Goal: Transaction & Acquisition: Obtain resource

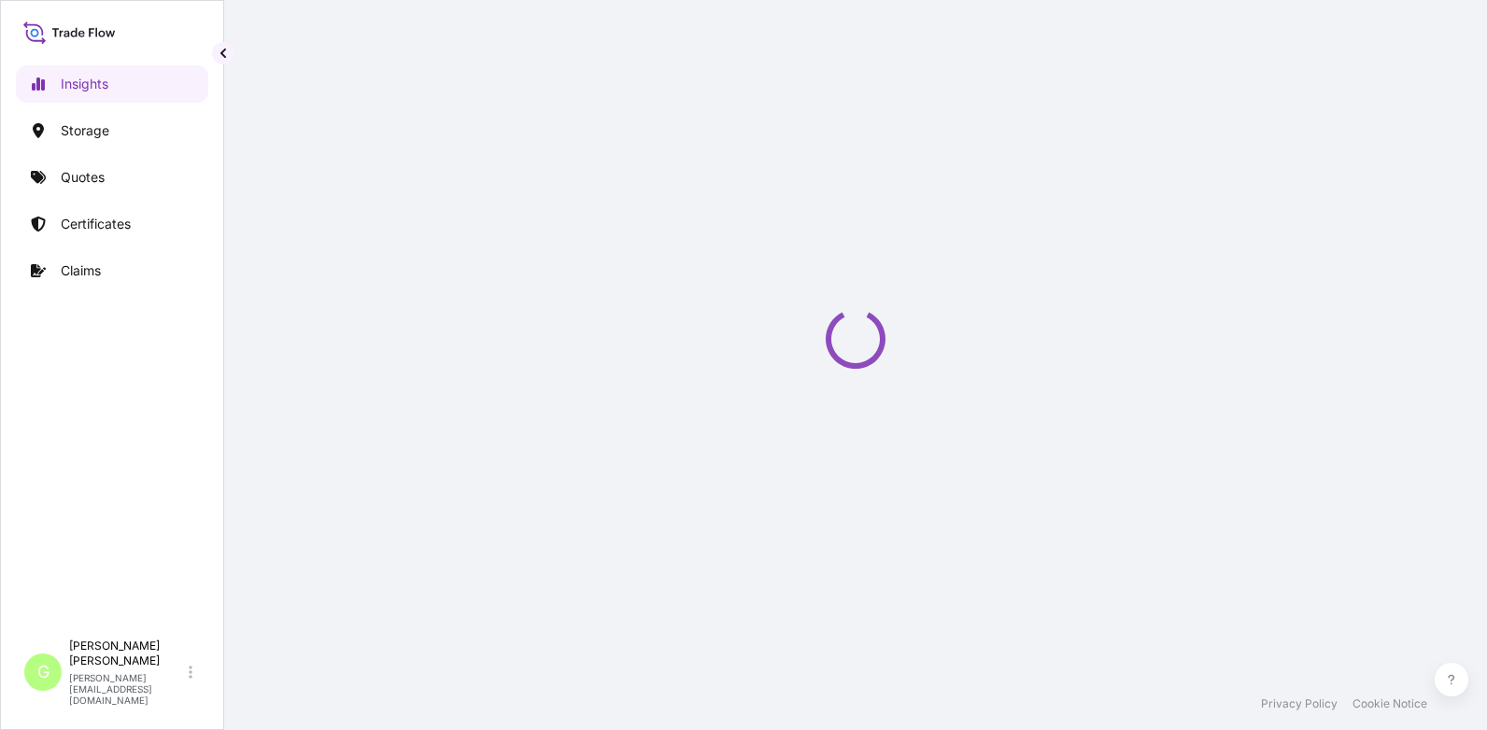
select select "2025"
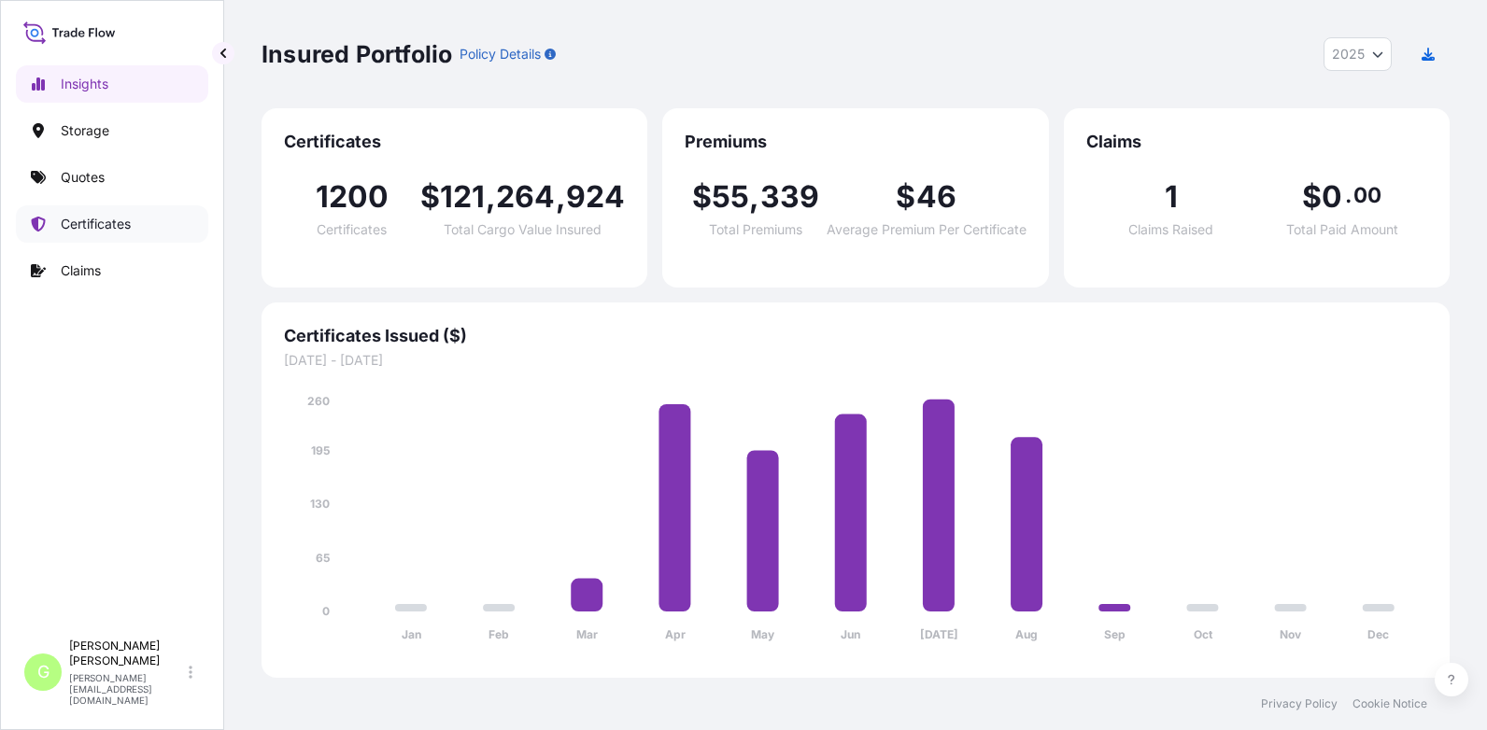
click at [94, 221] on p "Certificates" at bounding box center [96, 224] width 70 height 19
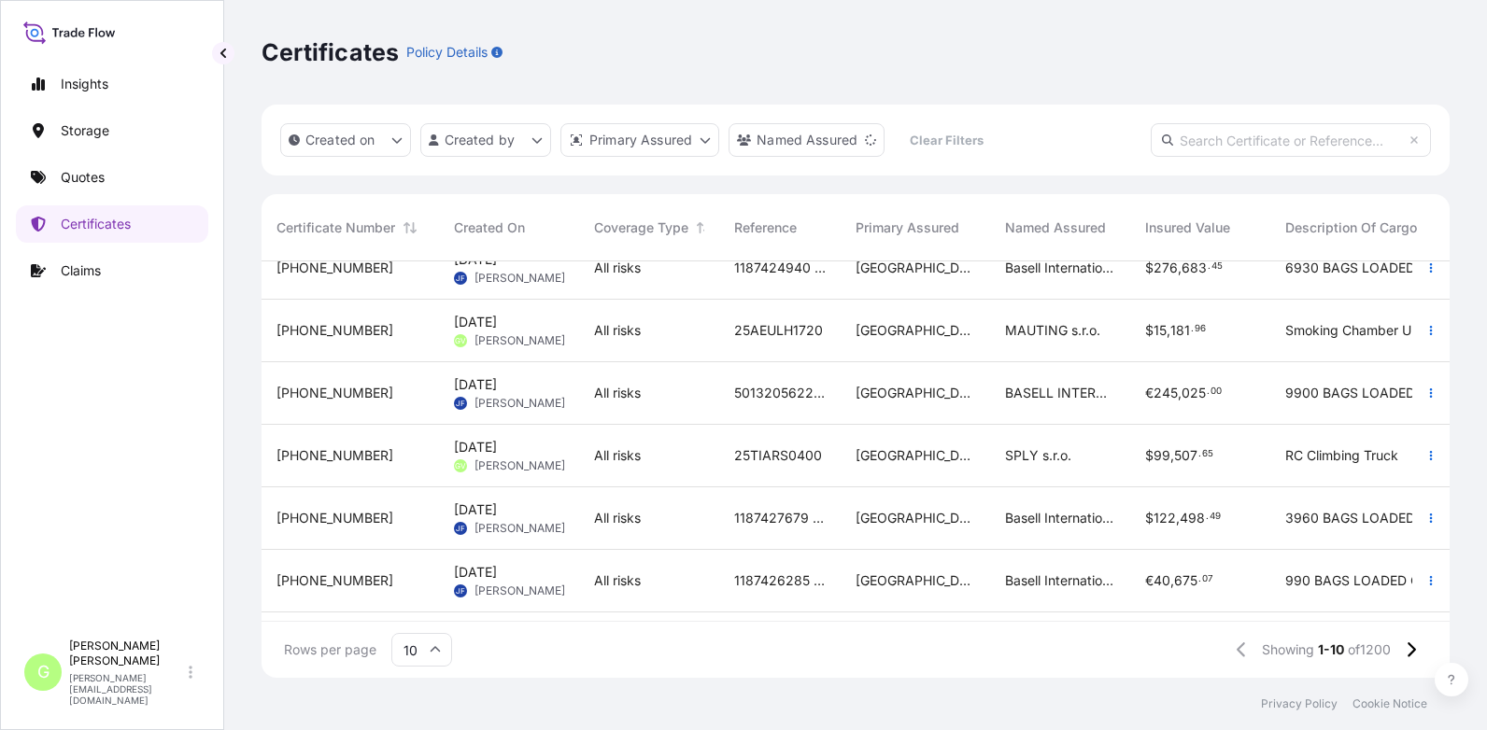
scroll to position [280, 0]
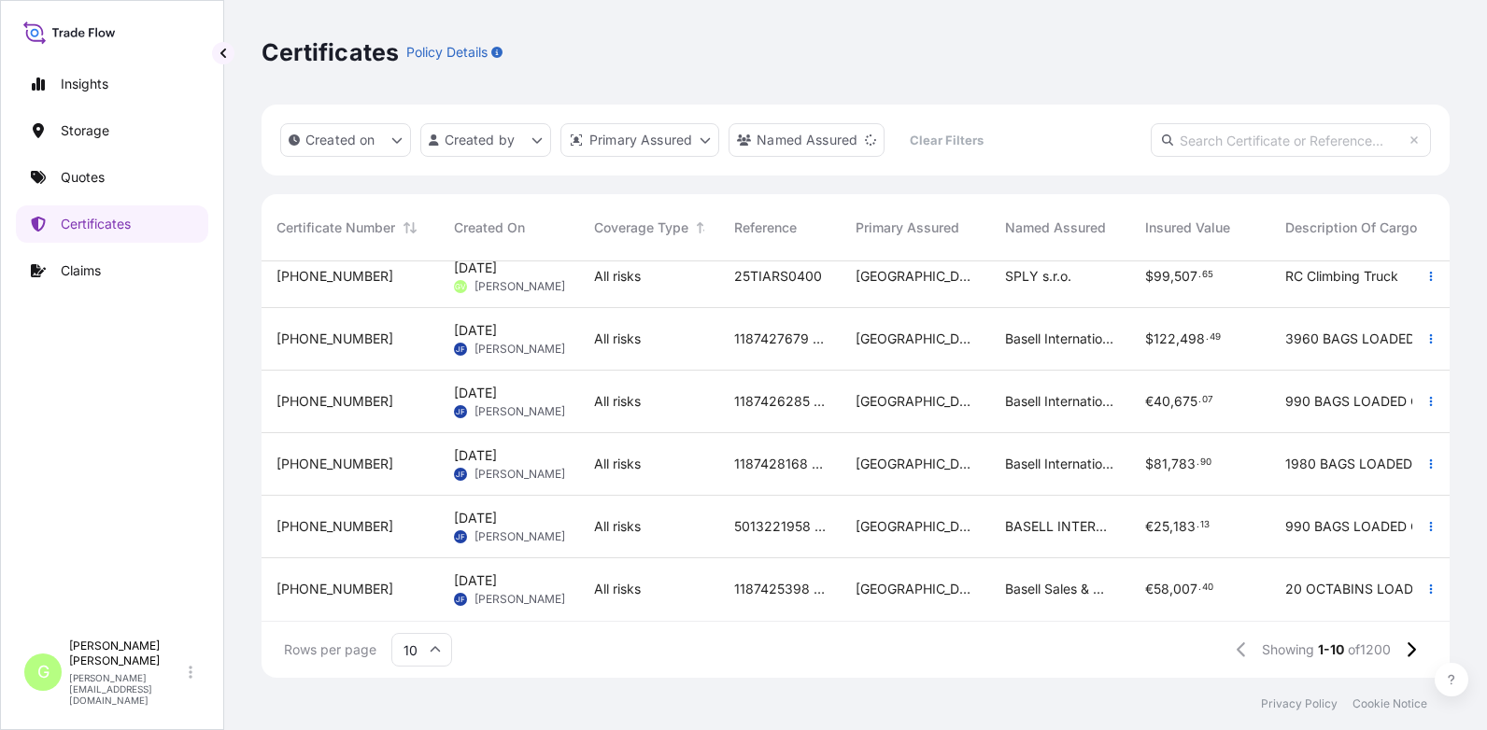
click at [439, 649] on icon at bounding box center [435, 649] width 11 height 11
click at [422, 562] on div "25" at bounding box center [422, 559] width 46 height 35
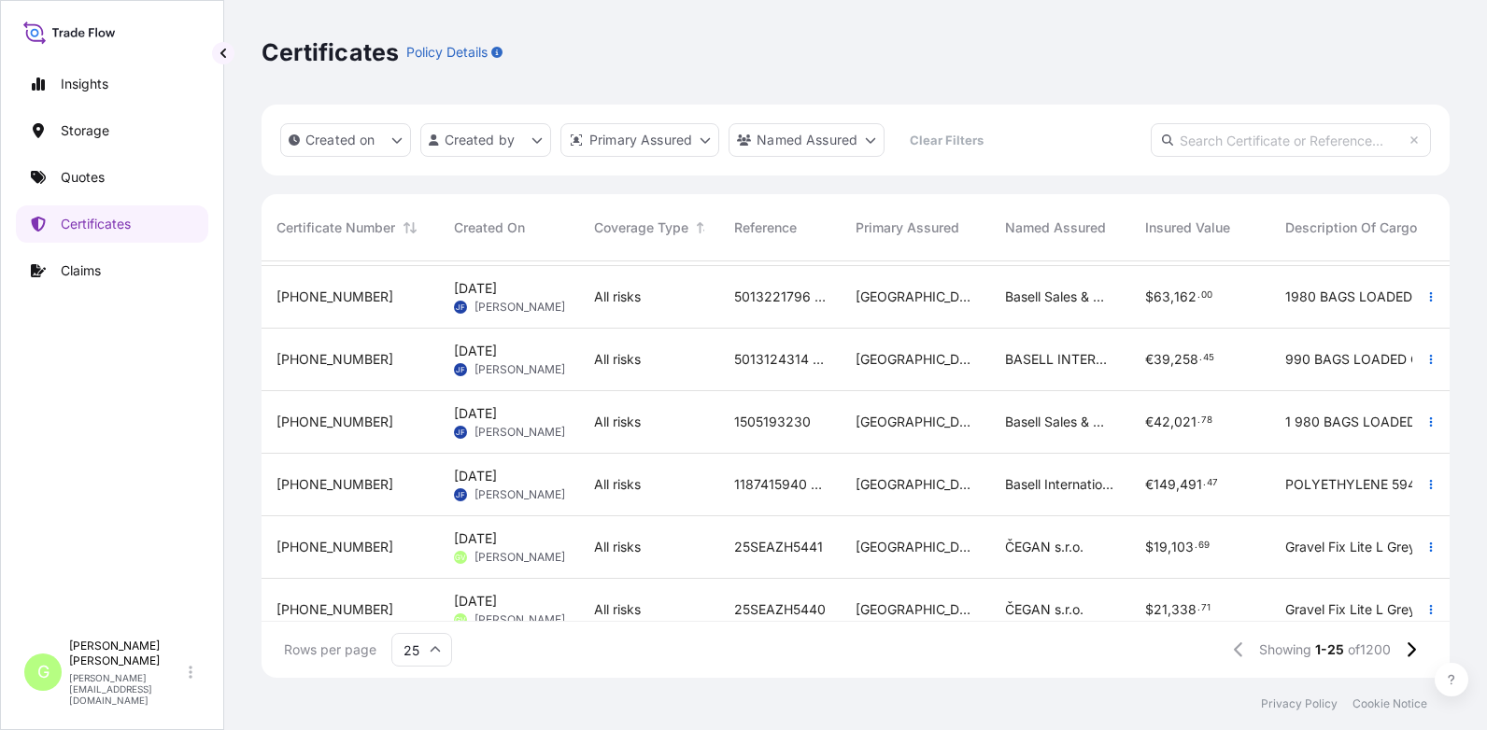
scroll to position [934, 0]
click at [311, 294] on span "[PHONE_NUMBER]" at bounding box center [334, 297] width 117 height 19
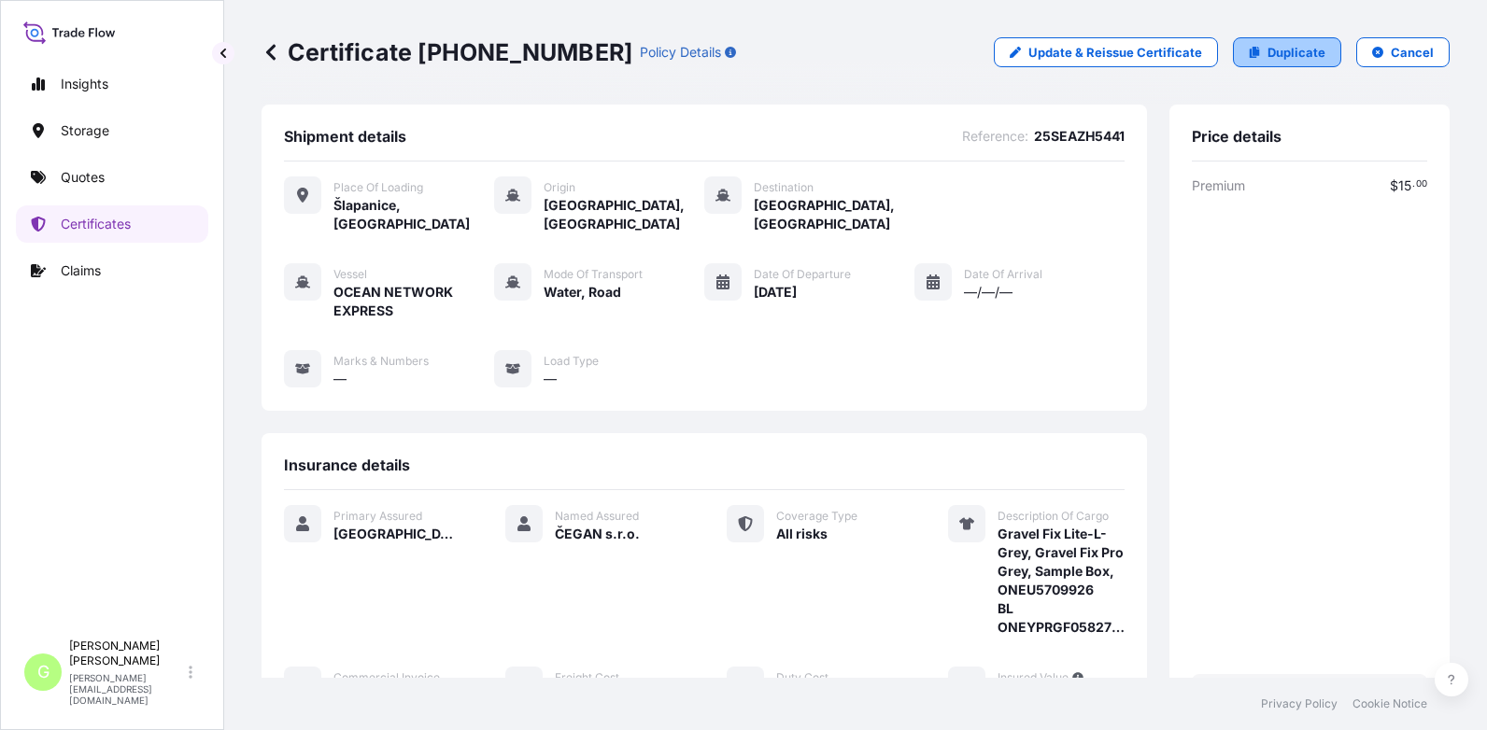
click at [1279, 52] on p "Duplicate" at bounding box center [1296, 52] width 58 height 19
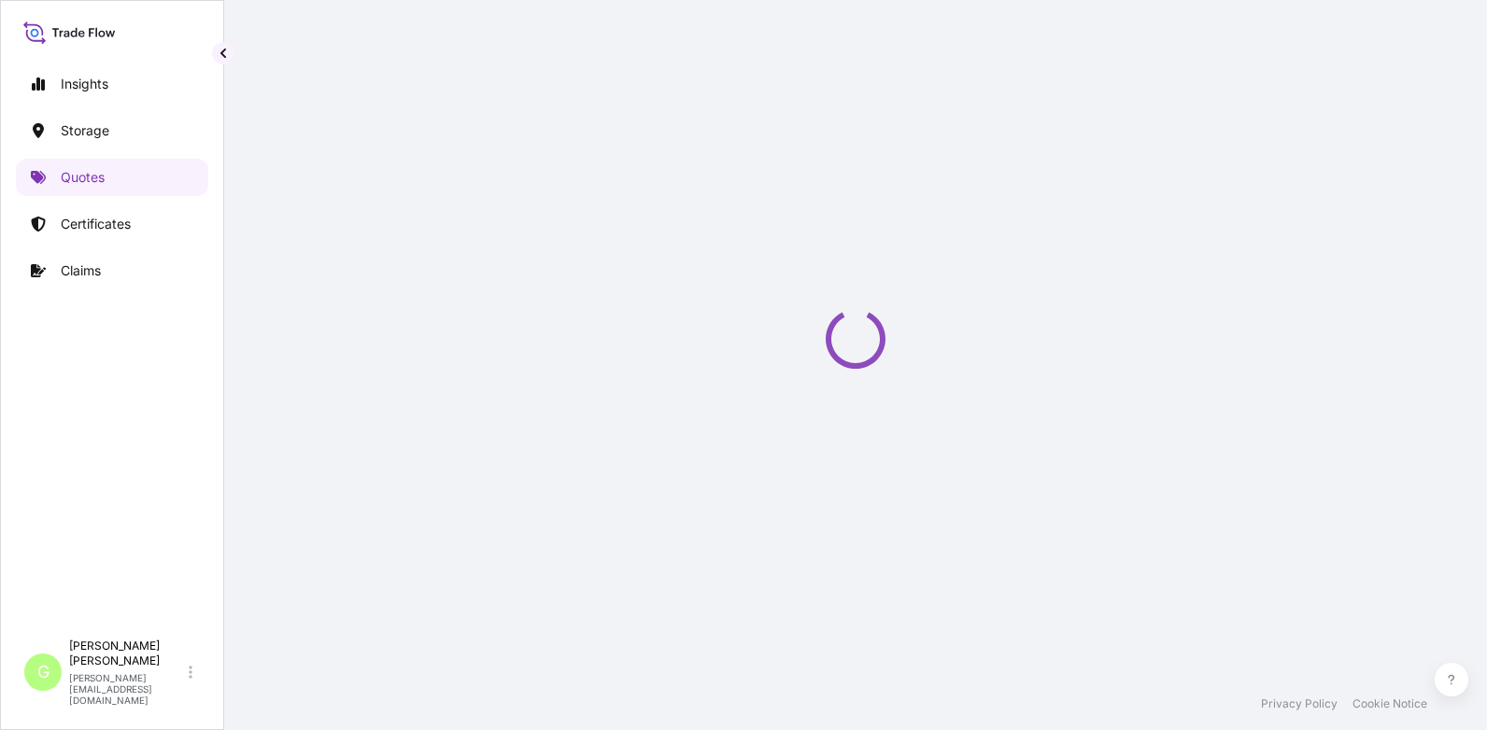
select select "Road / [GEOGRAPHIC_DATA]"
select select "Water"
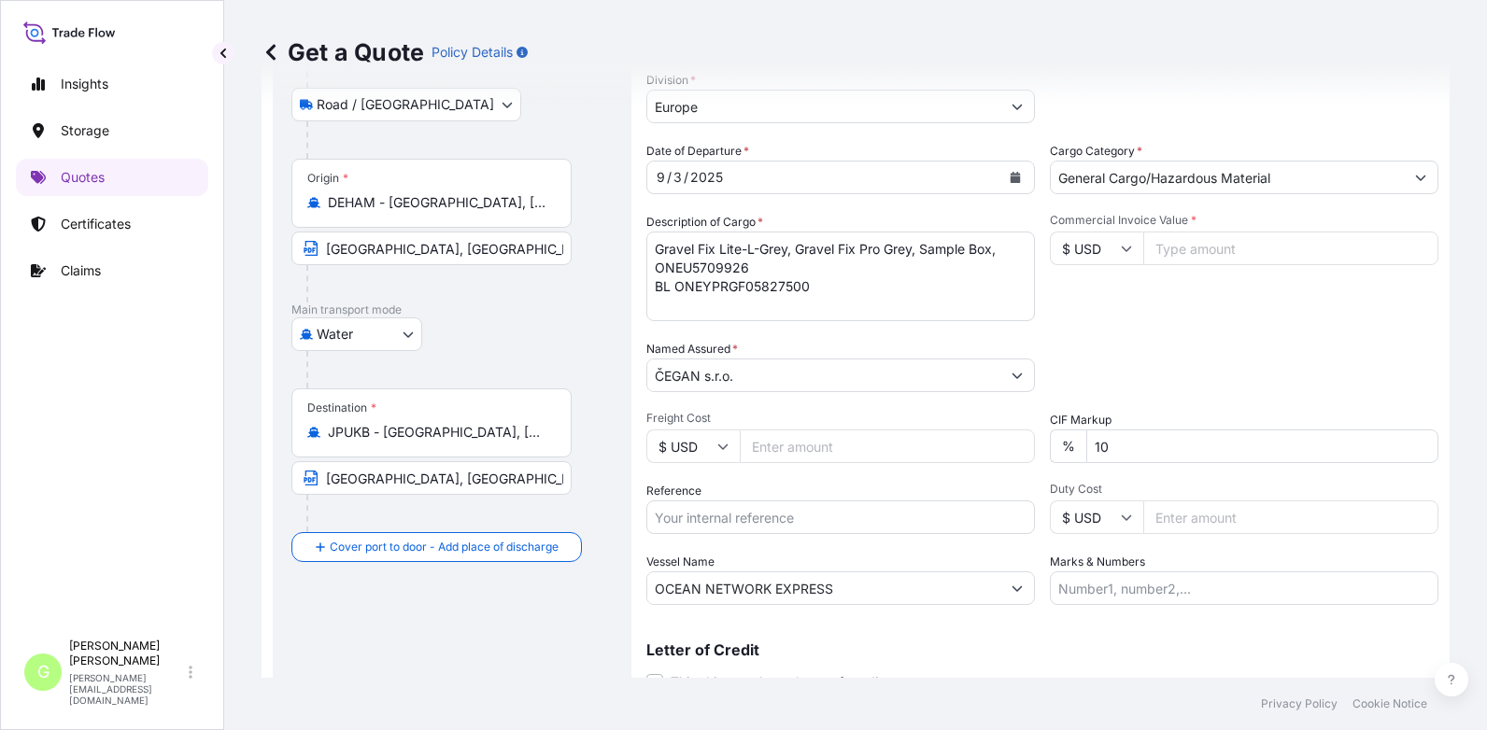
scroll to position [309, 0]
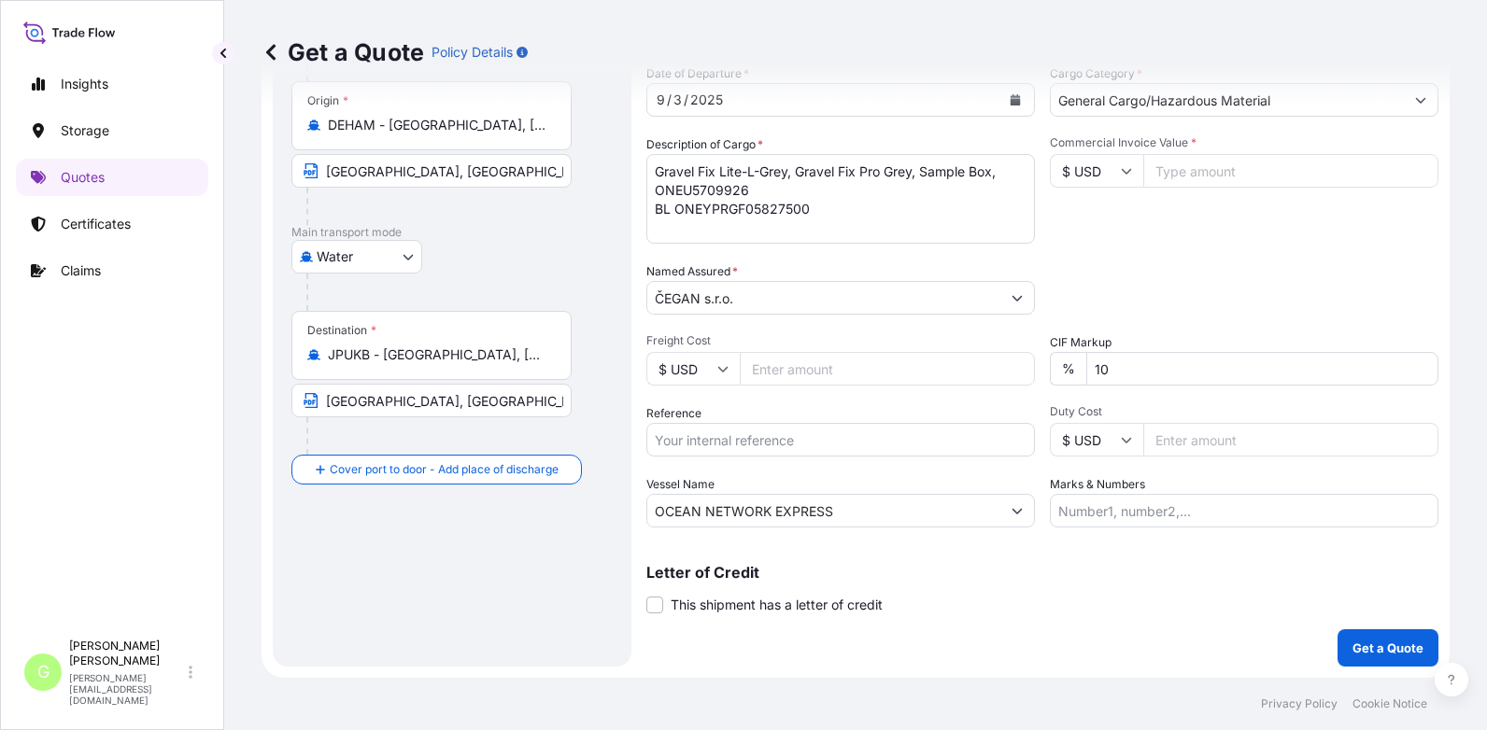
click at [698, 443] on input "Reference" at bounding box center [840, 440] width 389 height 34
paste input "25SEAZH5442"
type input "25SEAZH5442"
drag, startPoint x: 817, startPoint y: 216, endPoint x: 656, endPoint y: 171, distance: 167.7
click at [656, 171] on textarea "Gravel Fix Lite-L-Grey, Gravel Fix Pro Grey, Sample Box, ONEU5709926 BL ONEYPRG…" at bounding box center [840, 199] width 389 height 90
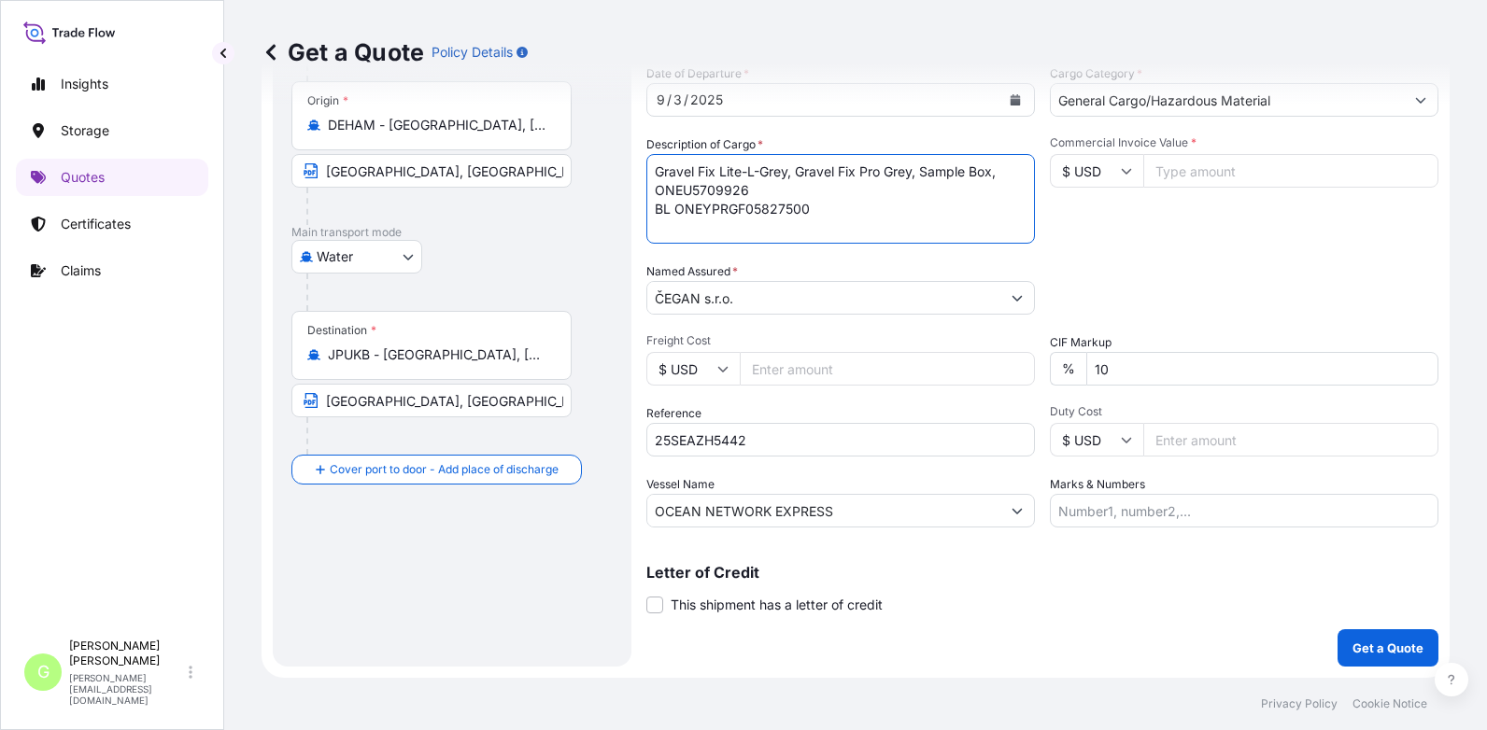
paste textarea "Gravel Fix Lite-L-Grey, Gravel Fix Pro Grey, Sample Box"
type textarea "Gravel Fix Lite-L-Grey, Gravel Fix Pro Grey, Sample Box"
click at [1184, 168] on input "Commercial Invoice Value *" at bounding box center [1290, 171] width 295 height 34
paste input "16655.91"
type input "16655.91"
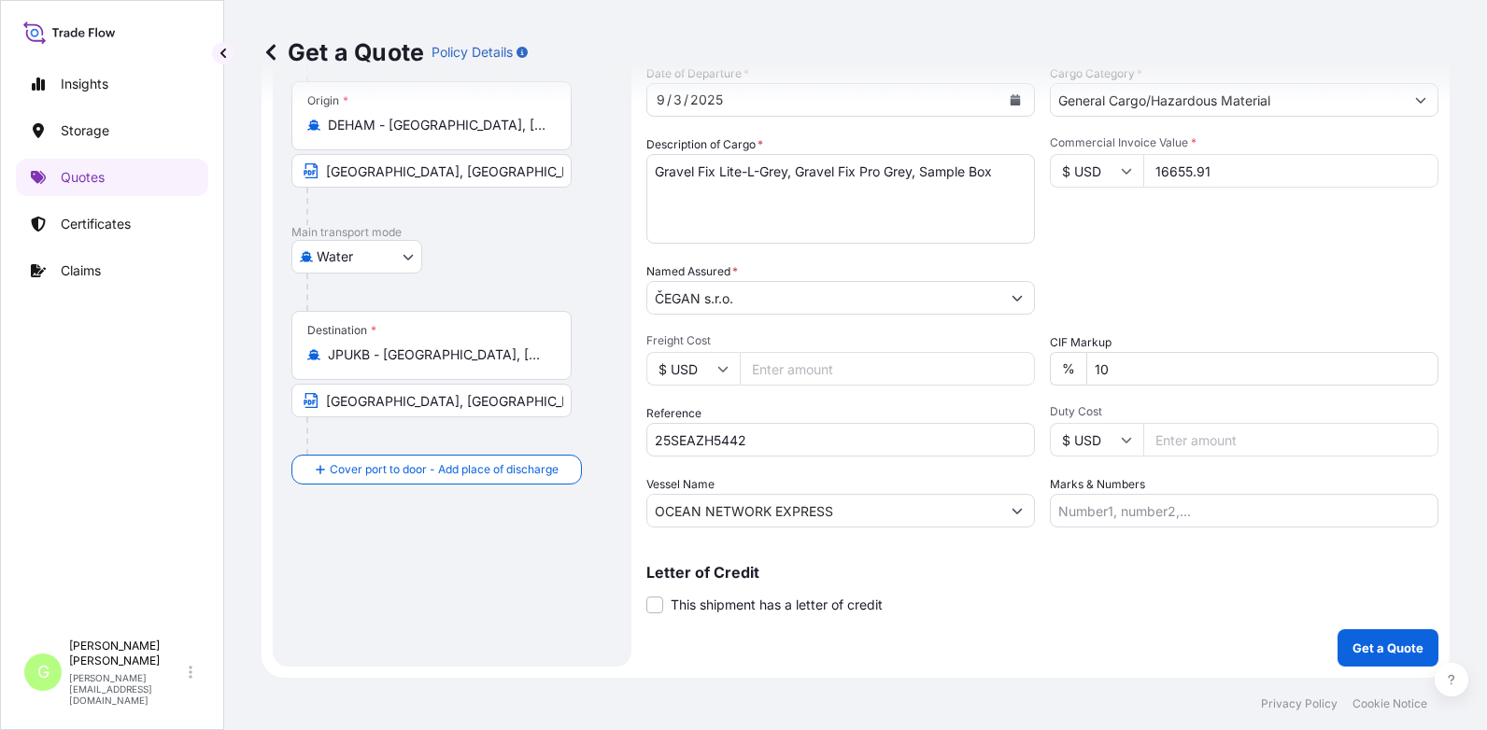
scroll to position [122, 0]
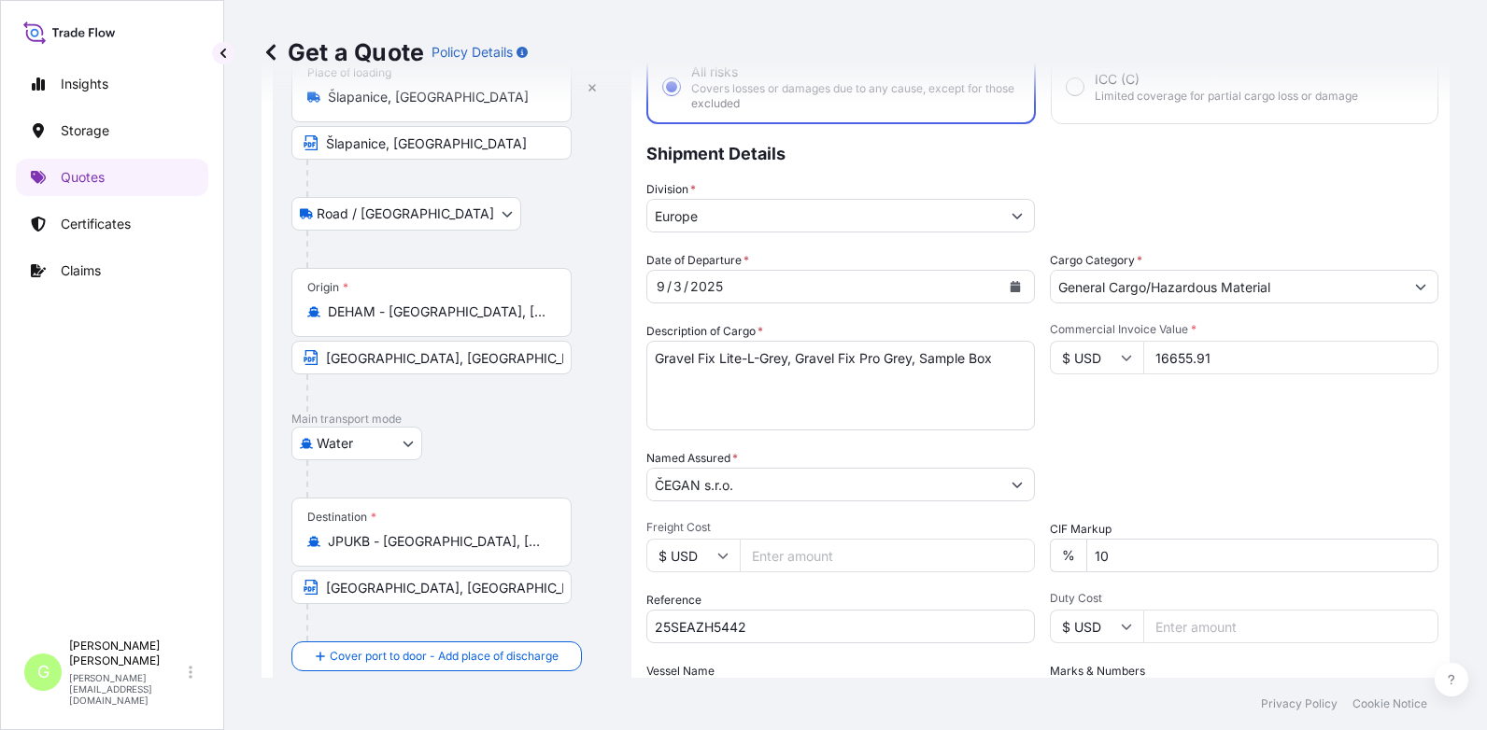
click at [1011, 288] on icon "Calendar" at bounding box center [1016, 286] width 10 height 11
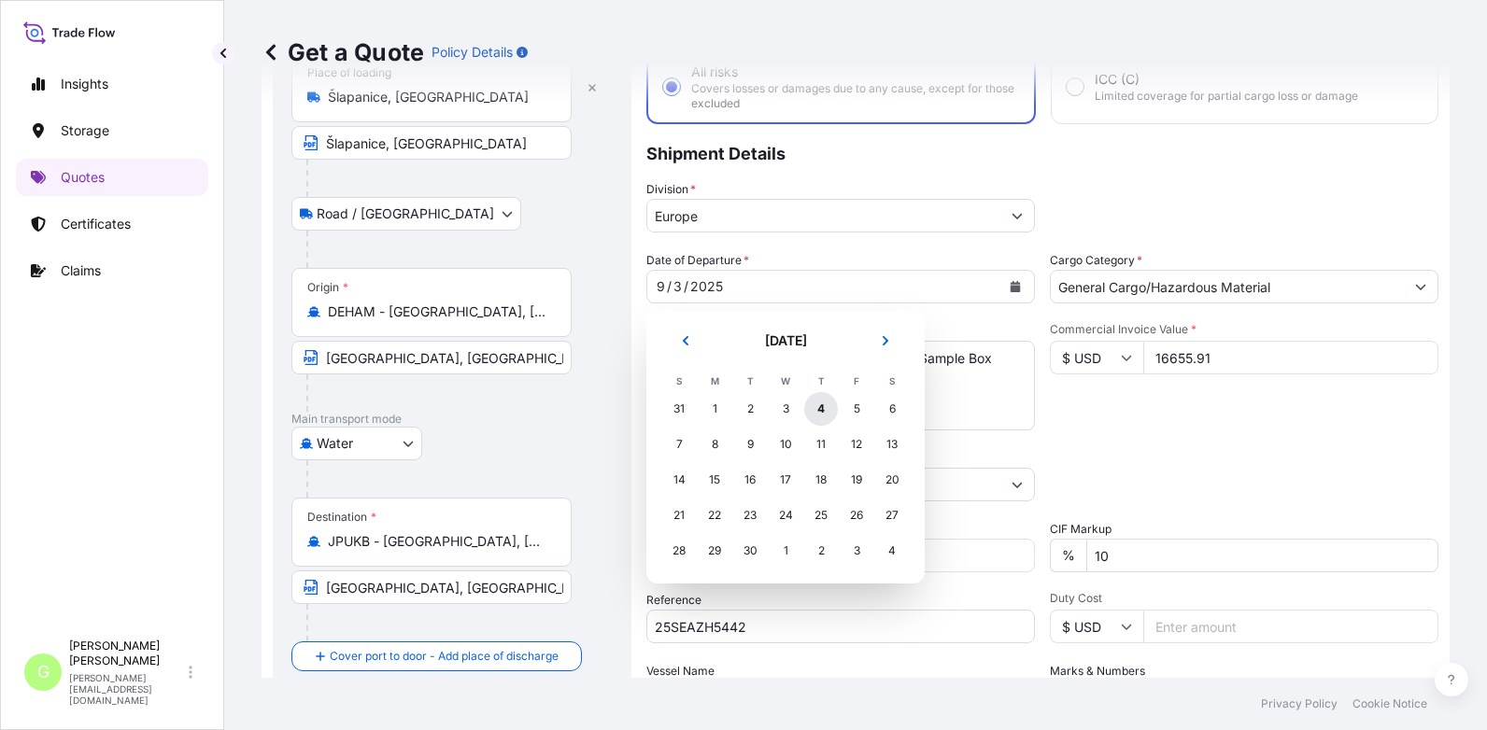
click at [830, 410] on div "4" at bounding box center [821, 409] width 34 height 34
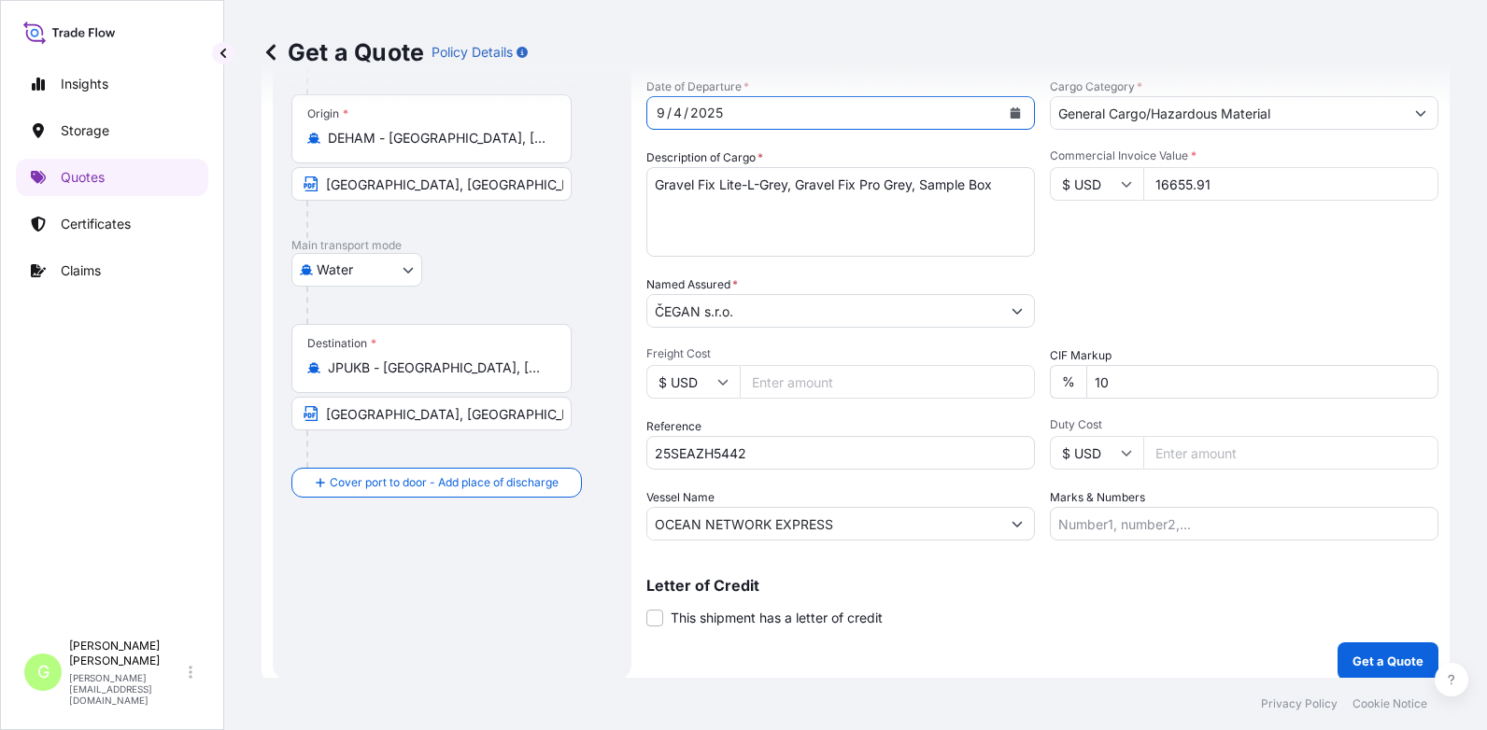
scroll to position [309, 0]
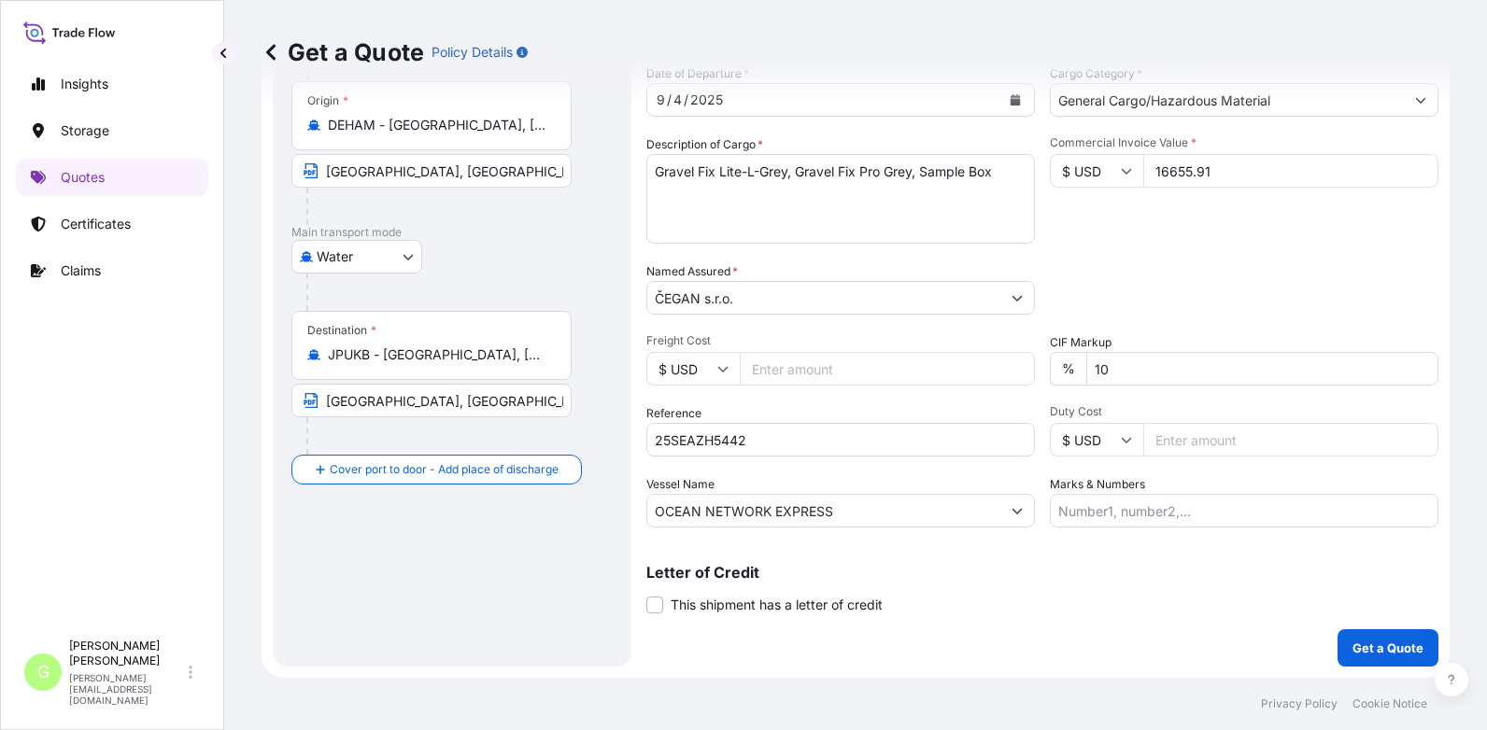
click at [151, 418] on div "Insights Storage Quotes Certificates Claims" at bounding box center [112, 340] width 192 height 582
click at [680, 205] on textarea "Gravel Fix Lite-L-Grey, Gravel Fix Pro Grey, Sample Box, ONEU5709926 BL ONEYPRG…" at bounding box center [840, 199] width 389 height 90
paste textarea "ONEU5061387"
drag, startPoint x: 1365, startPoint y: 305, endPoint x: 1347, endPoint y: 292, distance: 22.8
click at [1359, 299] on div "Packing Category Type to search a container mode Please select a primary mode o…" at bounding box center [1244, 288] width 389 height 52
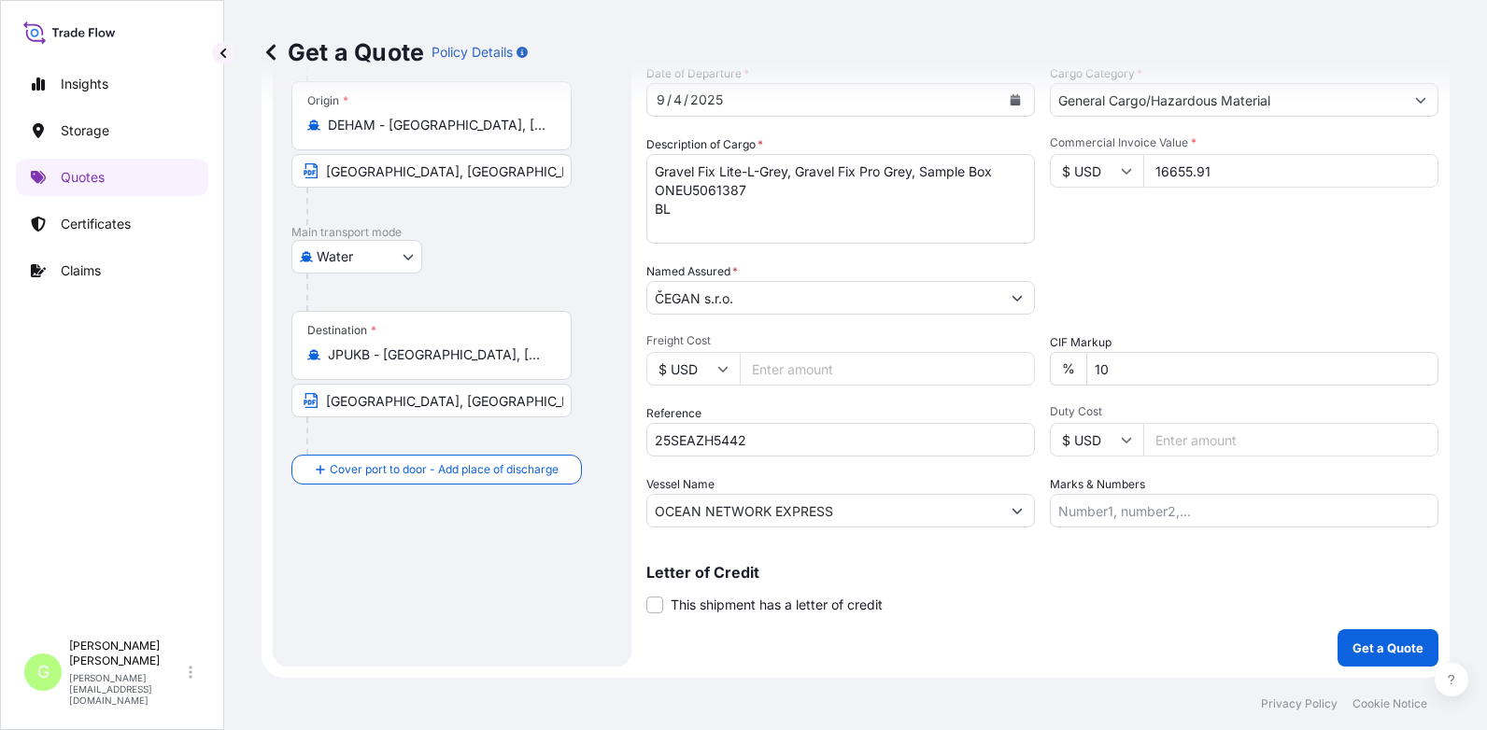
click at [716, 209] on textarea "Gravel Fix Lite-L-Grey, Gravel Fix Pro Grey, Sample Box, ONEU5709926 BL ONEYPRG…" at bounding box center [840, 199] width 389 height 90
paste textarea "ONEYPRGF05830600"
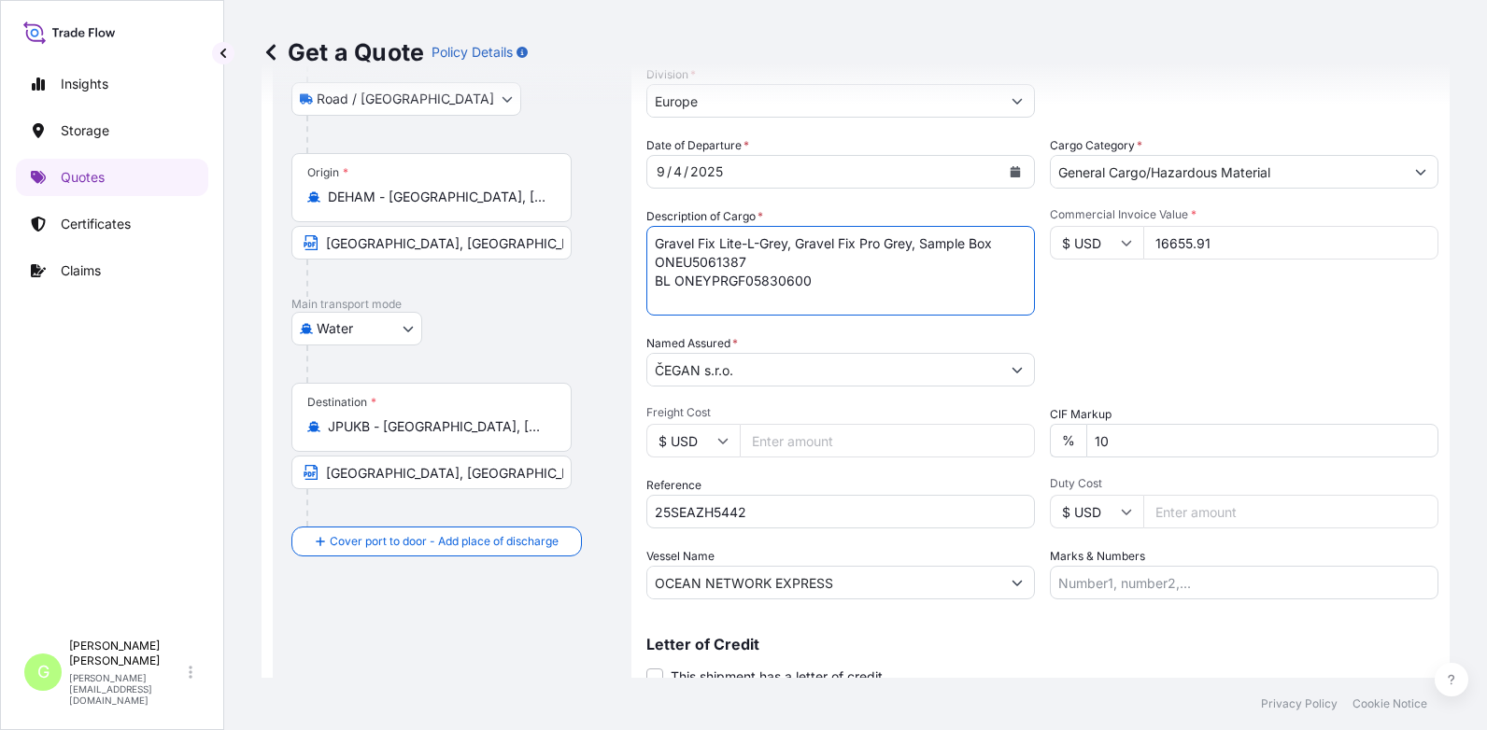
scroll to position [280, 0]
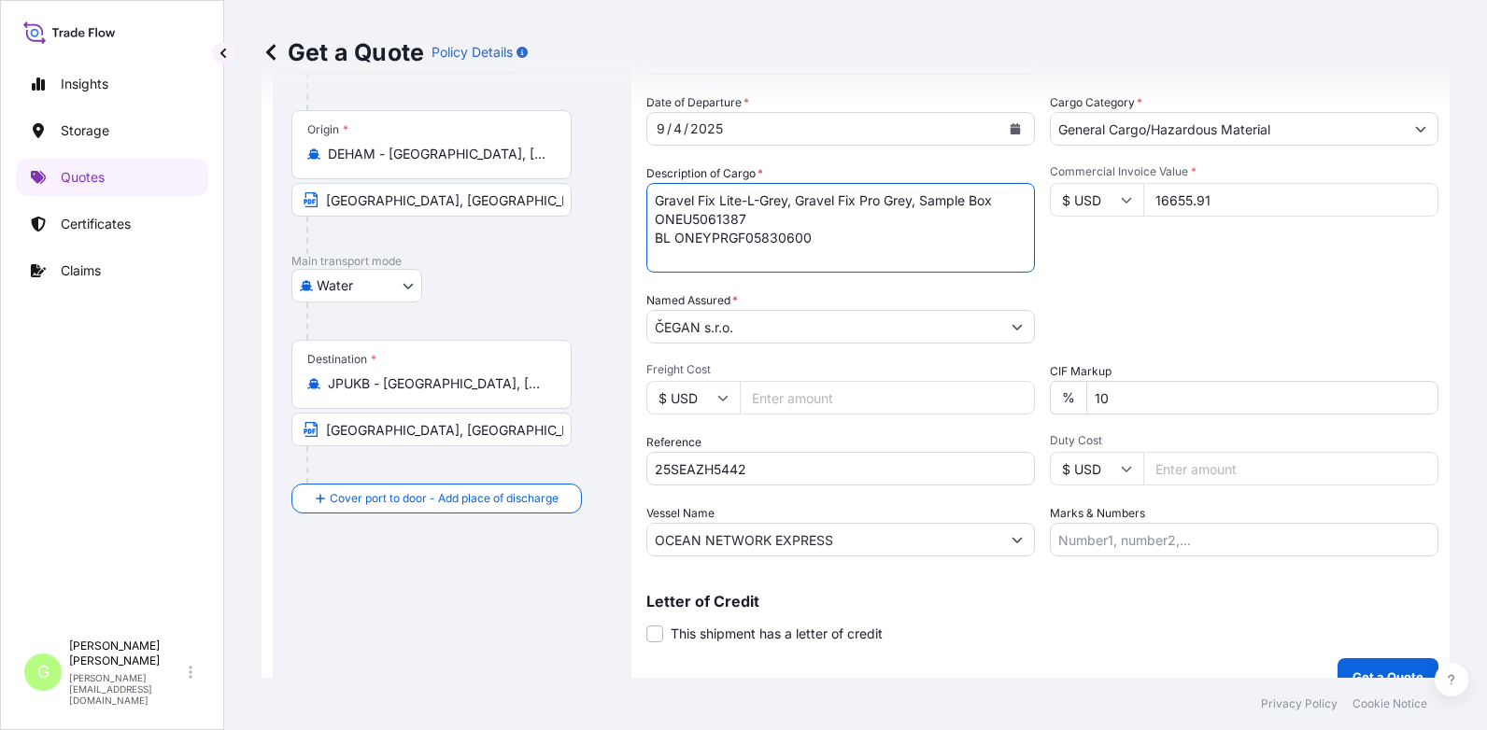
type textarea "Gravel Fix Lite-L-Grey, Gravel Fix Pro Grey, Sample Box ONEU5061387 BL ONEYPRGF…"
click at [1266, 291] on div "Packing Category Type to search a container mode Please select a primary mode o…" at bounding box center [1244, 317] width 389 height 52
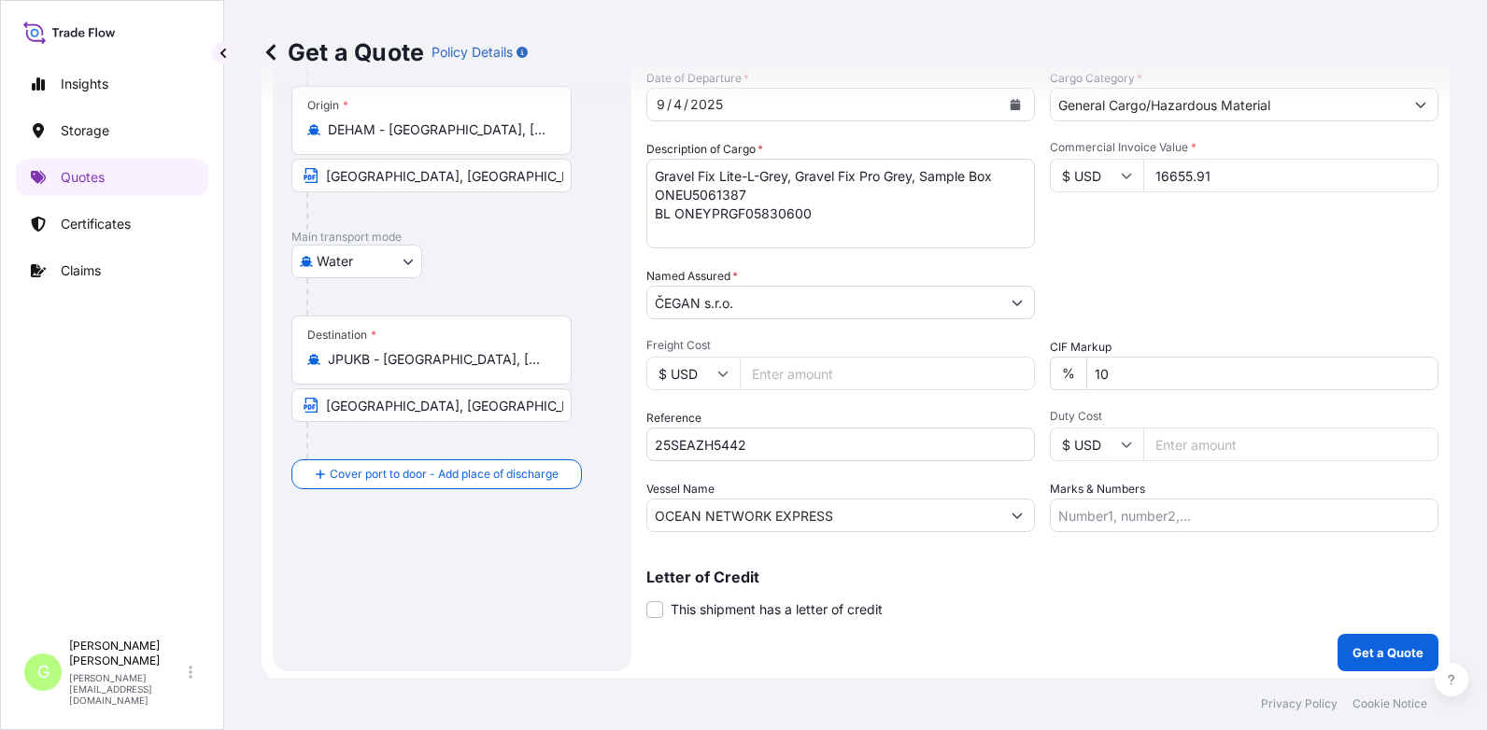
scroll to position [309, 0]
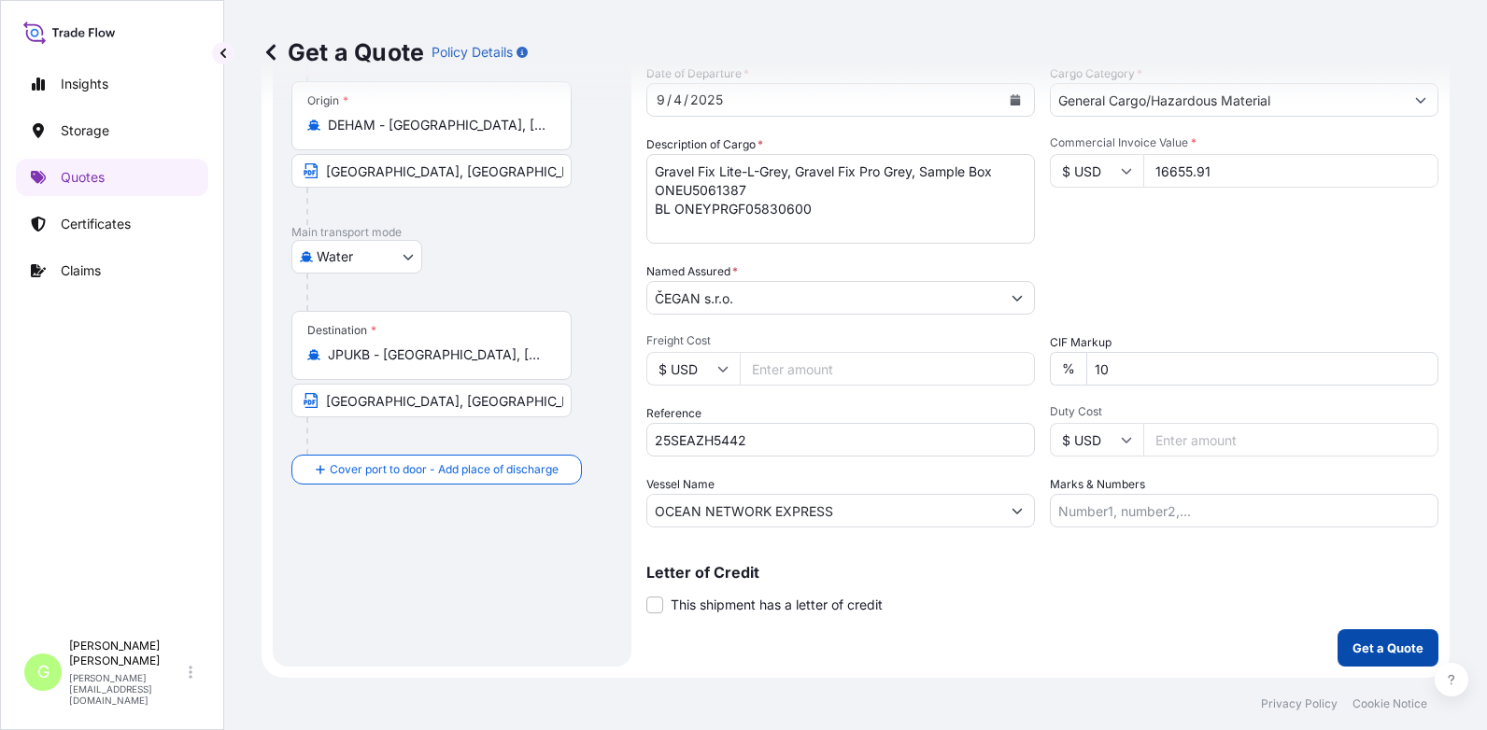
click at [1348, 633] on button "Get a Quote" at bounding box center [1387, 647] width 101 height 37
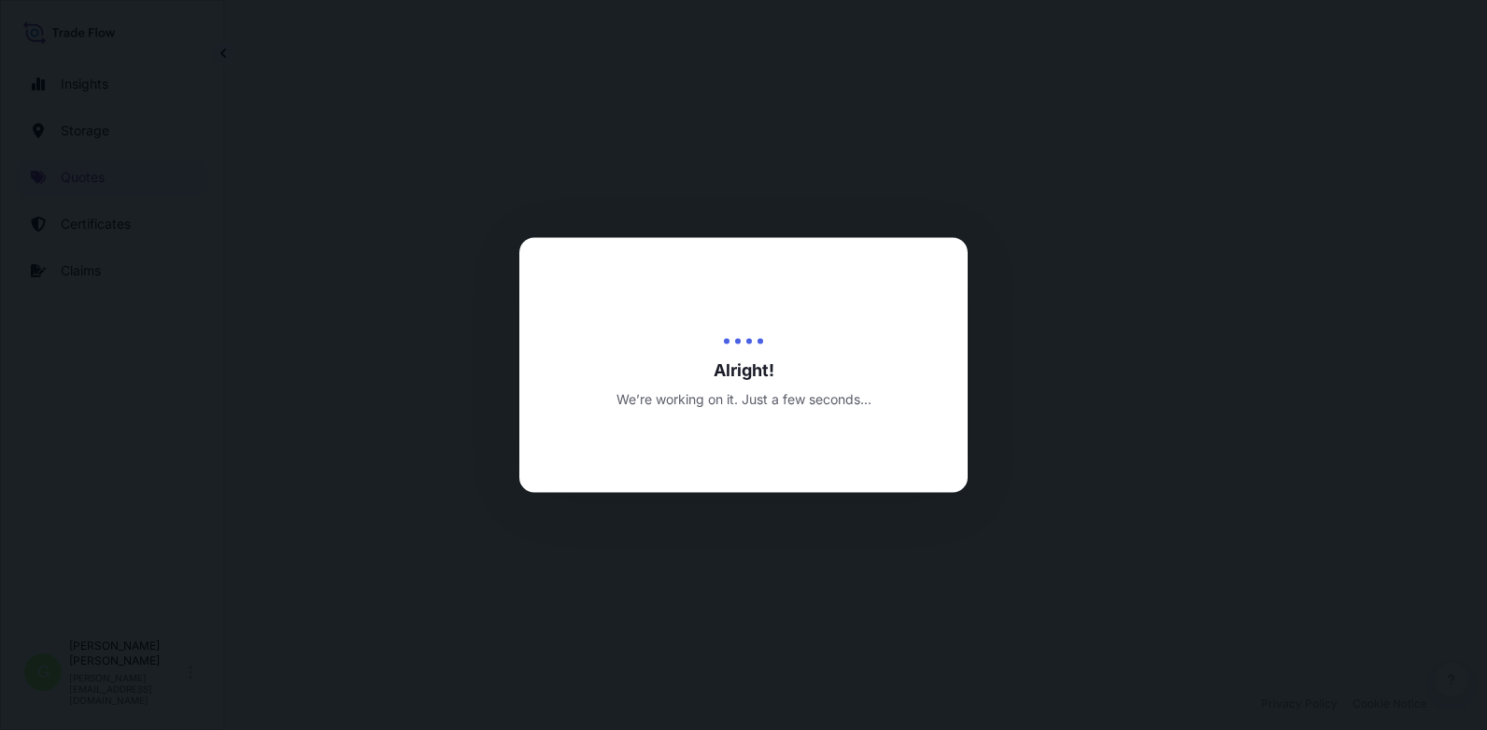
select select "Road / [GEOGRAPHIC_DATA]"
select select "Water"
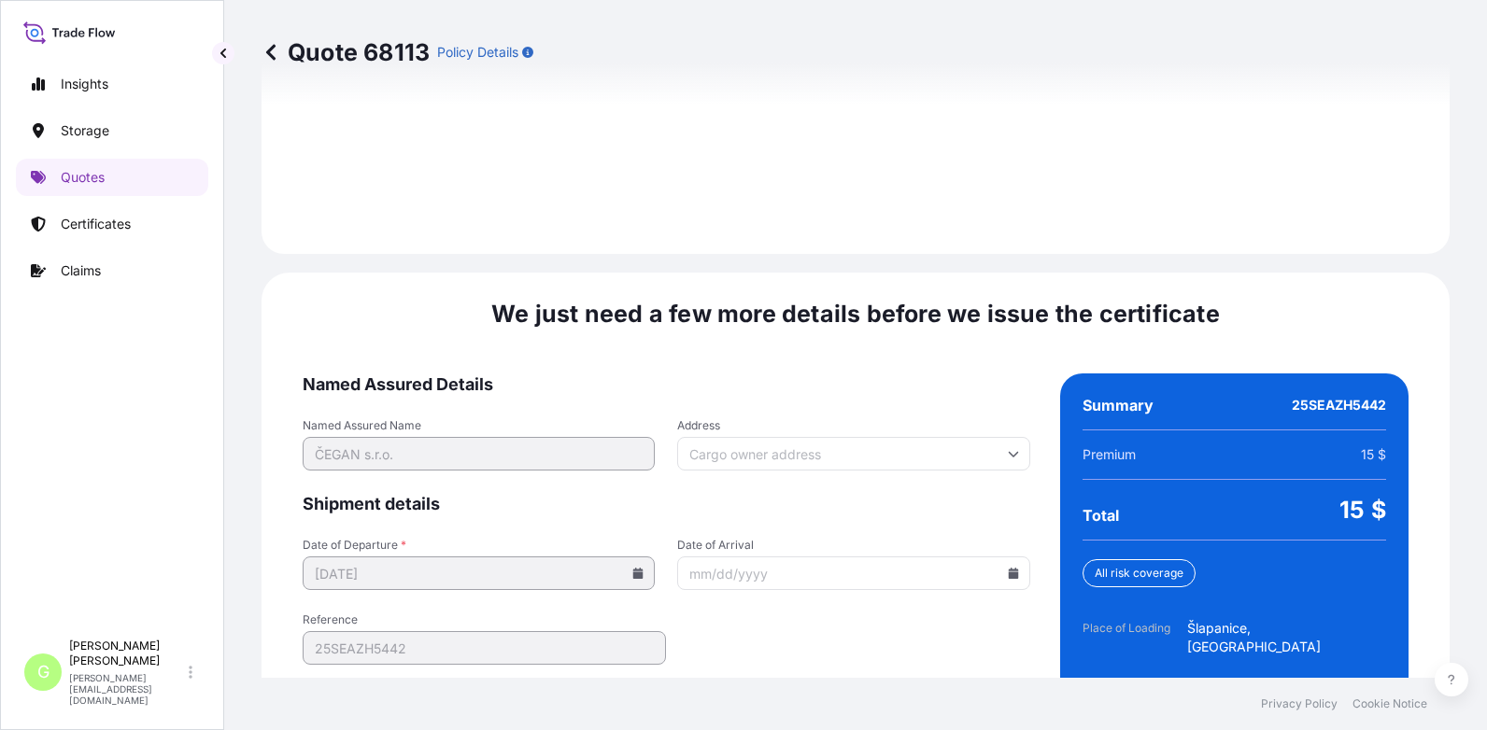
scroll to position [2839, 0]
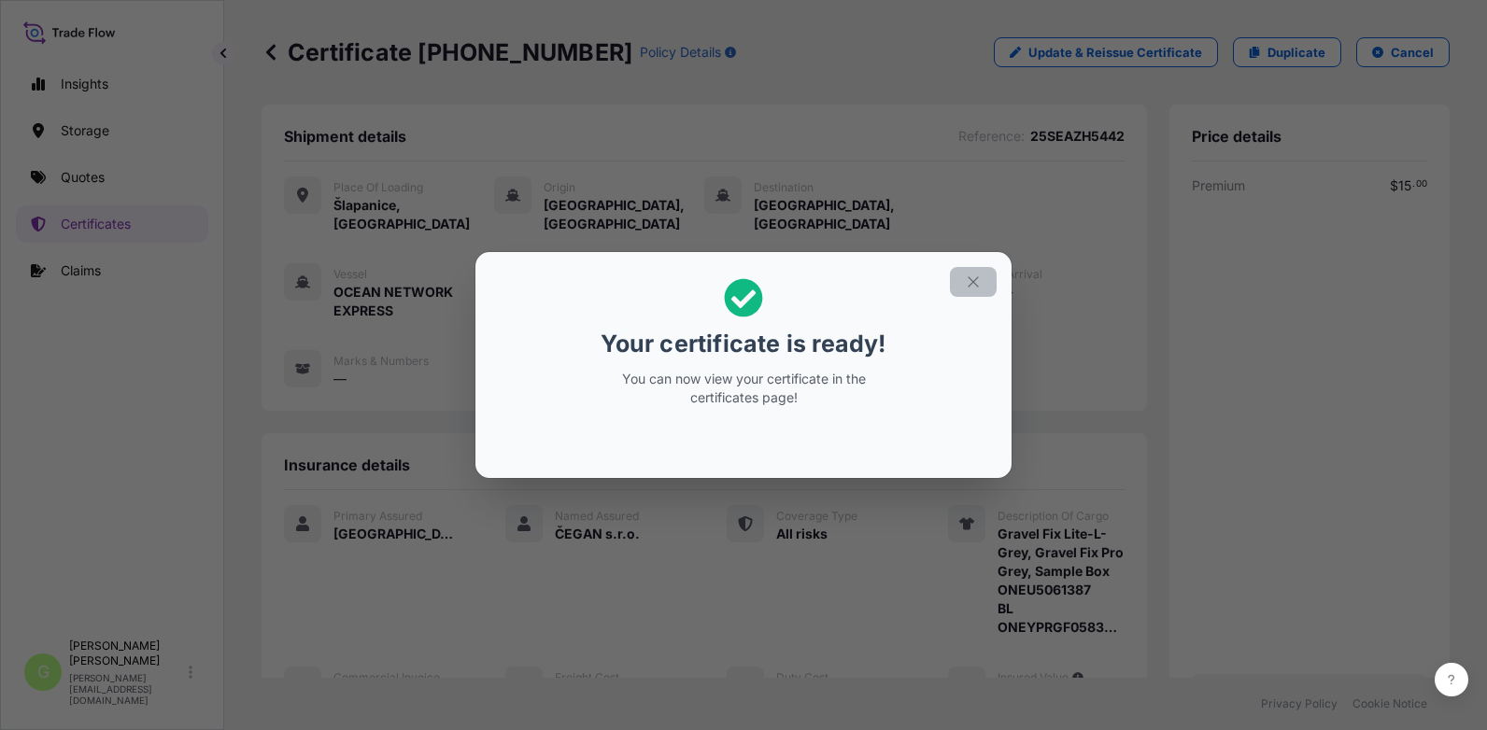
click at [976, 274] on icon "button" at bounding box center [973, 282] width 17 height 17
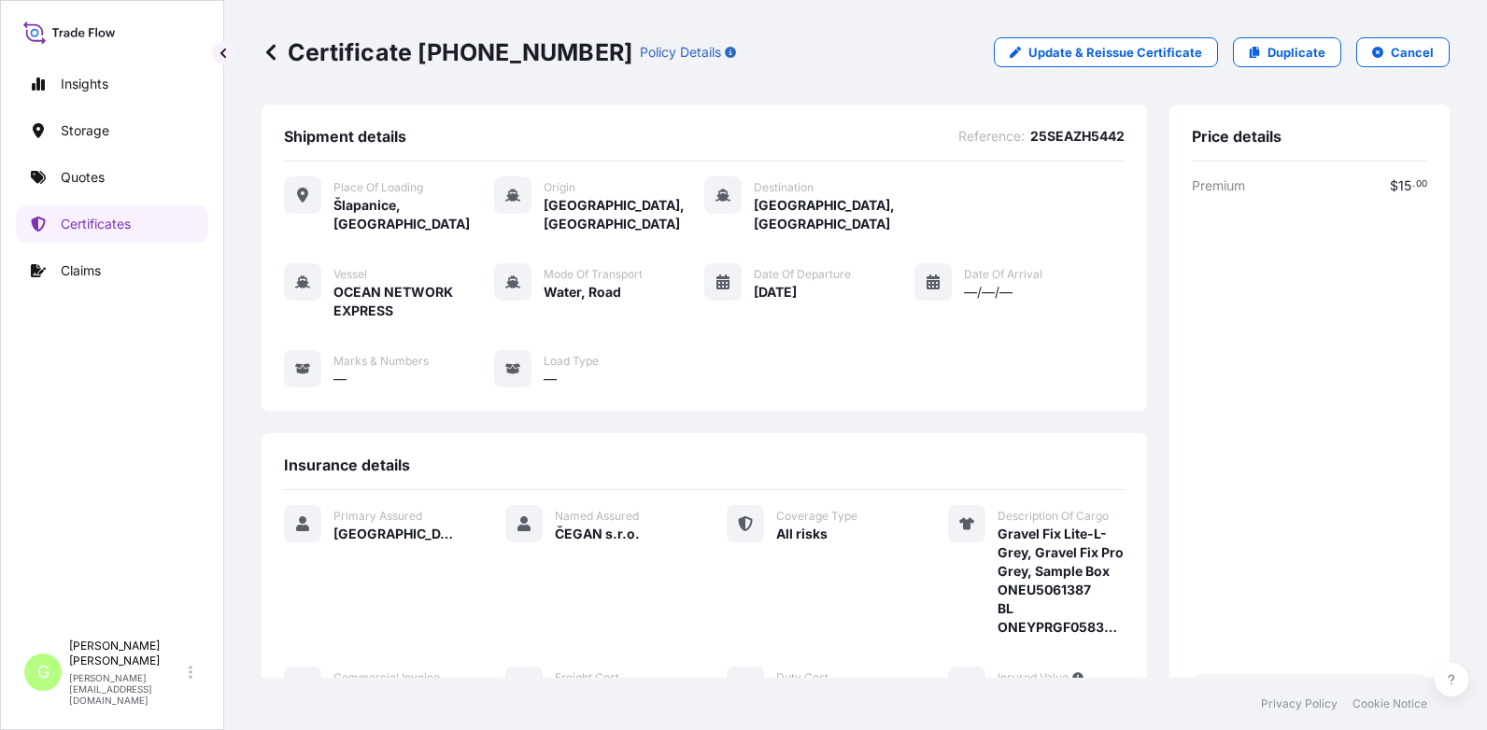
drag, startPoint x: 1110, startPoint y: 133, endPoint x: 1016, endPoint y: 134, distance: 94.3
click at [1016, 134] on div "Shipment details Reference : 25SEAZH5442 Place of Loading [GEOGRAPHIC_DATA], [G…" at bounding box center [704, 258] width 885 height 306
drag, startPoint x: 1016, startPoint y: 134, endPoint x: 1029, endPoint y: 133, distance: 13.1
copy span "25SEAZH5442"
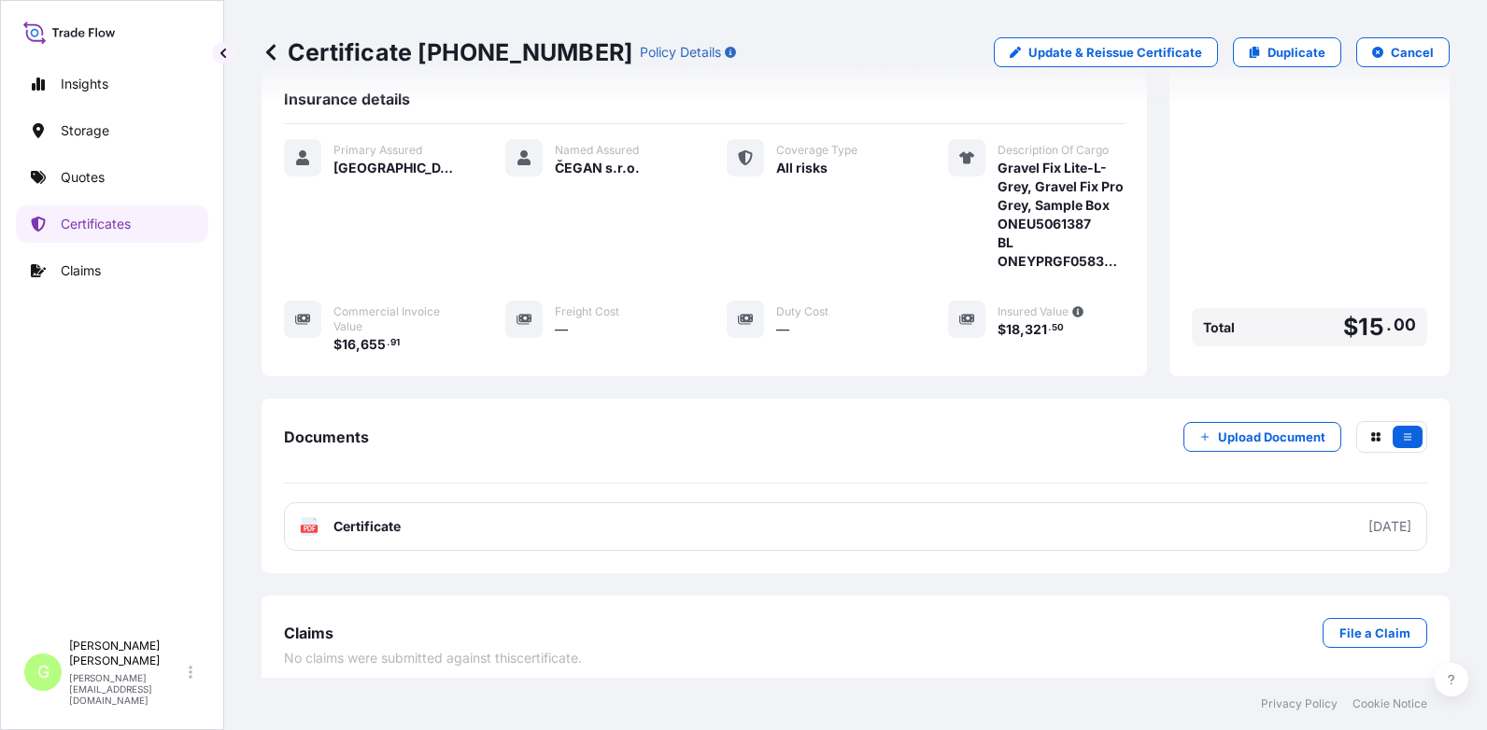
scroll to position [378, 0]
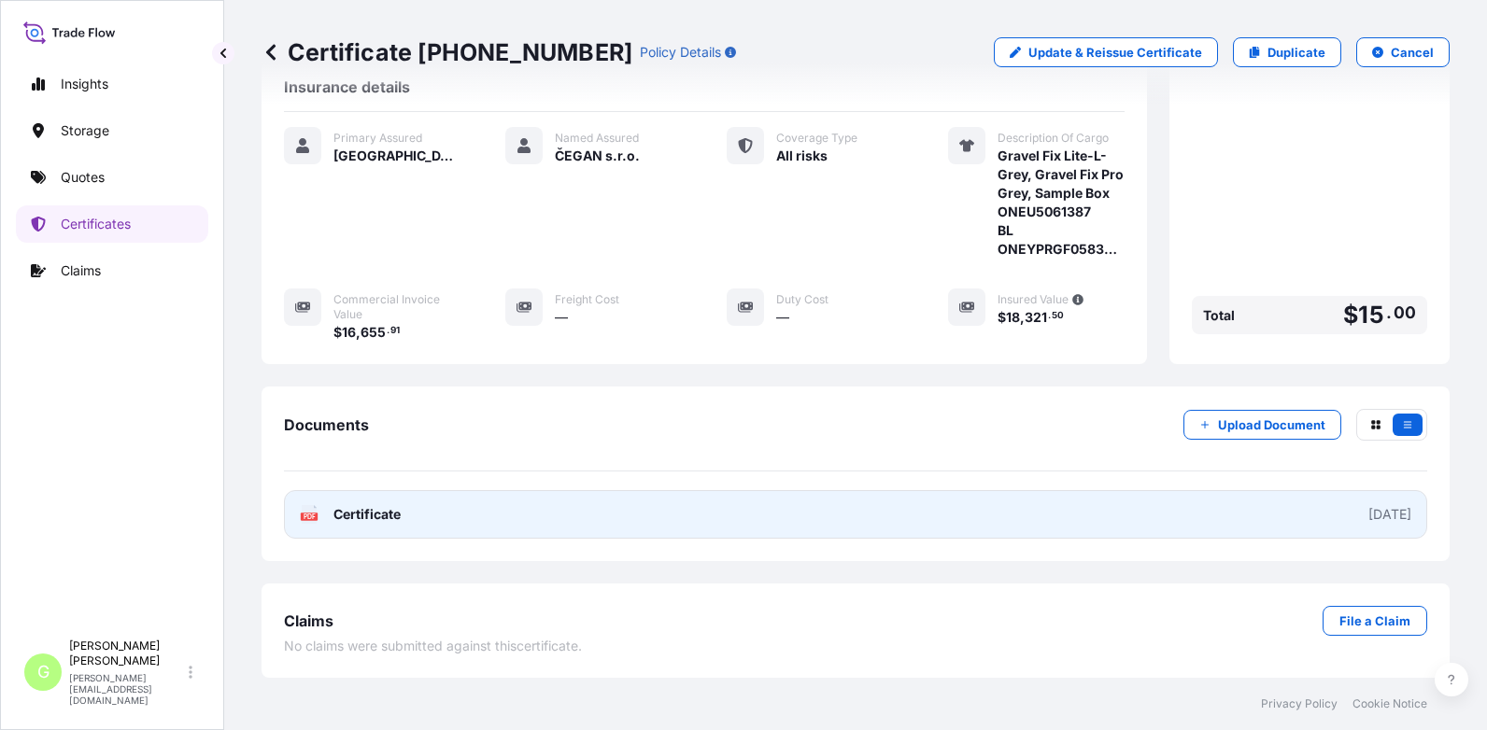
click at [363, 512] on span "Certificate" at bounding box center [366, 514] width 67 height 19
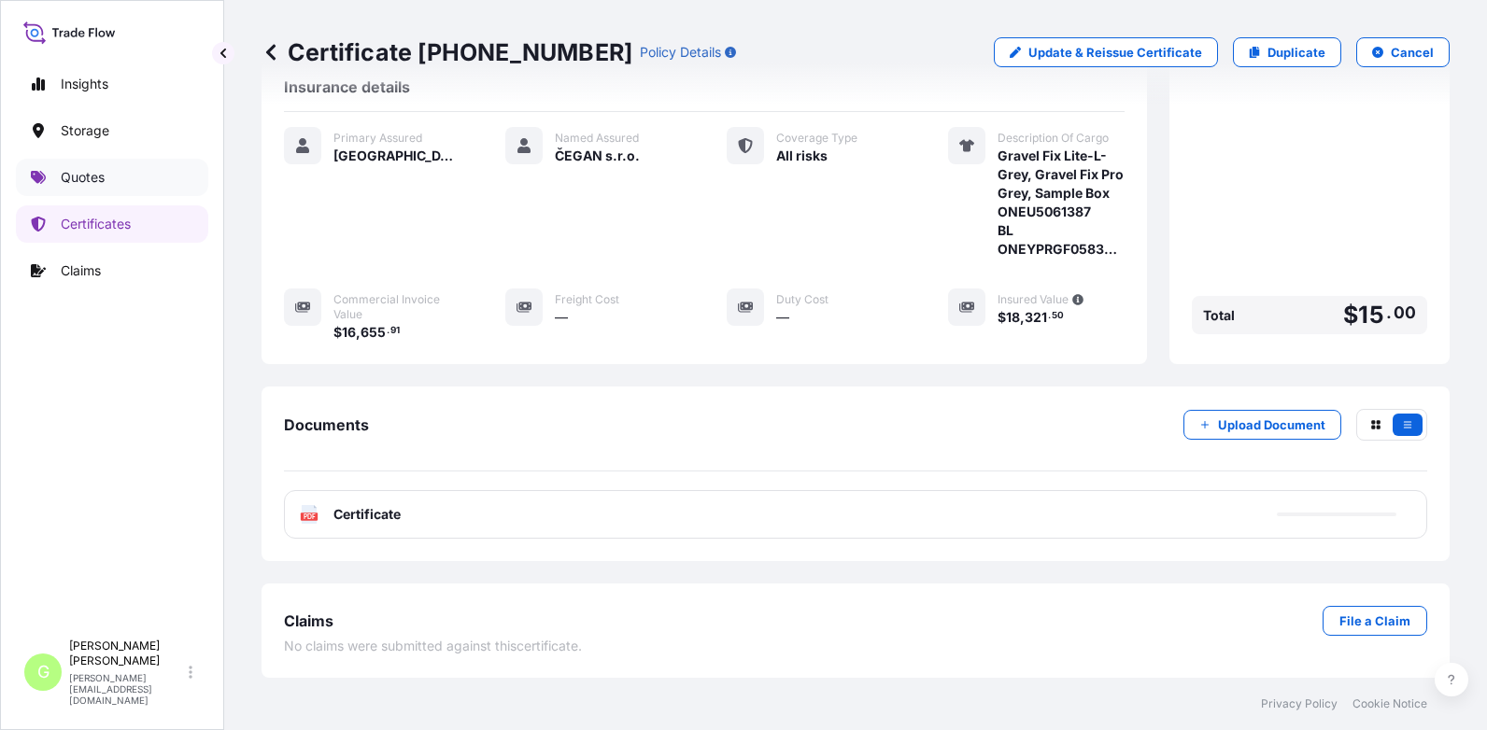
click at [90, 168] on p "Quotes" at bounding box center [83, 177] width 44 height 19
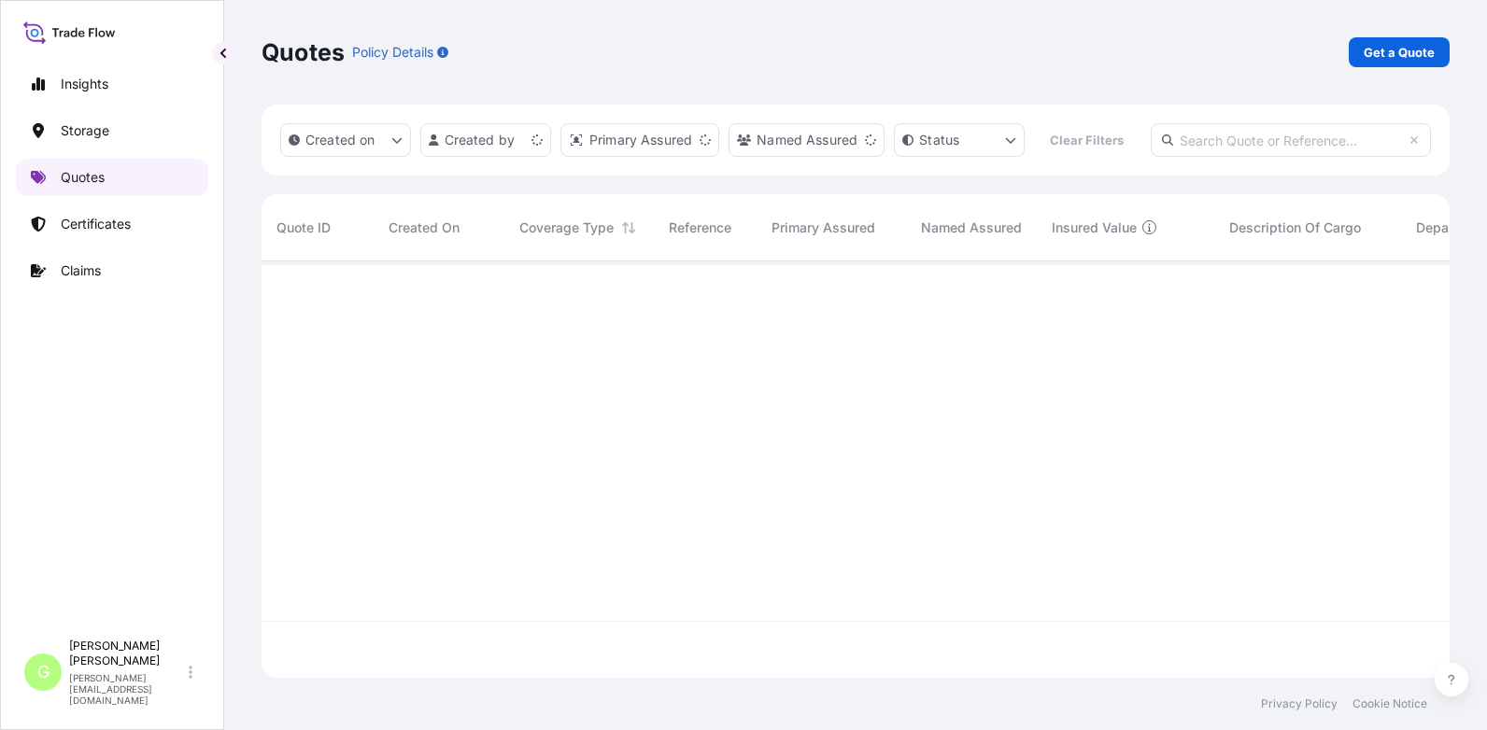
scroll to position [368, 1174]
click at [1379, 55] on p "Get a Quote" at bounding box center [1399, 52] width 71 height 19
select select "Water"
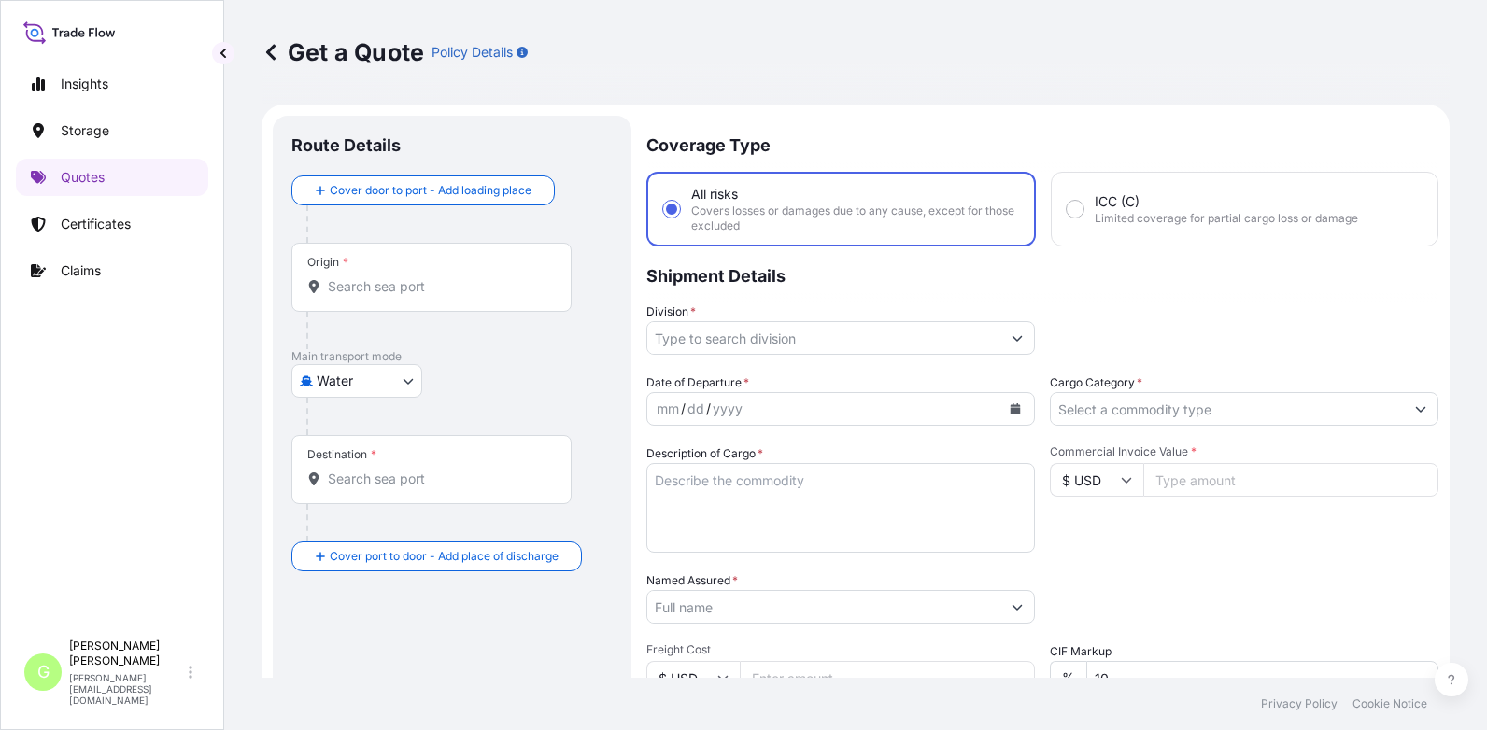
scroll to position [30, 0]
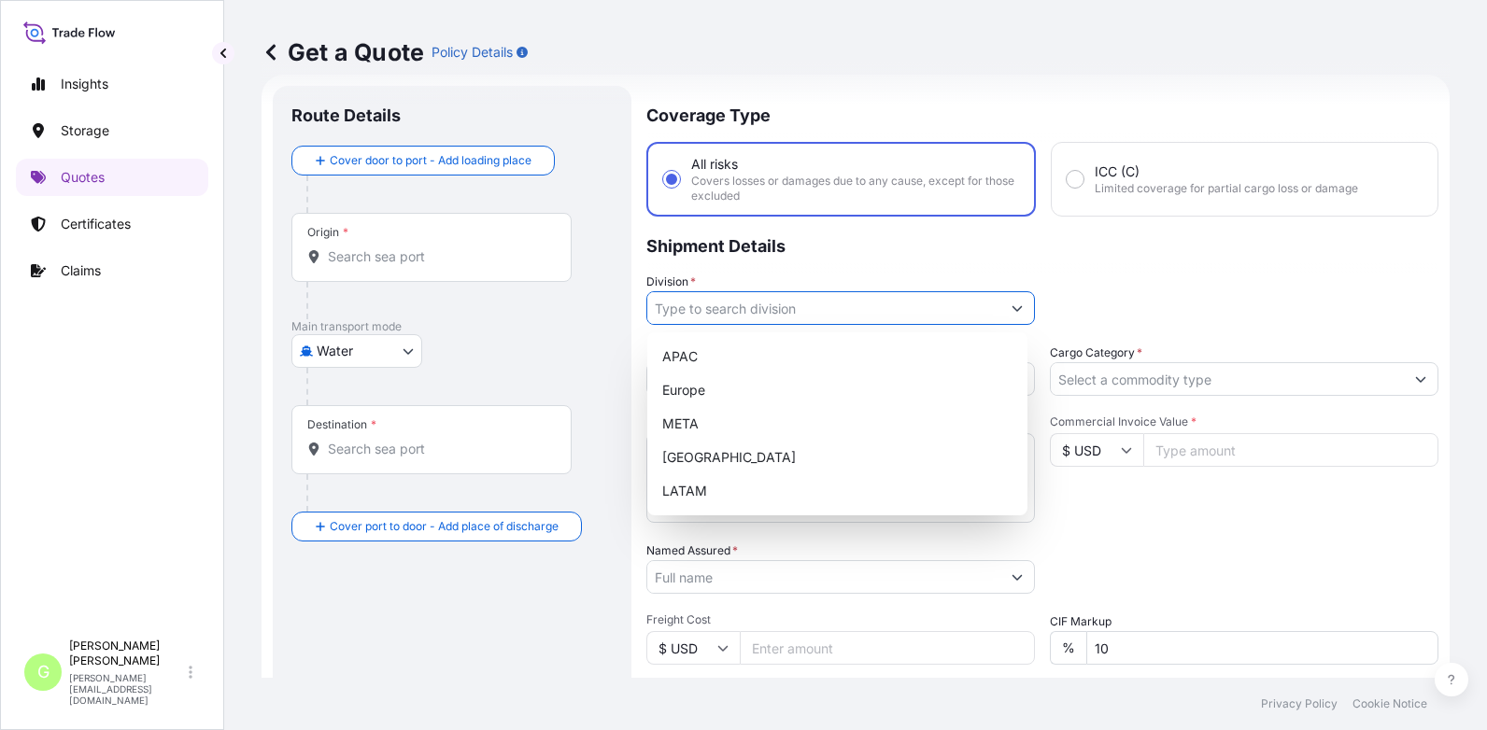
click at [678, 304] on input "Division *" at bounding box center [823, 308] width 353 height 34
click at [685, 394] on div "Europe" at bounding box center [837, 391] width 365 height 34
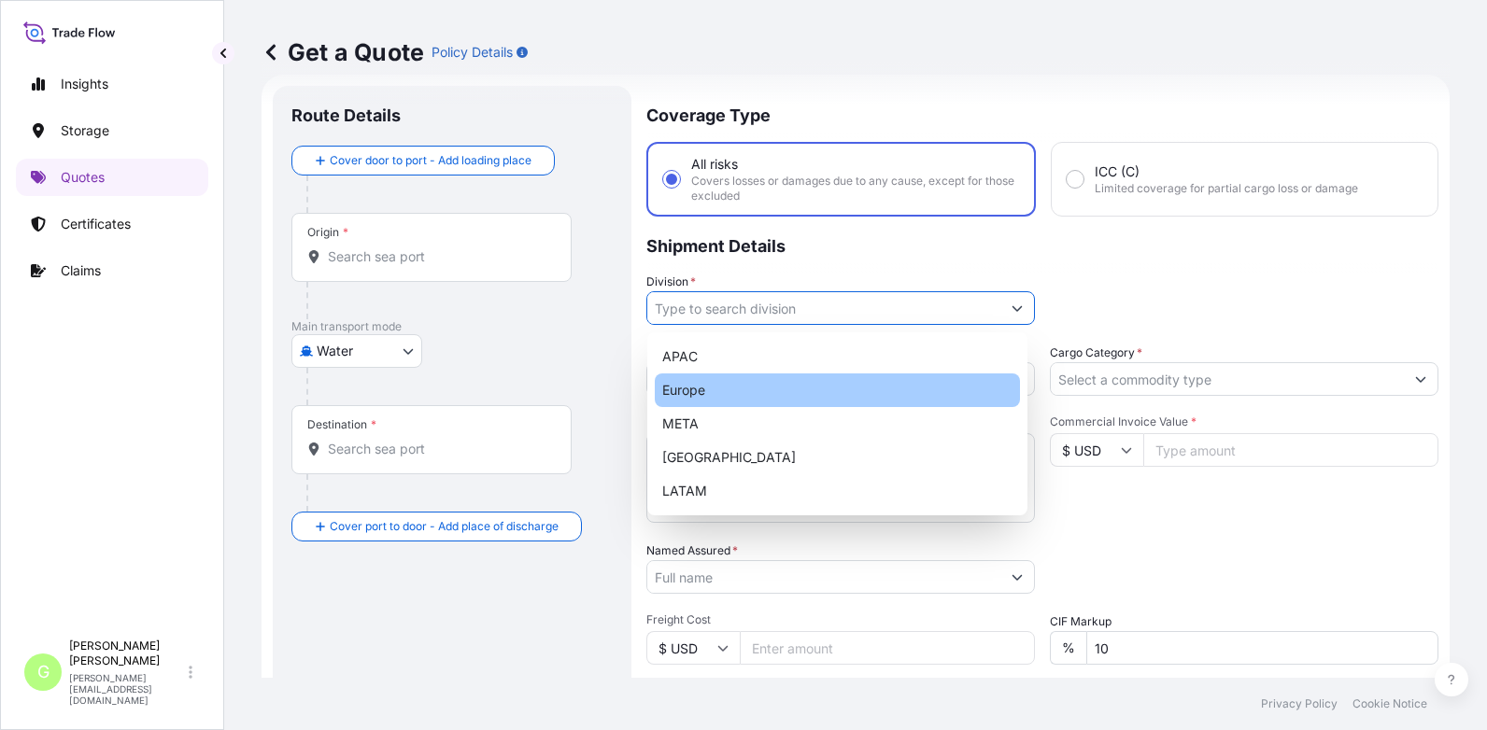
type input "Europe"
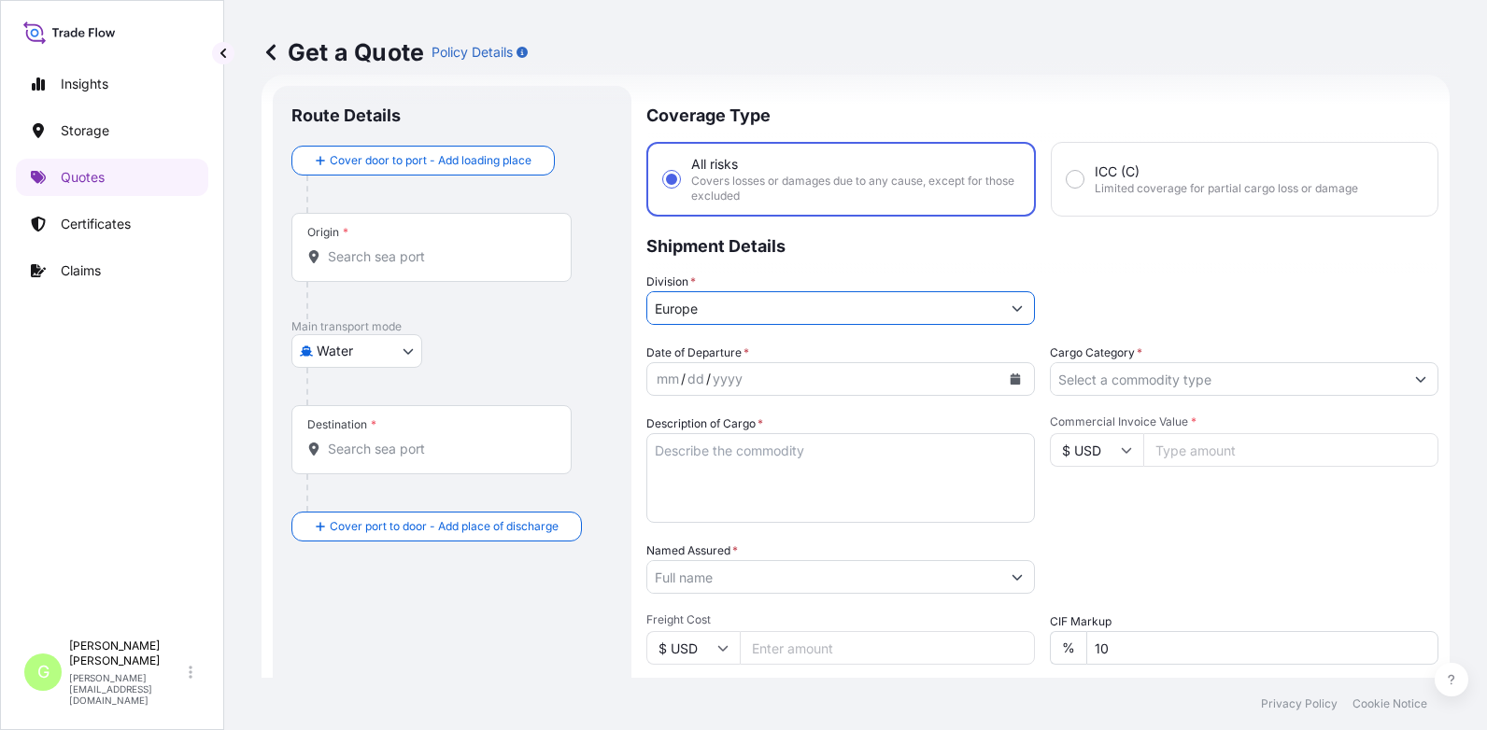
click at [1078, 366] on input "Cargo Category *" at bounding box center [1227, 379] width 353 height 34
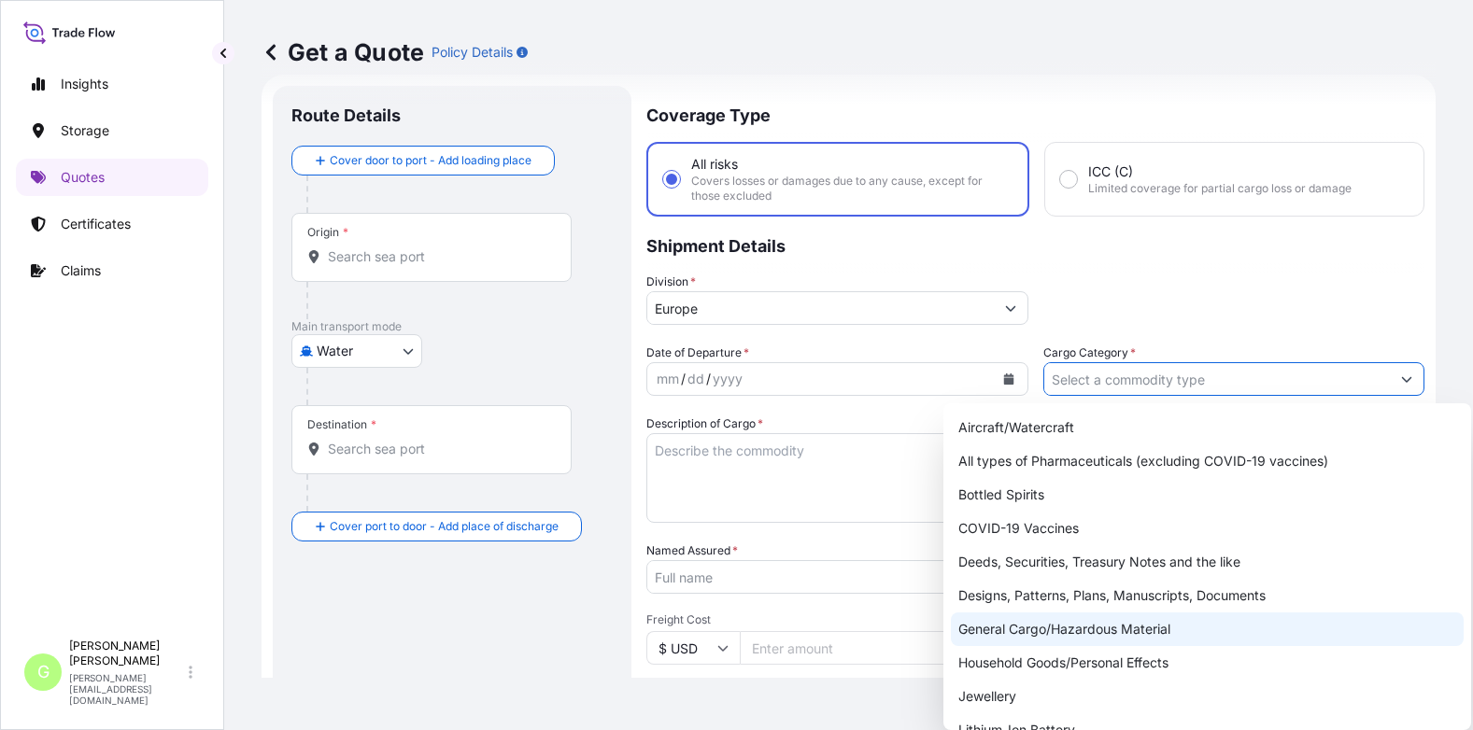
click at [981, 629] on div "General Cargo/Hazardous Material" at bounding box center [1207, 630] width 513 height 34
type input "General Cargo/Hazardous Material"
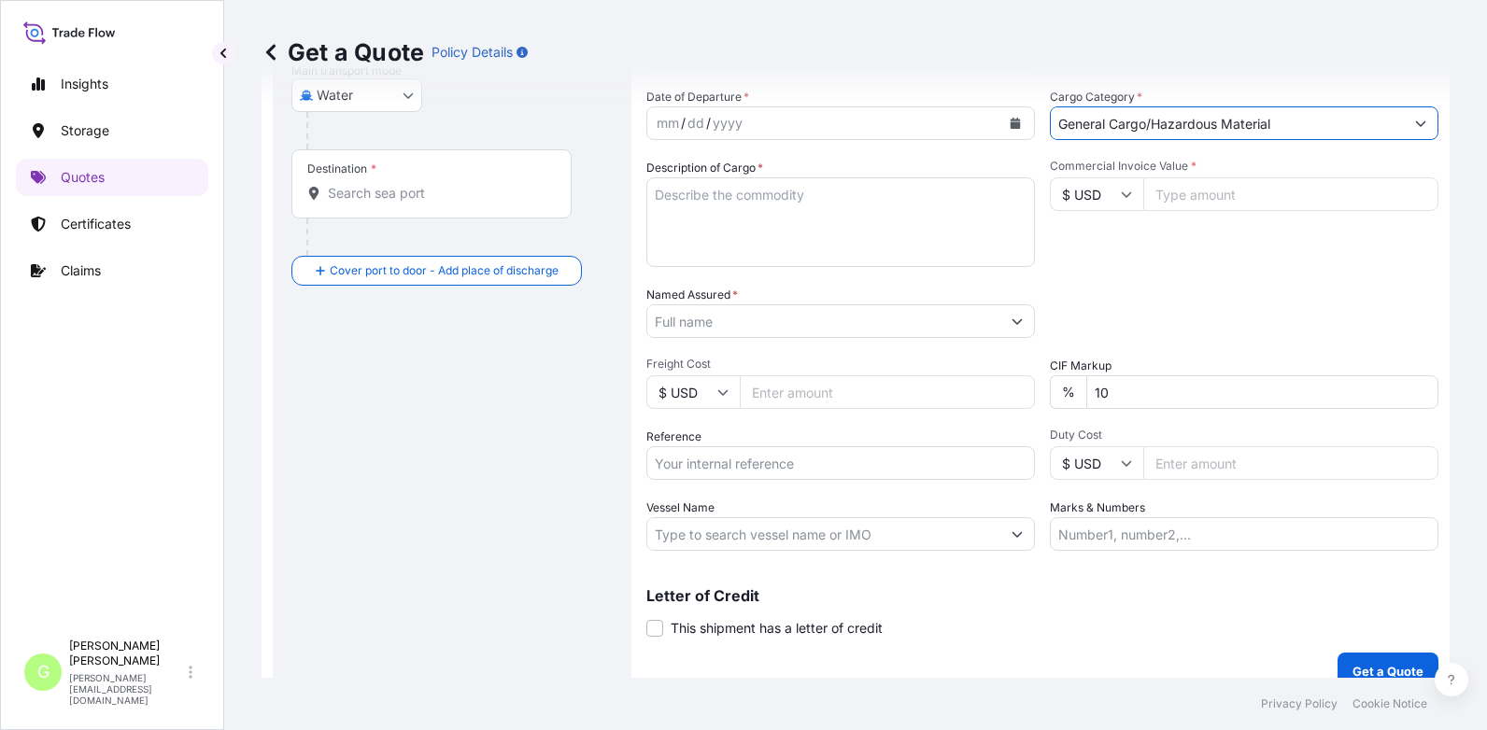
scroll to position [309, 0]
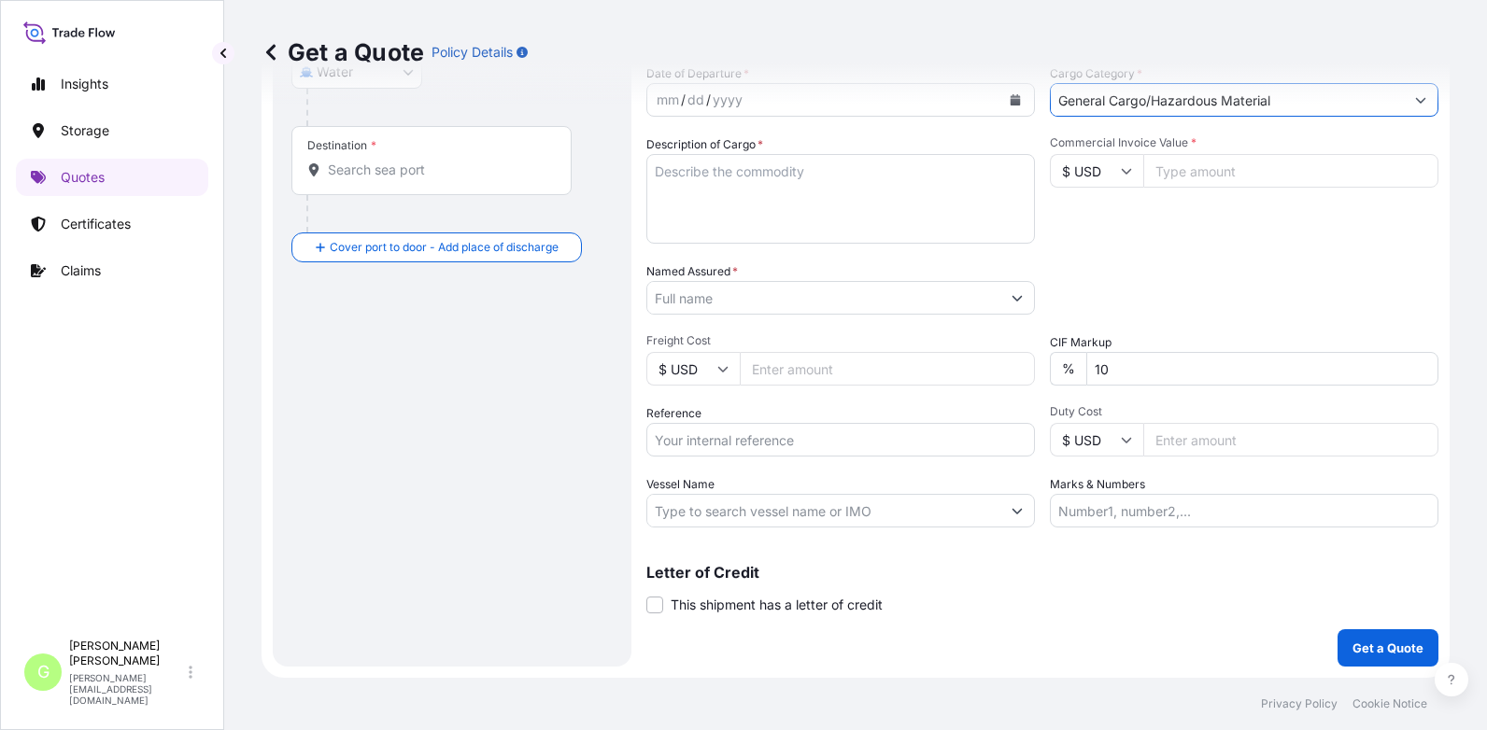
click at [698, 441] on input "Reference" at bounding box center [840, 440] width 389 height 34
paste input "25SIATH4853"
type input "25SIATH4853"
click at [698, 302] on input "Named Assured *" at bounding box center [823, 298] width 353 height 34
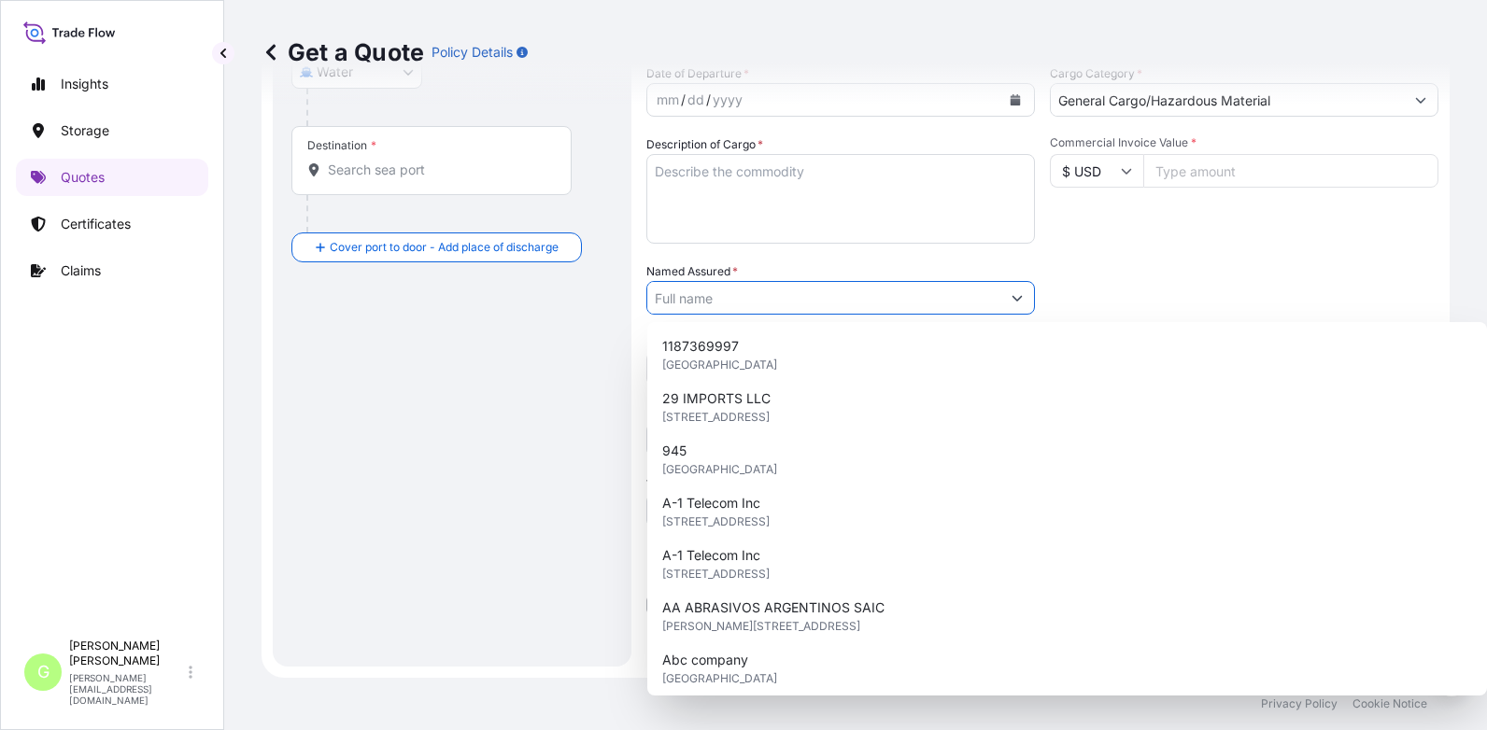
paste input "Stigma Distribution s.r.o."
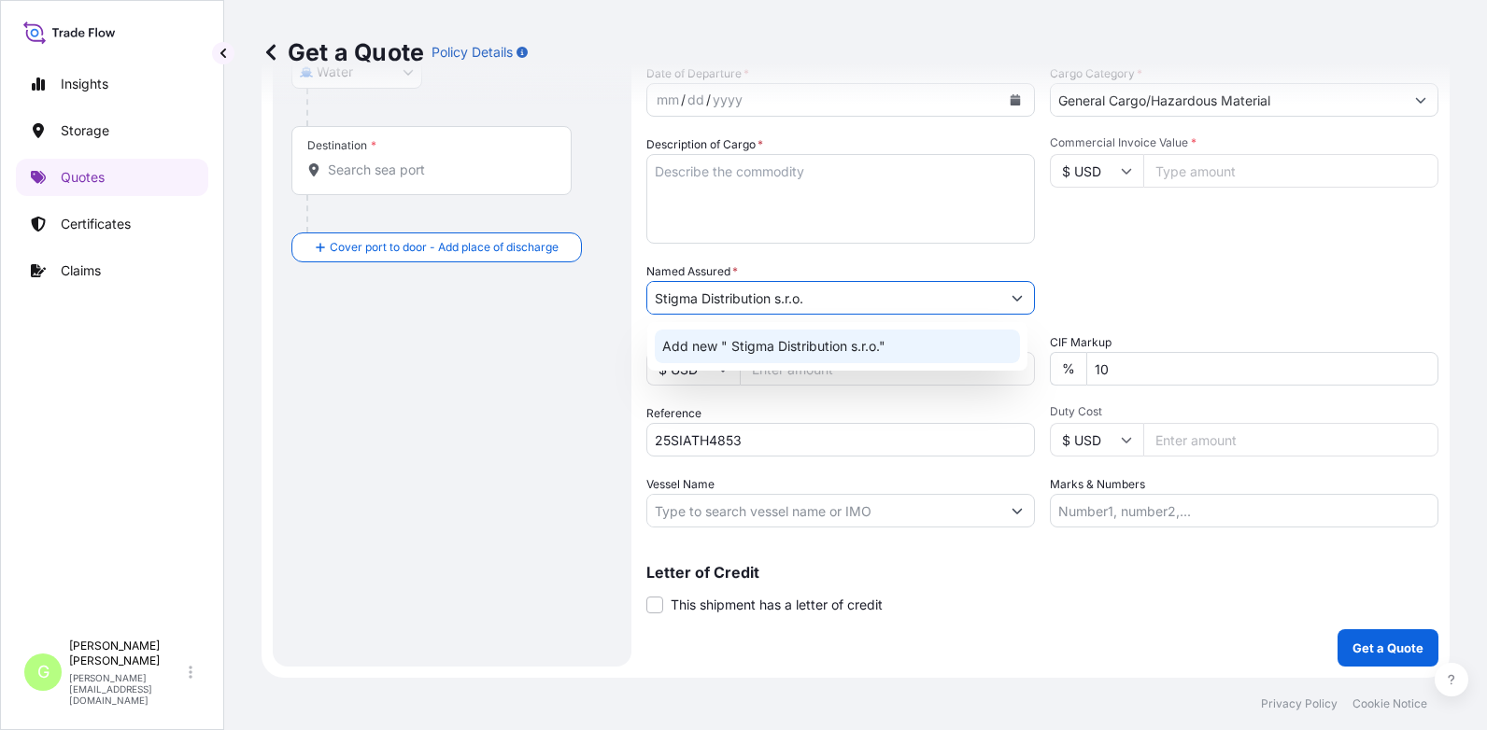
click at [698, 344] on span "Add new " Stigma Distribution s.r.o."" at bounding box center [773, 346] width 223 height 19
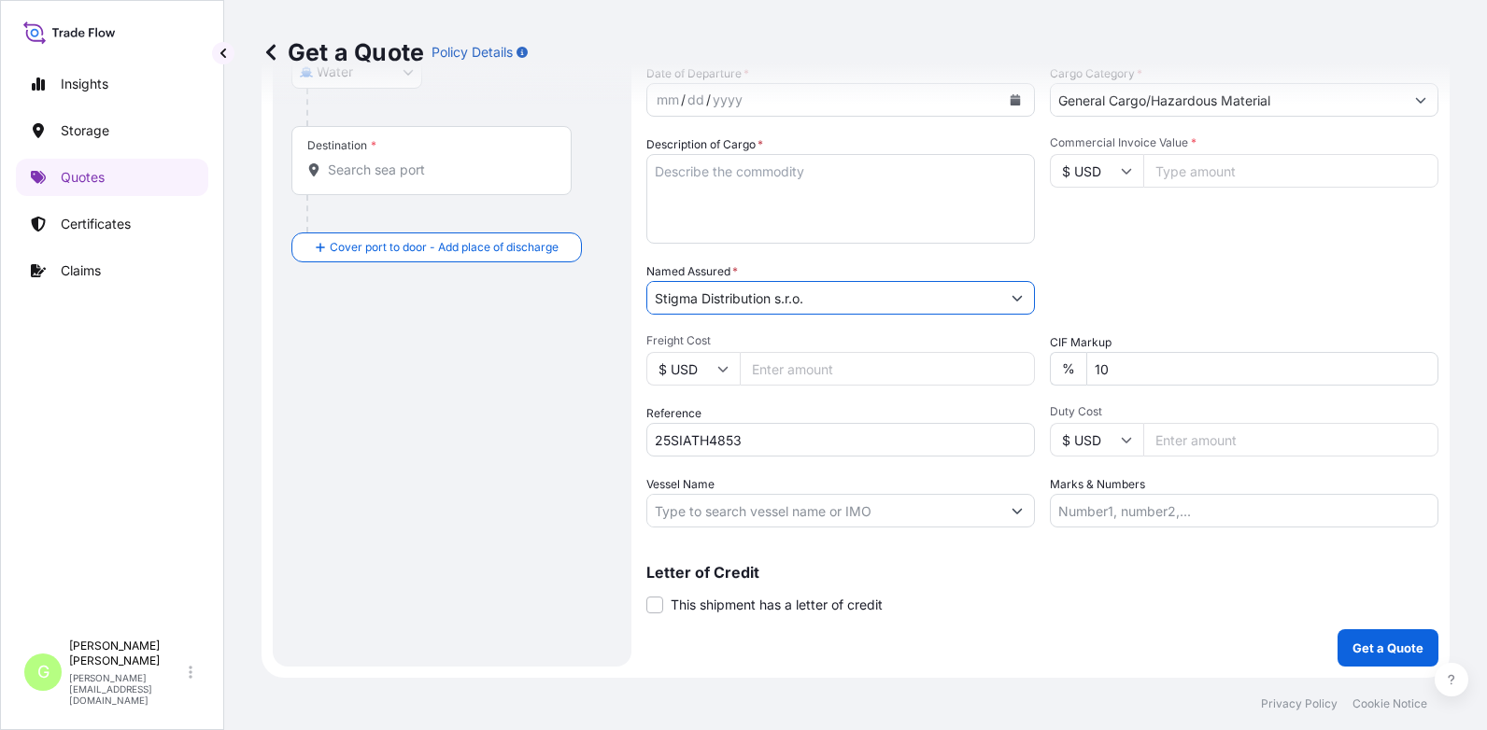
type input "Stigma Distribution s.r.o."
click at [1188, 175] on input "Commercial Invoice Value *" at bounding box center [1290, 171] width 295 height 34
paste input "797804.0000"
type input "797804.0000"
click at [768, 366] on input "Freight Cost" at bounding box center [887, 369] width 295 height 34
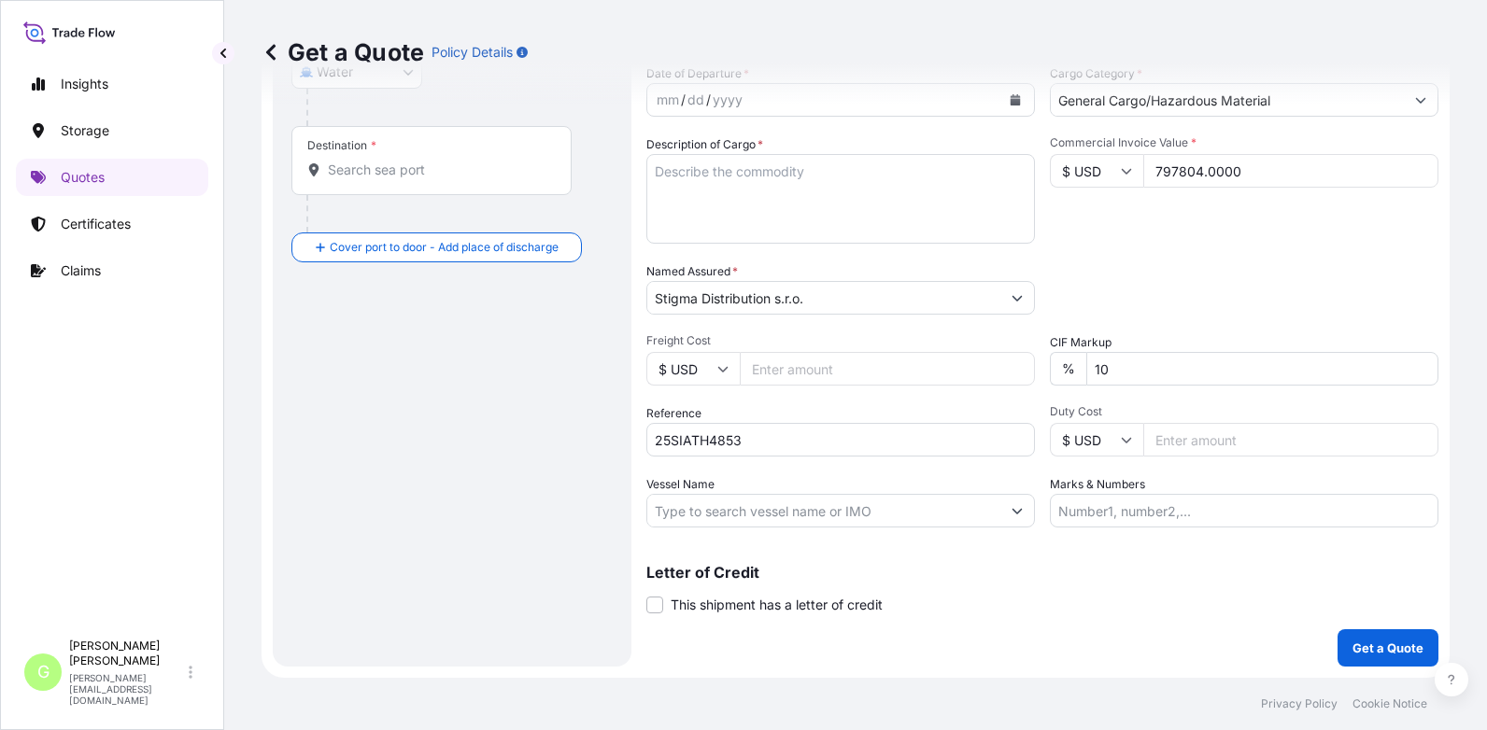
paste input "10980"
type input "10980"
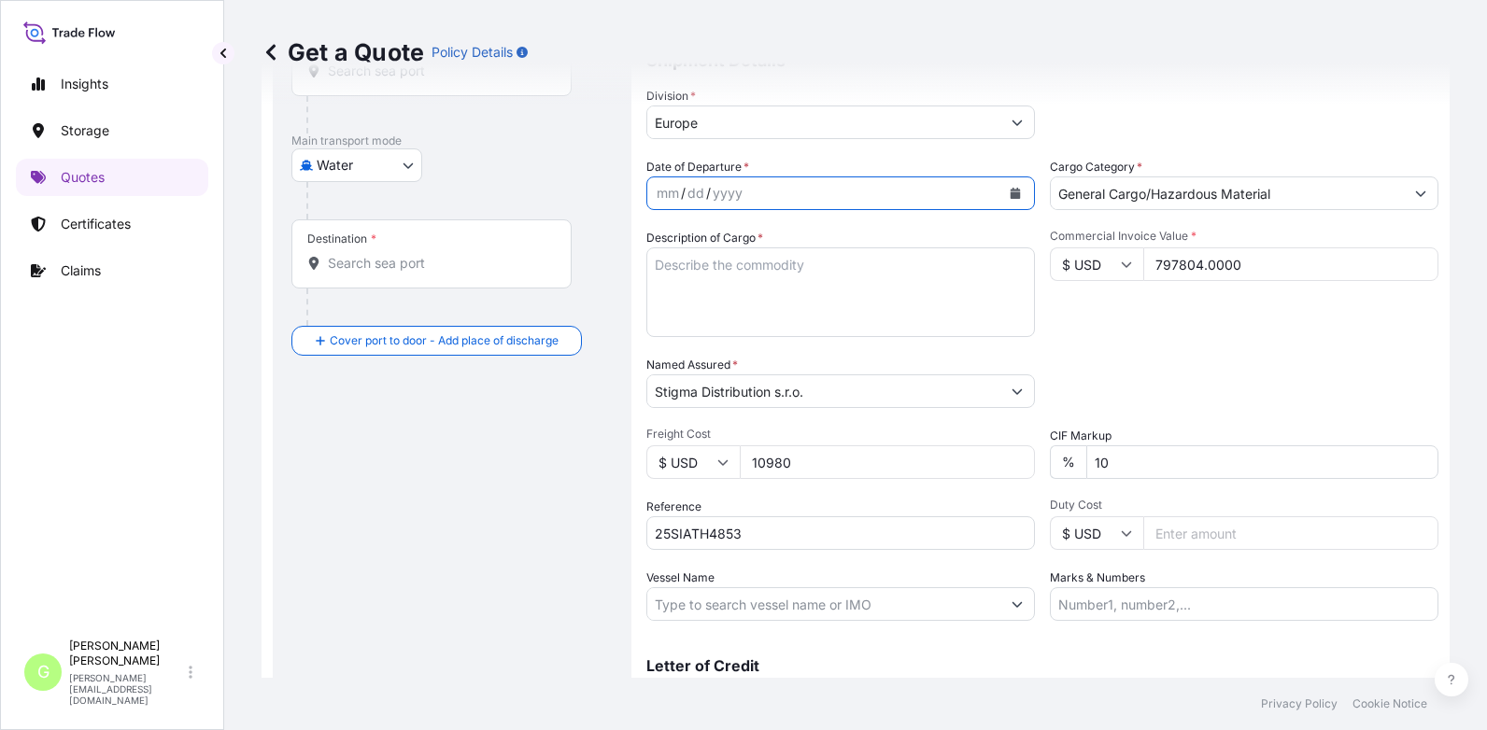
click at [1011, 196] on icon "Calendar" at bounding box center [1016, 193] width 10 height 11
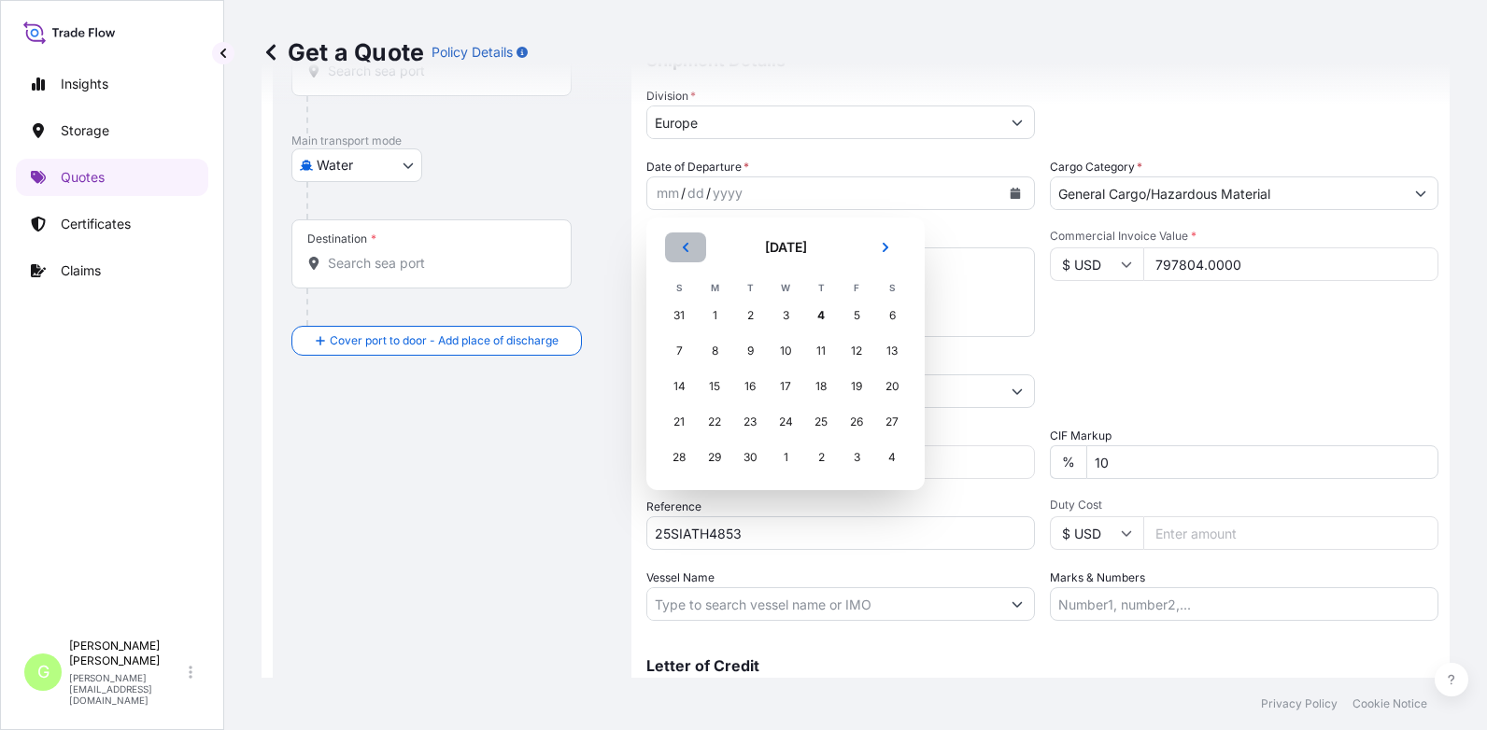
click at [684, 247] on icon "Previous" at bounding box center [686, 247] width 6 height 9
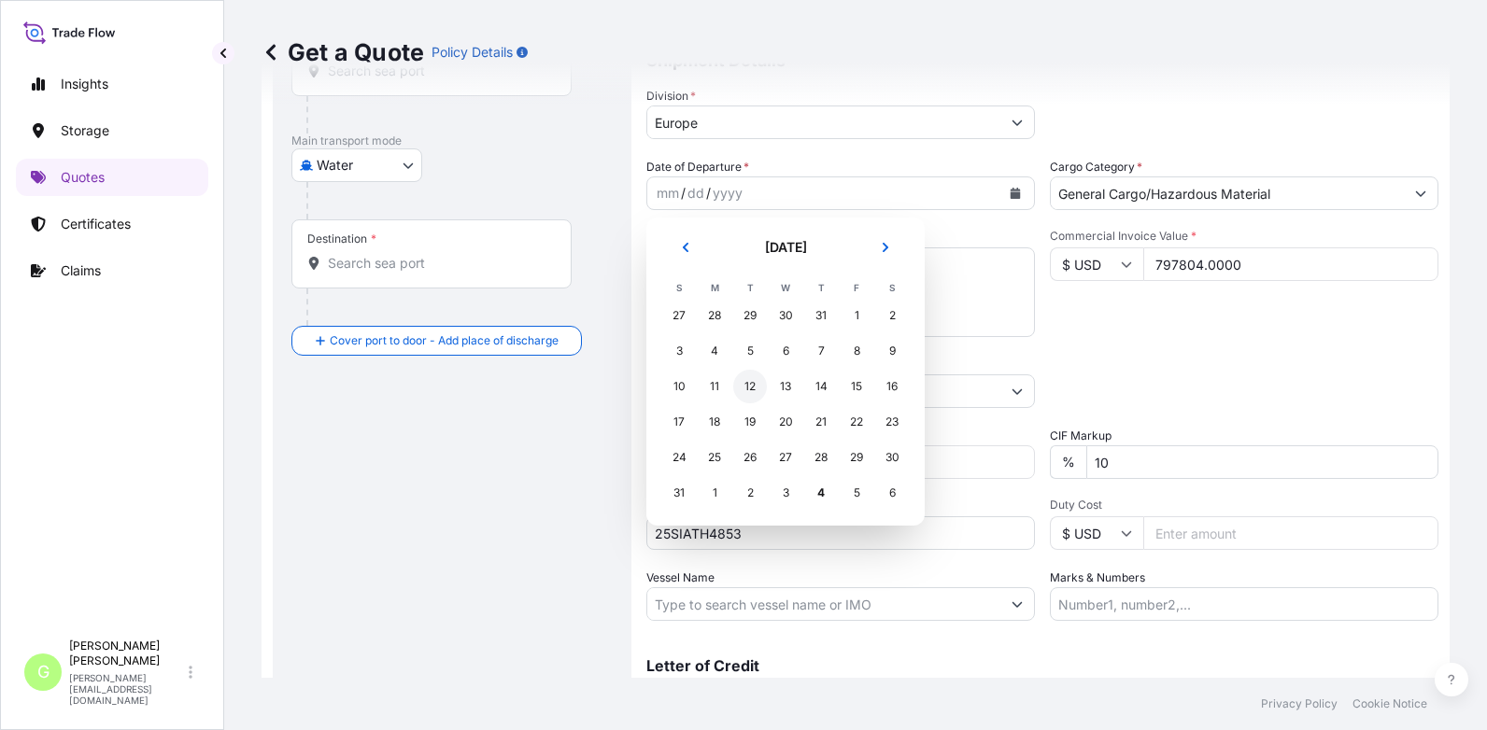
click at [747, 385] on div "12" at bounding box center [750, 387] width 34 height 34
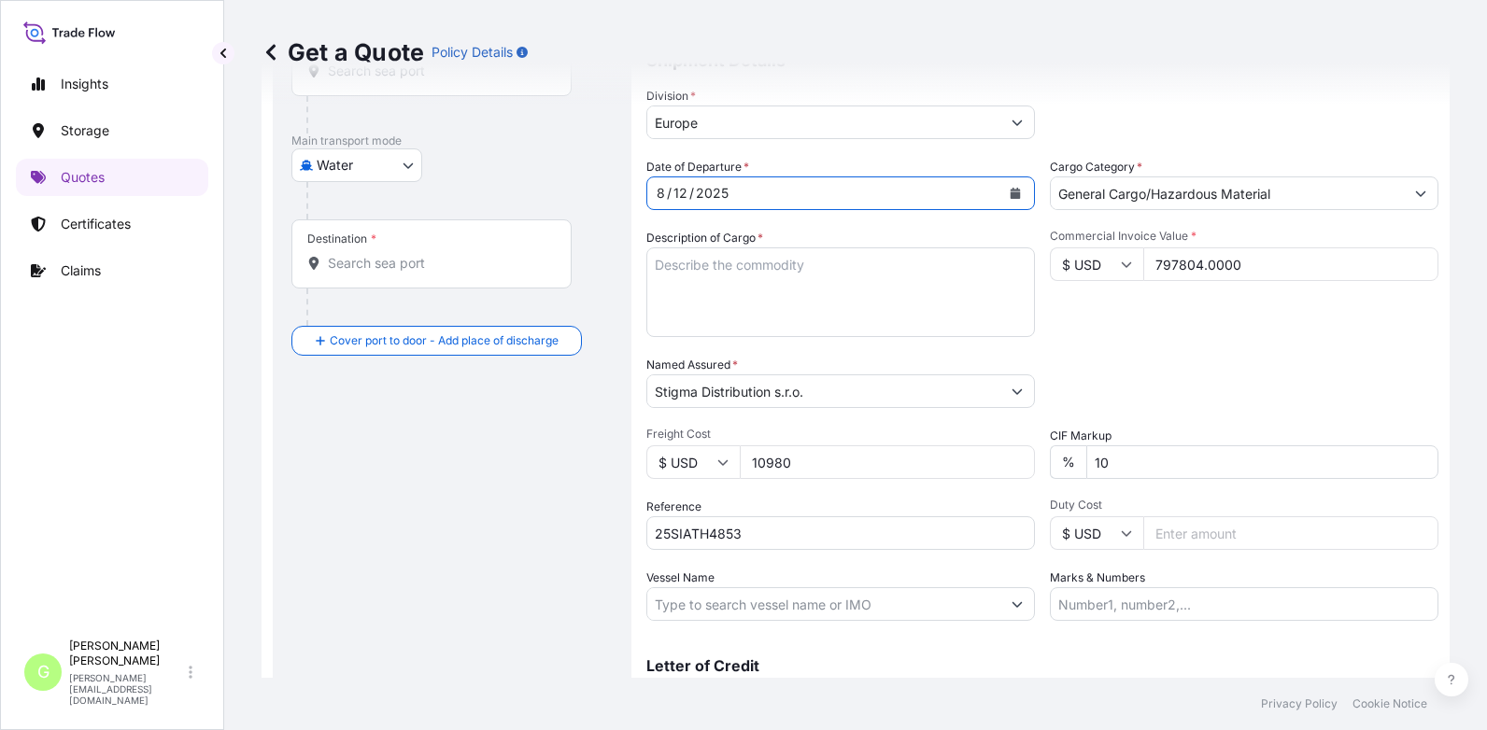
click at [713, 605] on input "Vessel Name" at bounding box center [823, 604] width 353 height 34
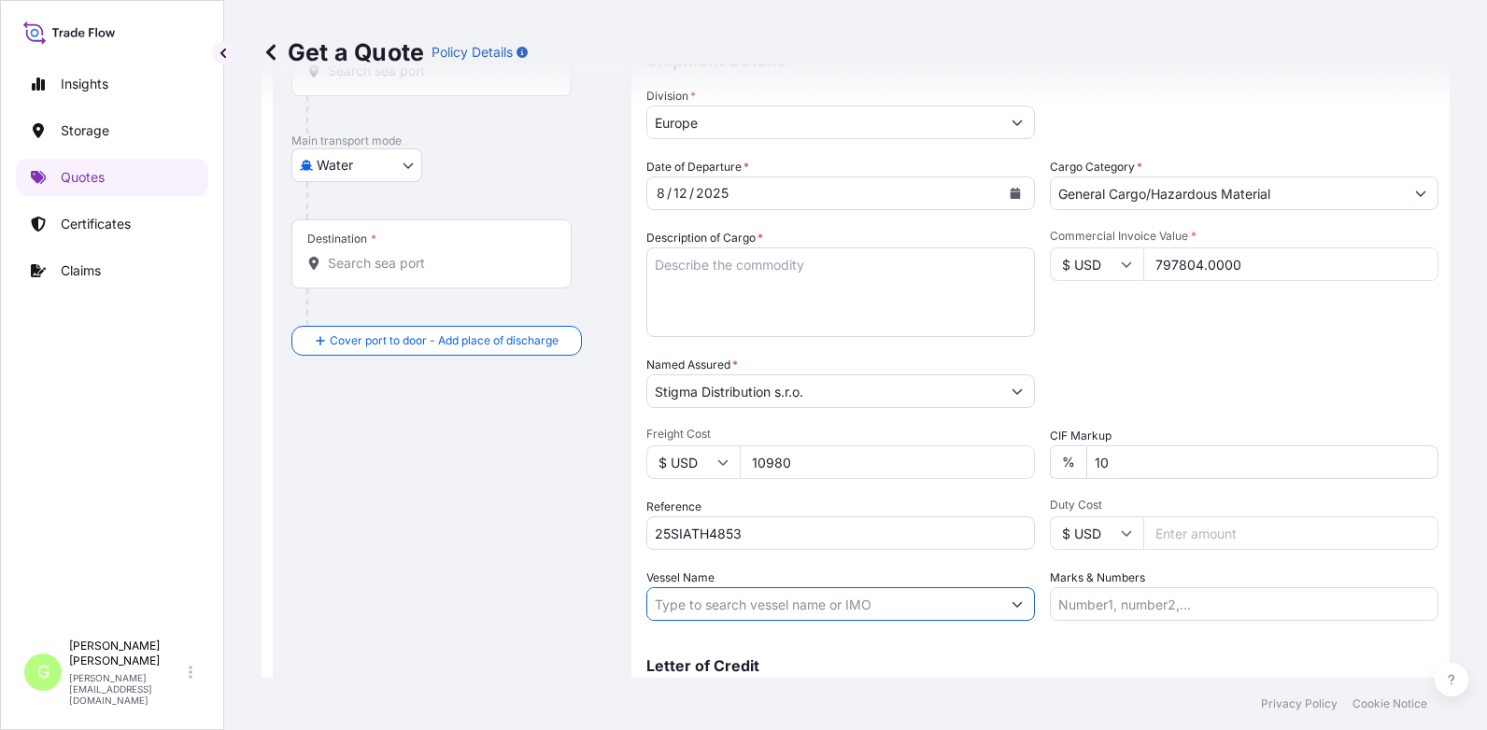
paste input "OCEAN NETWORK EXPRESS"
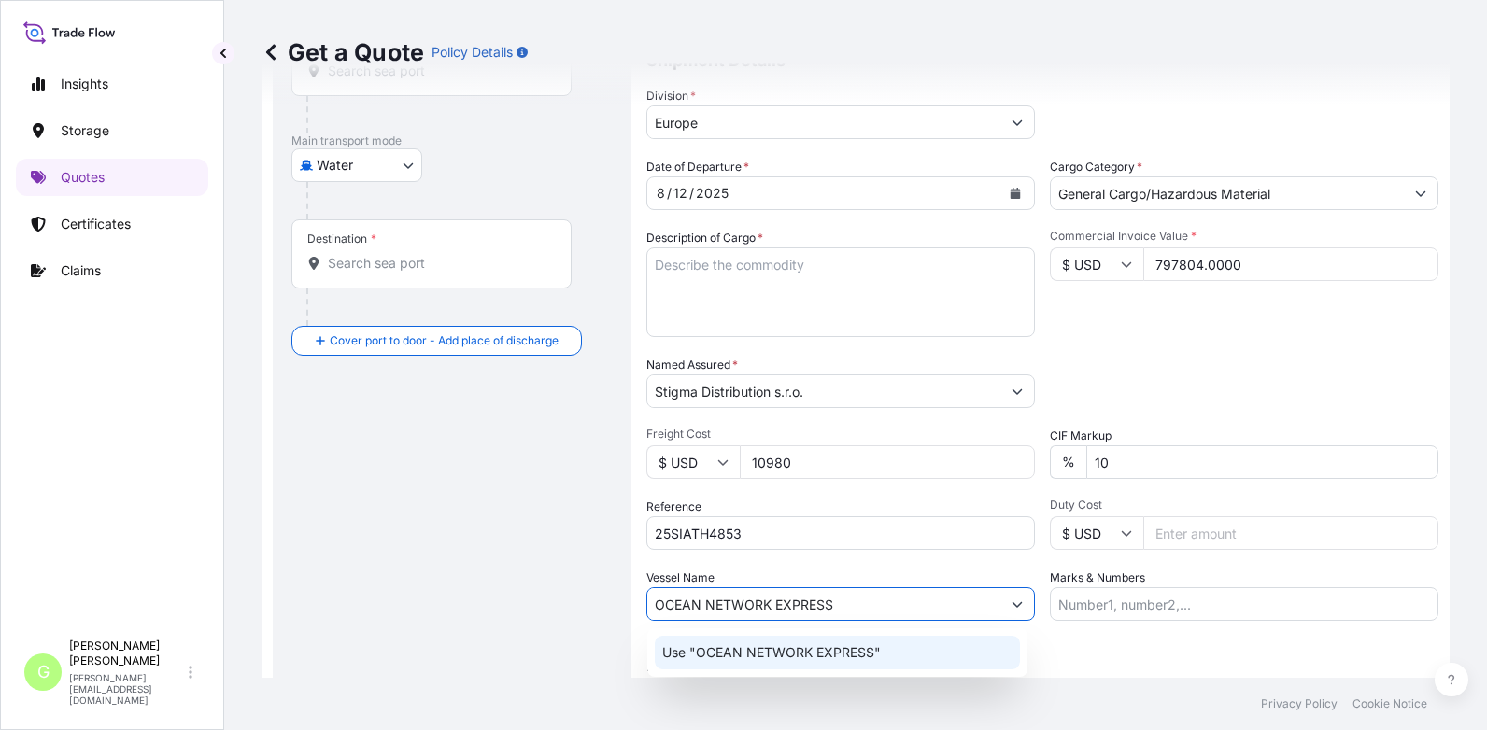
click at [745, 657] on p "Use "OCEAN NETWORK EXPRESS"" at bounding box center [771, 652] width 219 height 19
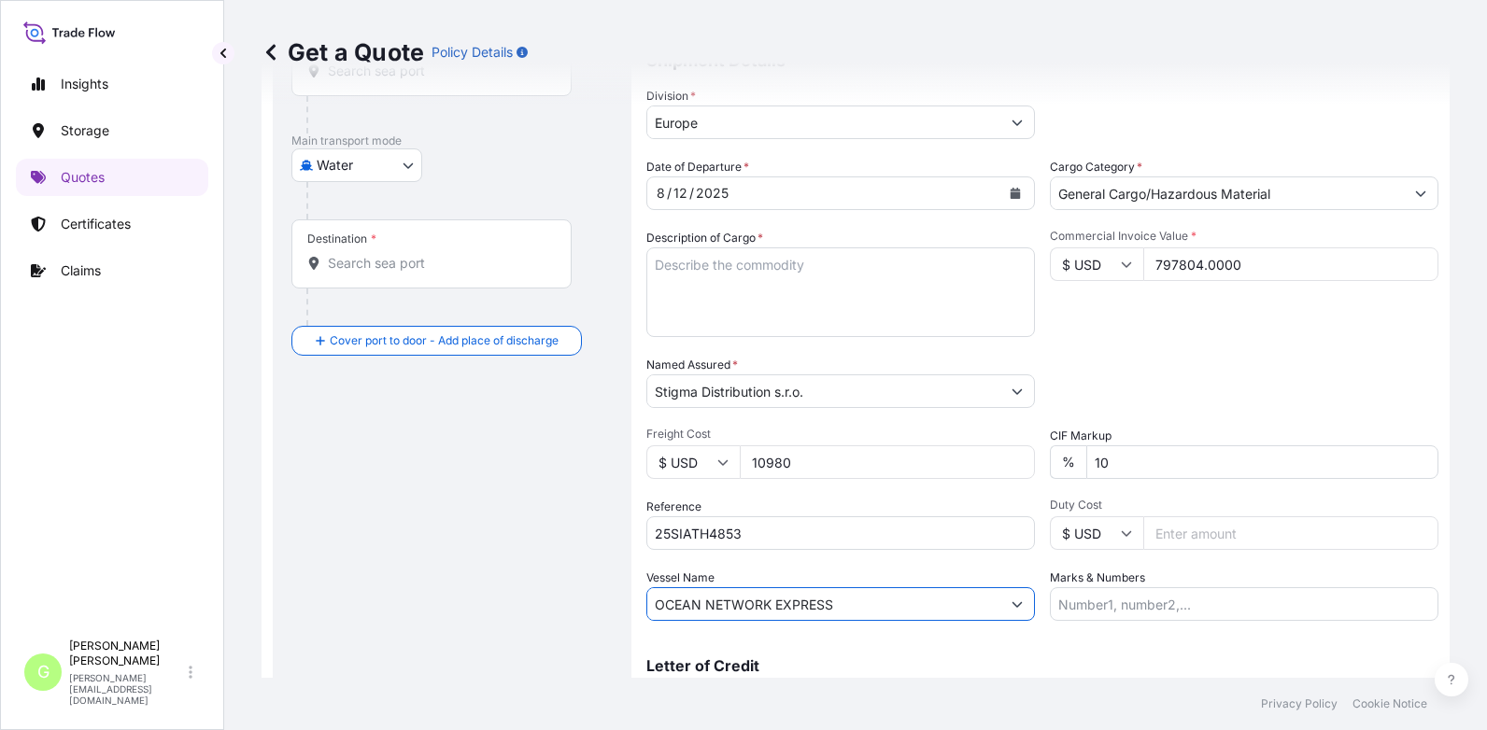
type input "OCEAN NETWORK EXPRESS"
click at [161, 325] on div "Insights Storage Quotes Certificates Claims" at bounding box center [112, 340] width 192 height 582
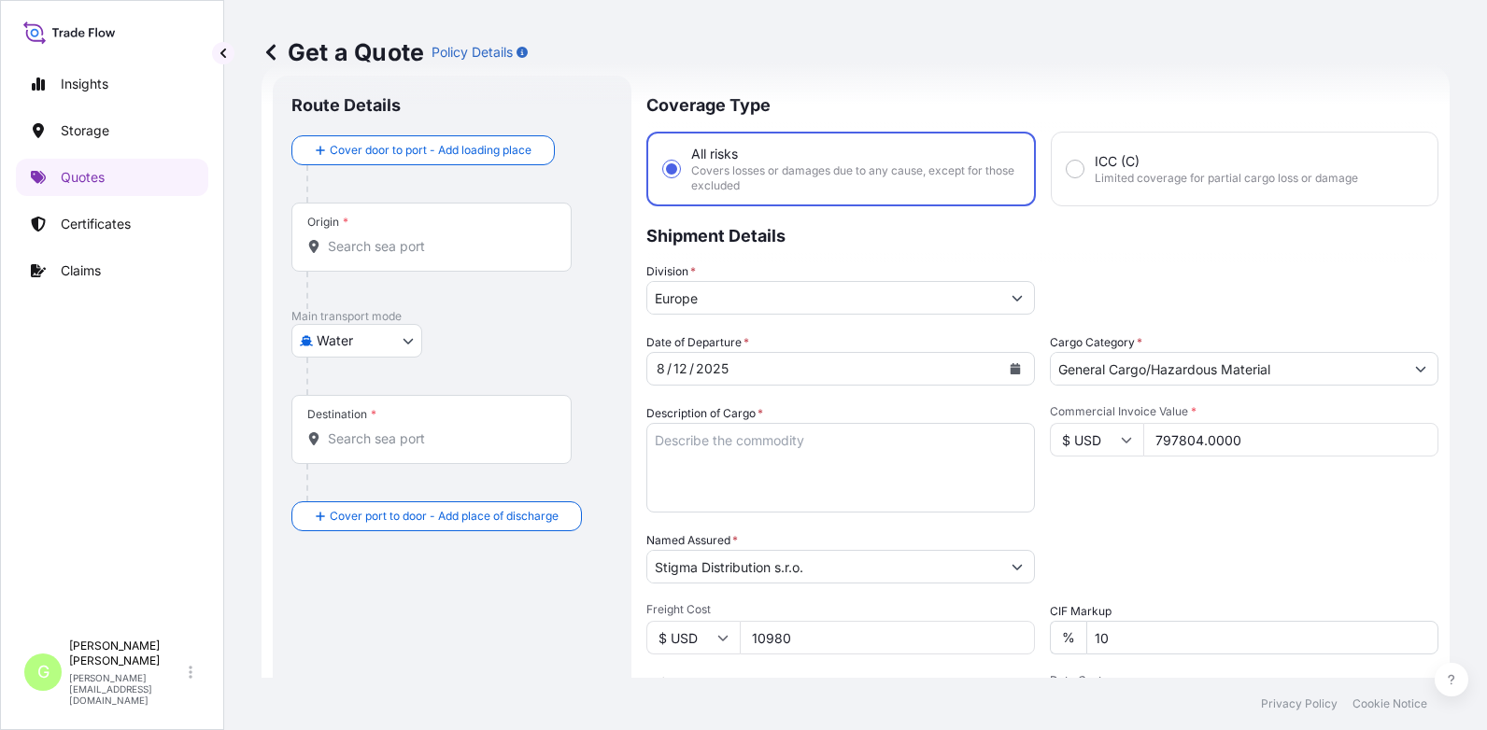
scroll to position [0, 0]
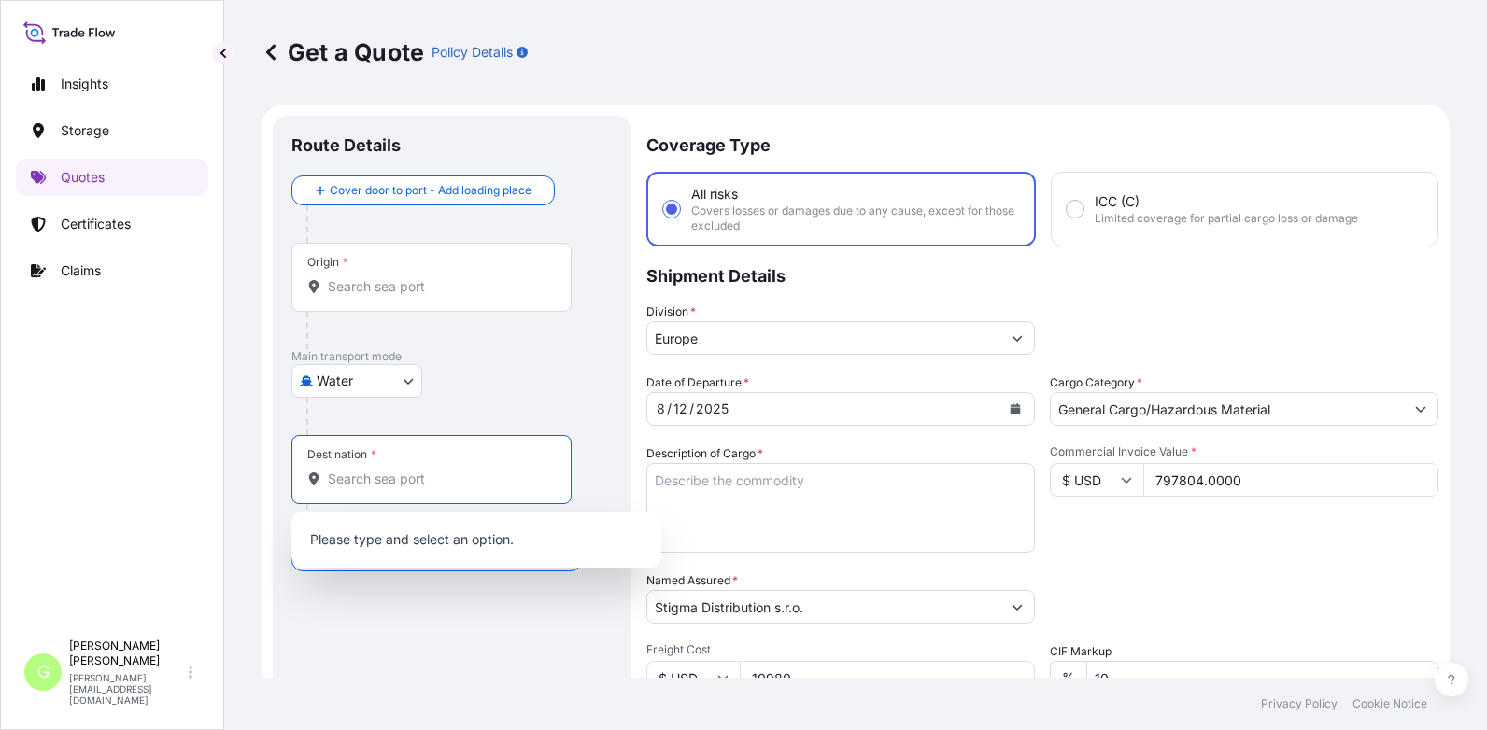
click at [348, 482] on input "Destination *" at bounding box center [438, 479] width 220 height 19
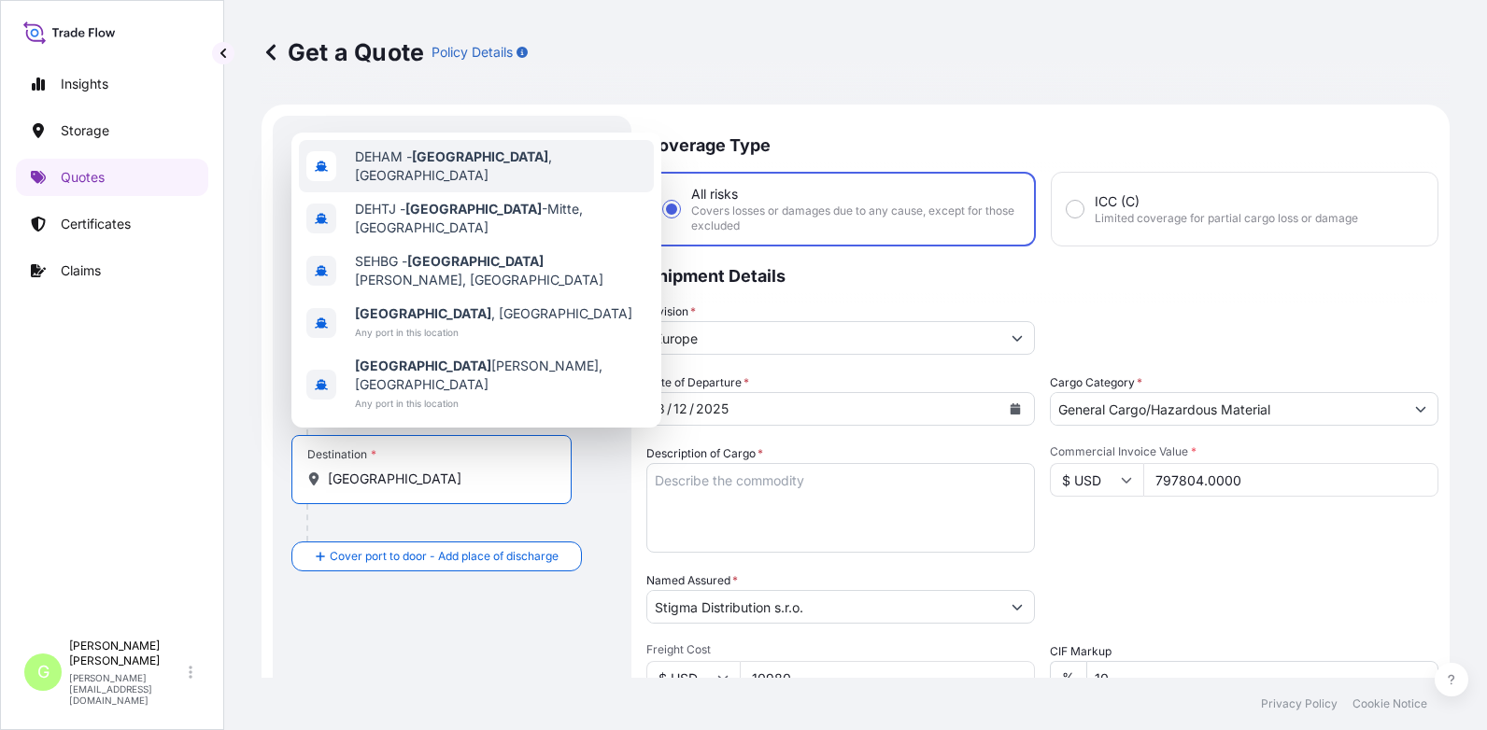
click at [413, 185] on span "DEHAM - [GEOGRAPHIC_DATA] , [GEOGRAPHIC_DATA]" at bounding box center [500, 166] width 291 height 37
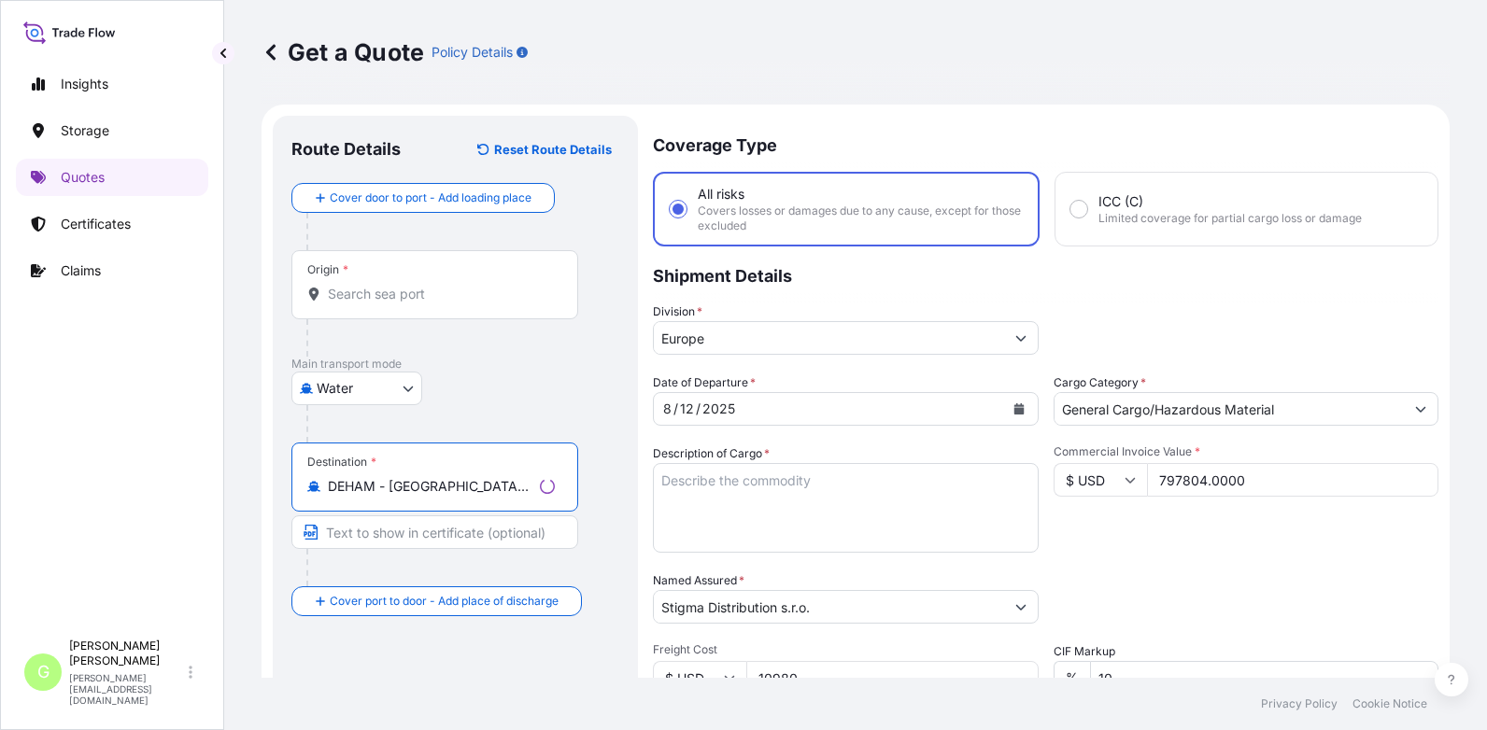
type input "DEHAM - [GEOGRAPHIC_DATA], [GEOGRAPHIC_DATA]"
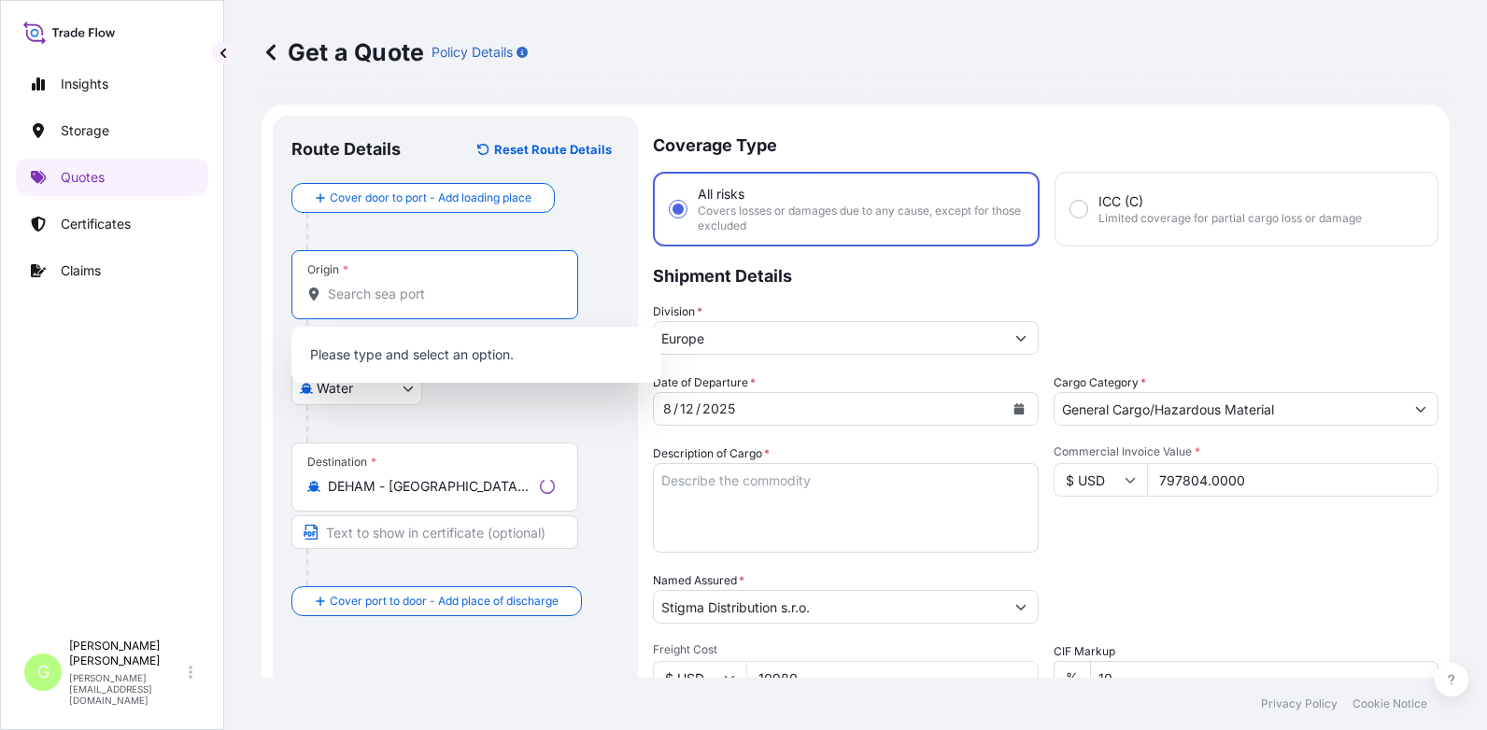
click at [361, 291] on input "Origin *" at bounding box center [441, 294] width 227 height 19
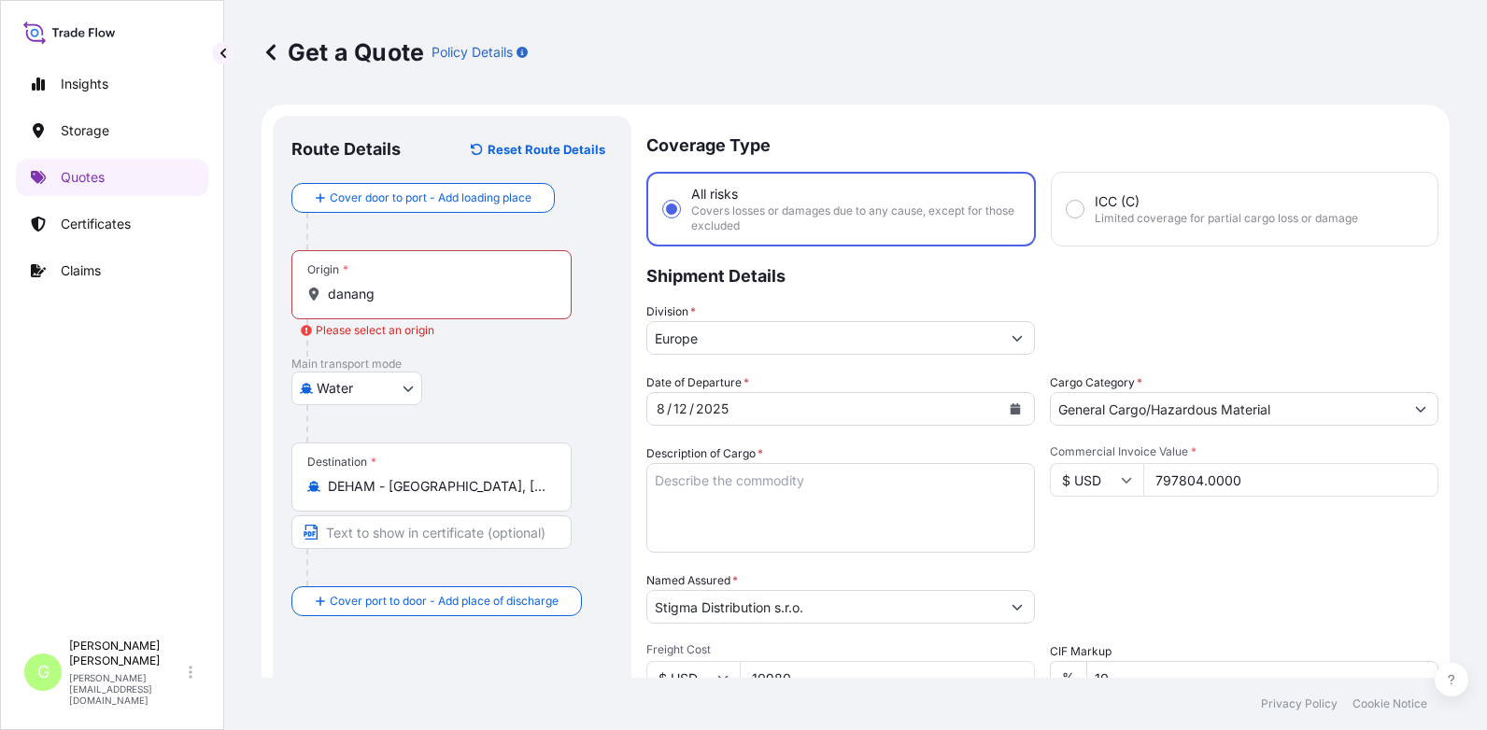
click at [107, 458] on div "Insights Storage Quotes Certificates Claims" at bounding box center [112, 340] width 192 height 582
click at [341, 296] on input "danang" at bounding box center [438, 294] width 220 height 19
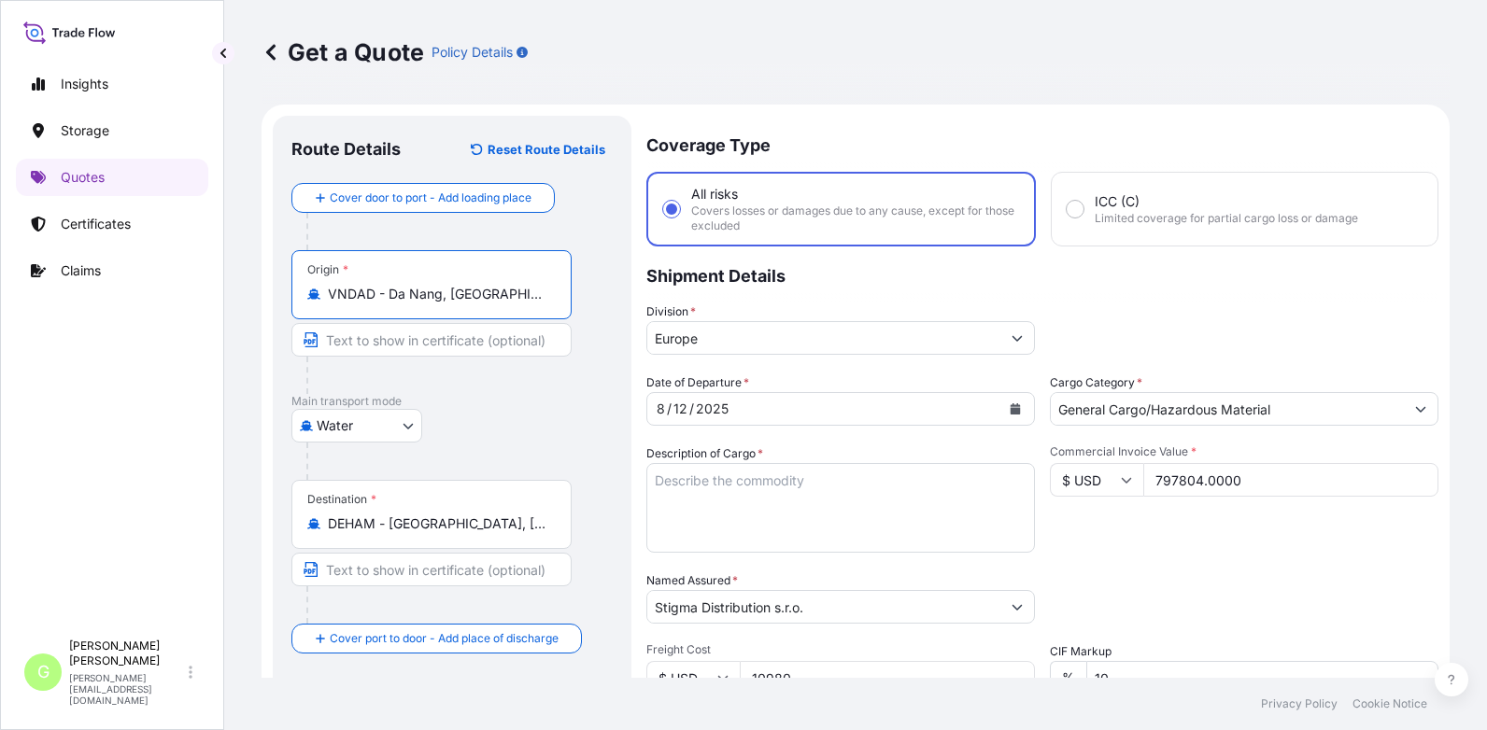
drag, startPoint x: 502, startPoint y: 294, endPoint x: 387, endPoint y: 297, distance: 115.8
click at [387, 297] on input "VNDAD - Da Nang, [GEOGRAPHIC_DATA]" at bounding box center [438, 294] width 220 height 19
type input "VNDAD - Da Nang, [GEOGRAPHIC_DATA]"
click at [379, 344] on input "Text to appear on certificate" at bounding box center [431, 340] width 280 height 34
paste input "Da Nang, [GEOGRAPHIC_DATA]"
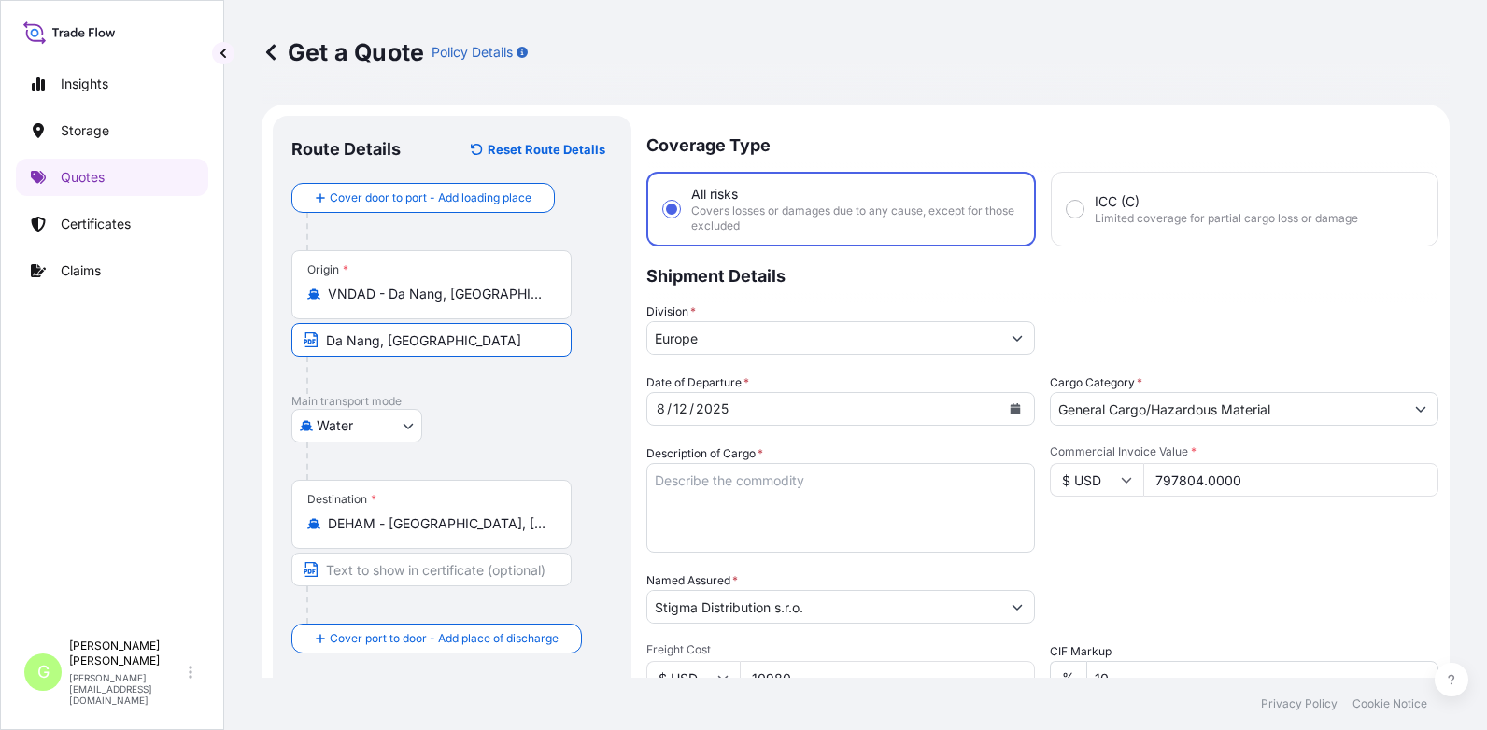
type input "Da Nang, [GEOGRAPHIC_DATA]"
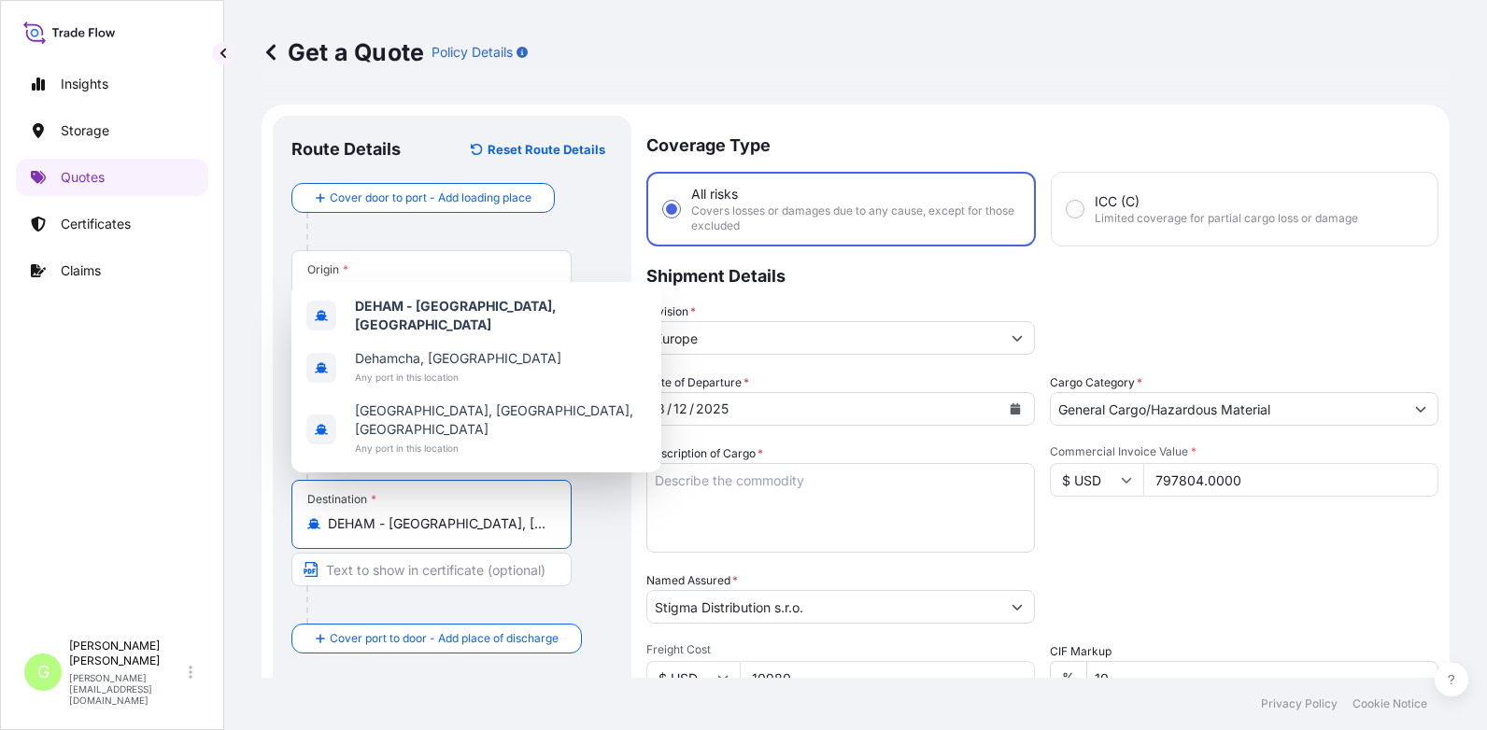
drag, startPoint x: 511, startPoint y: 526, endPoint x: 391, endPoint y: 528, distance: 119.6
click at [391, 528] on input "DEHAM - [GEOGRAPHIC_DATA], [GEOGRAPHIC_DATA]" at bounding box center [438, 524] width 220 height 19
click at [360, 574] on input "Text to appear on certificate" at bounding box center [431, 570] width 280 height 34
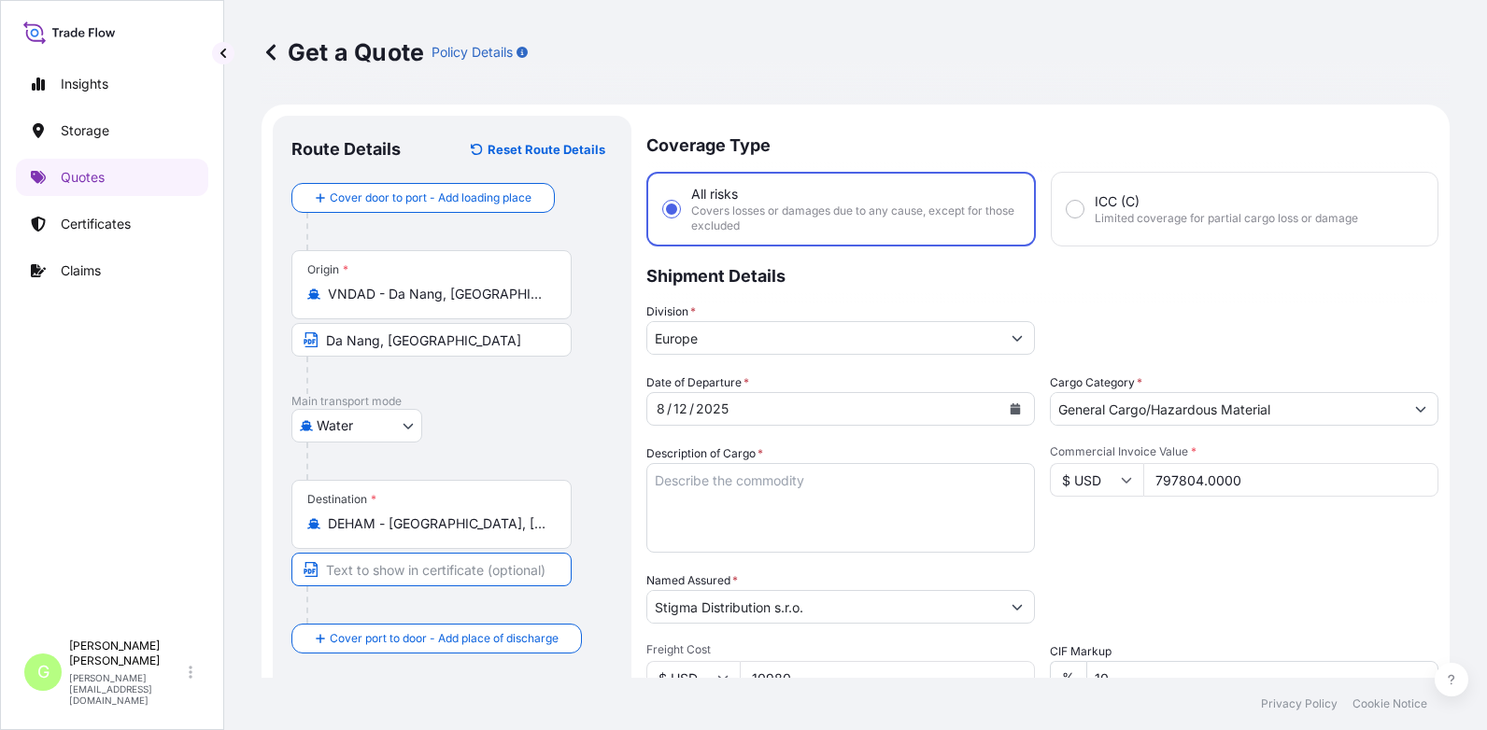
paste input "[GEOGRAPHIC_DATA], [GEOGRAPHIC_DATA]"
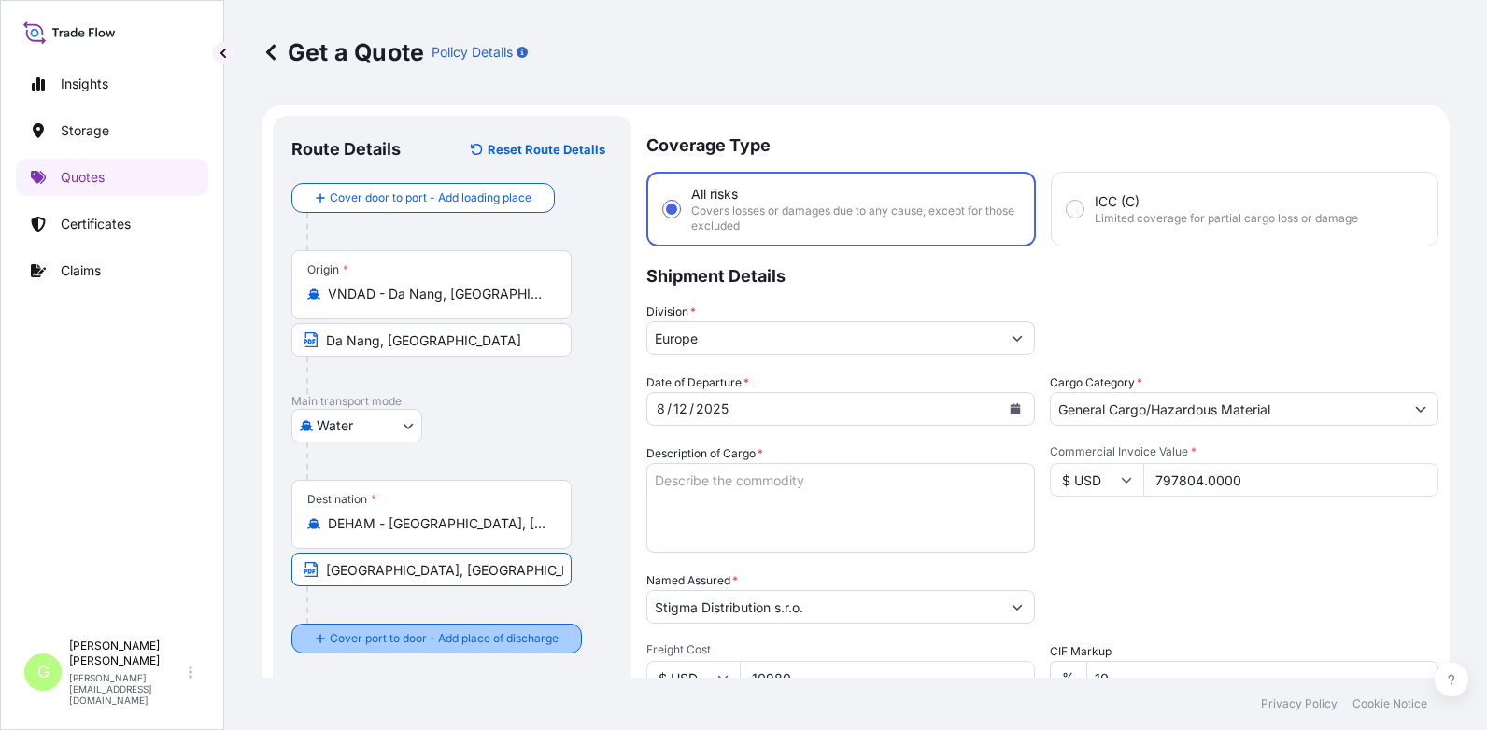
type input "[GEOGRAPHIC_DATA], [GEOGRAPHIC_DATA]"
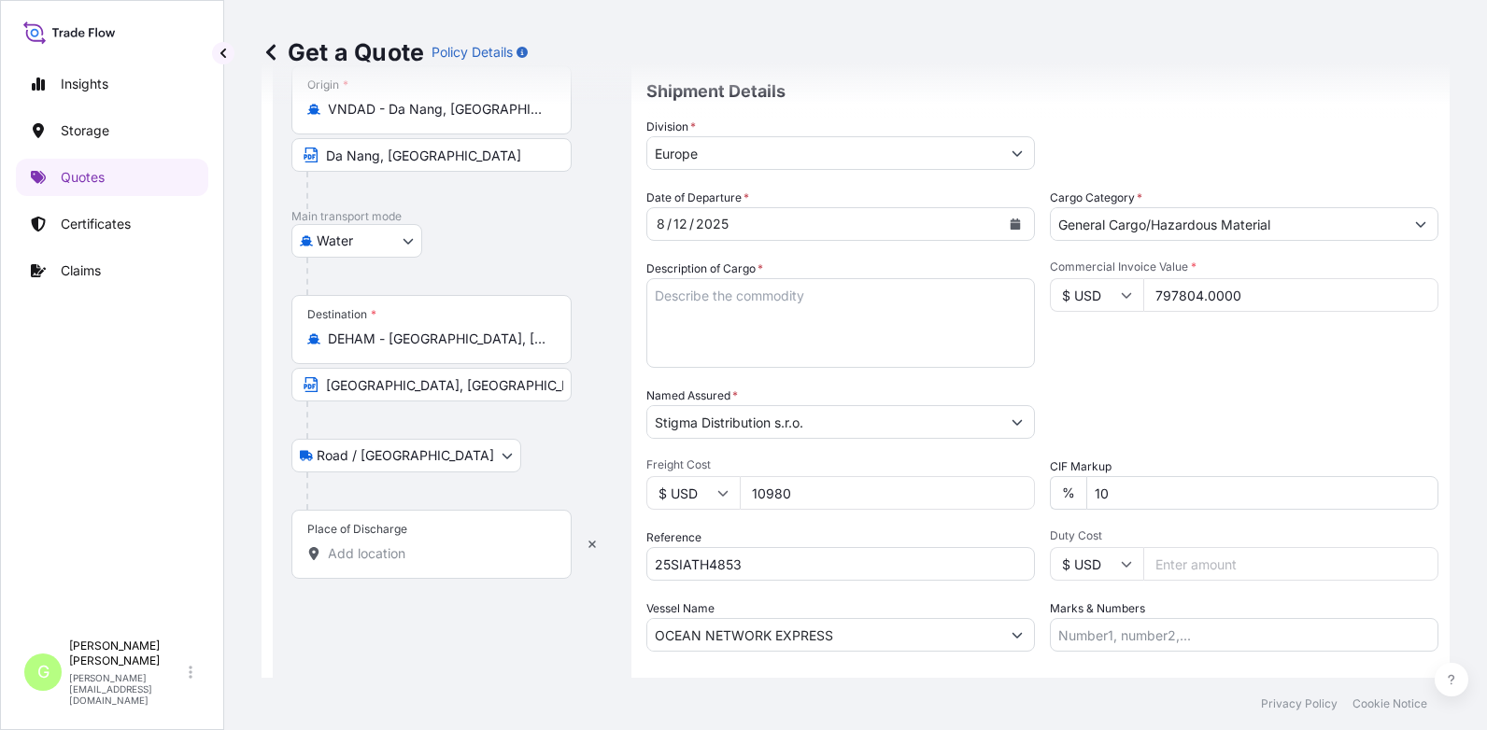
scroll to position [187, 0]
click at [119, 343] on div "Insights Storage Quotes Certificates Claims" at bounding box center [112, 340] width 192 height 582
click at [378, 557] on input "Place of Discharge" at bounding box center [438, 552] width 220 height 19
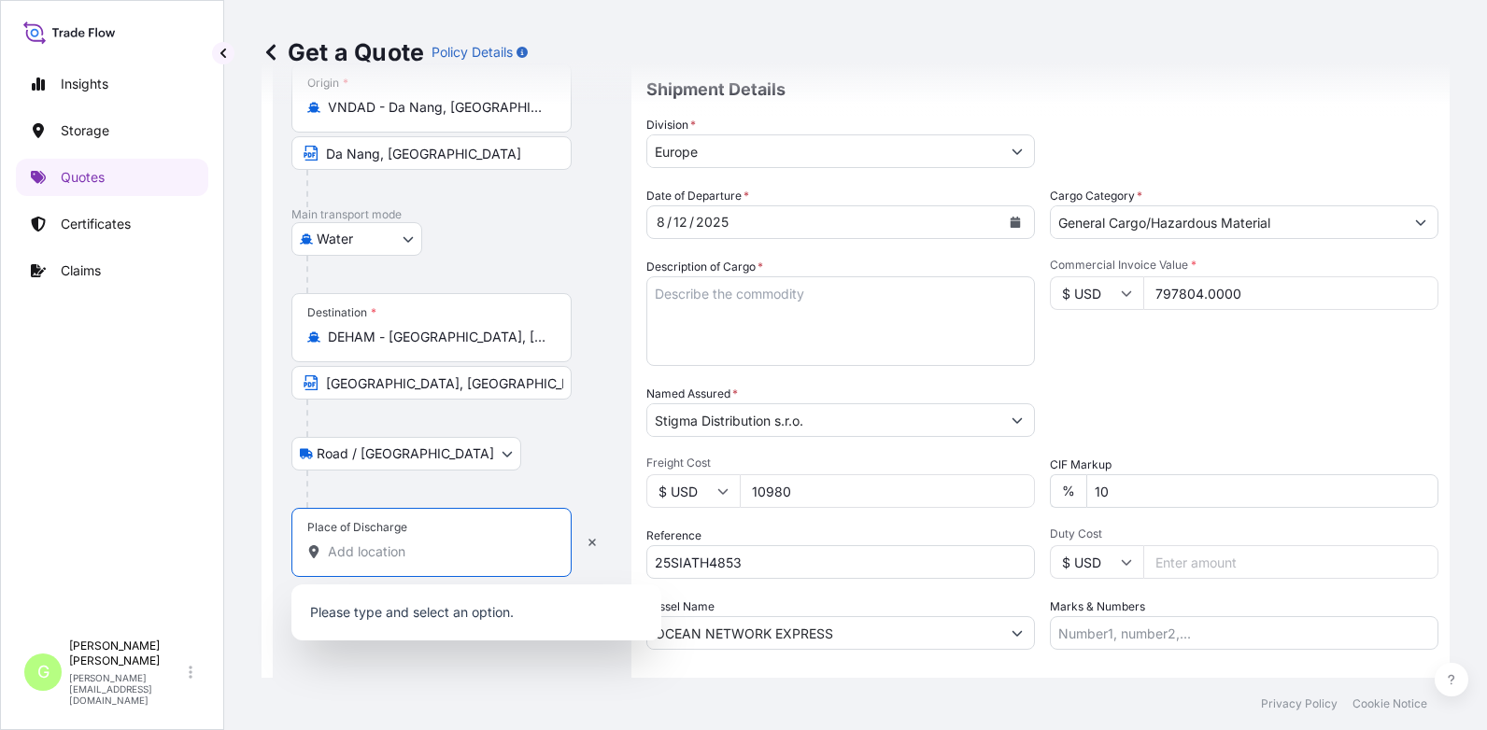
paste input "[GEOGRAPHIC_DATA]"
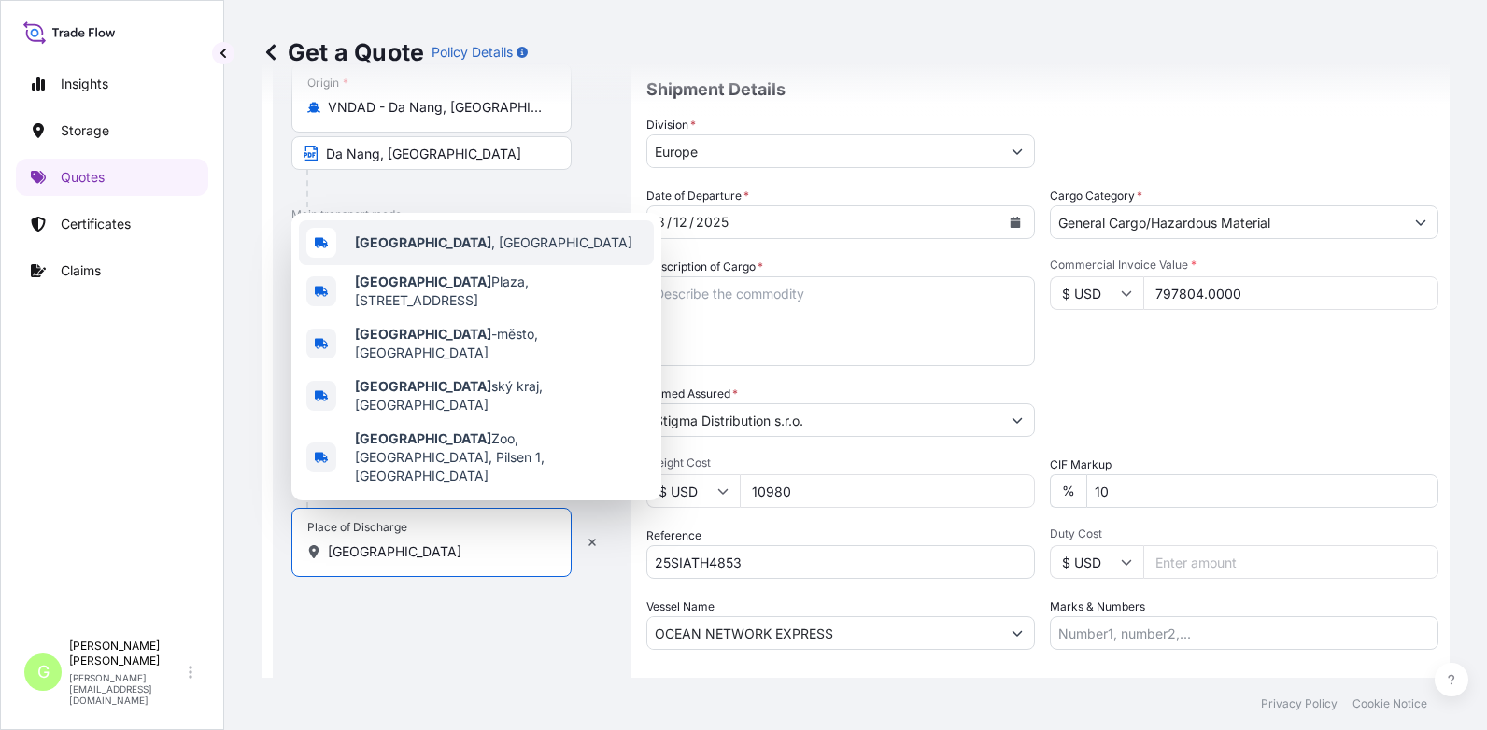
click at [381, 250] on b "[GEOGRAPHIC_DATA]" at bounding box center [423, 242] width 136 height 16
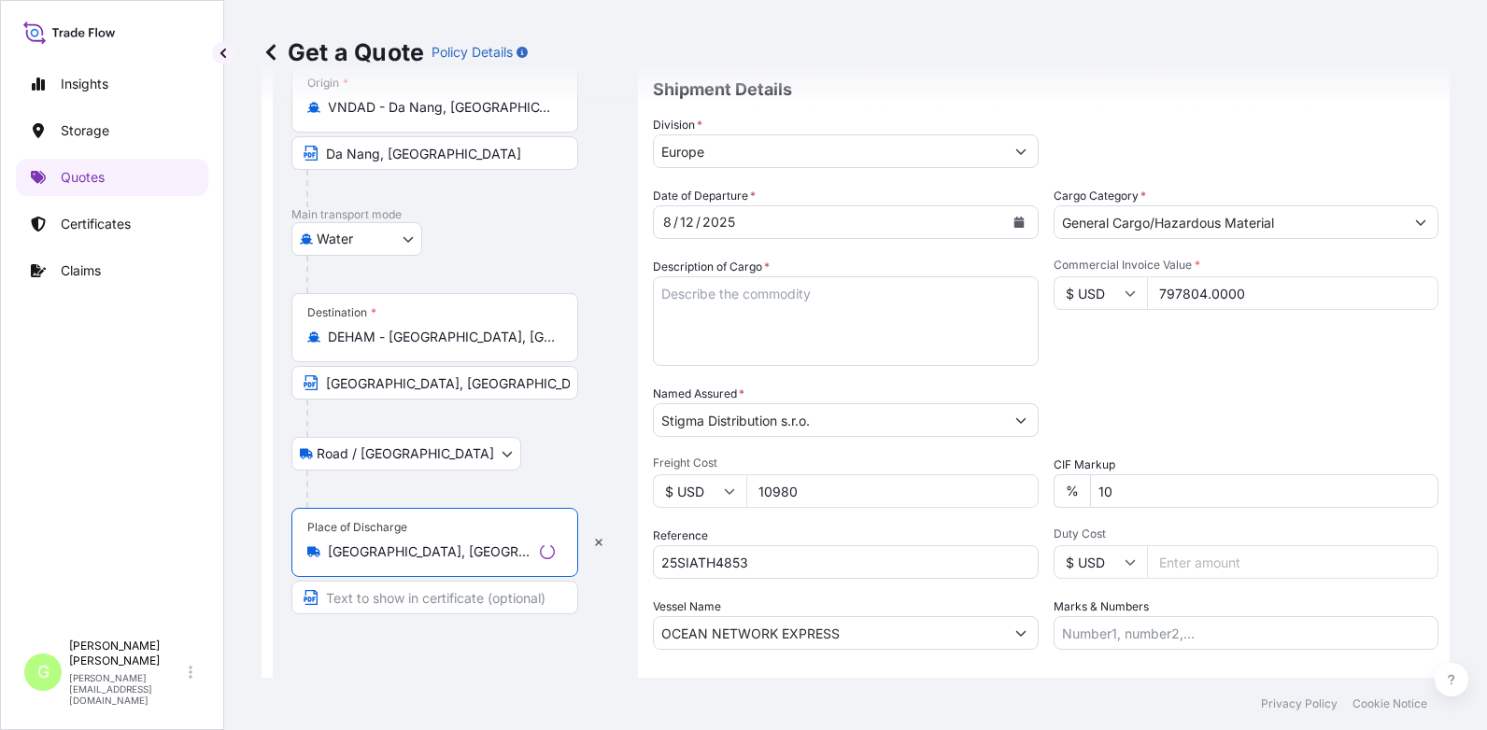
type input "[GEOGRAPHIC_DATA], [GEOGRAPHIC_DATA]"
click at [366, 597] on input "Text to appear on certificate" at bounding box center [434, 598] width 287 height 34
paste input "[GEOGRAPHIC_DATA]"
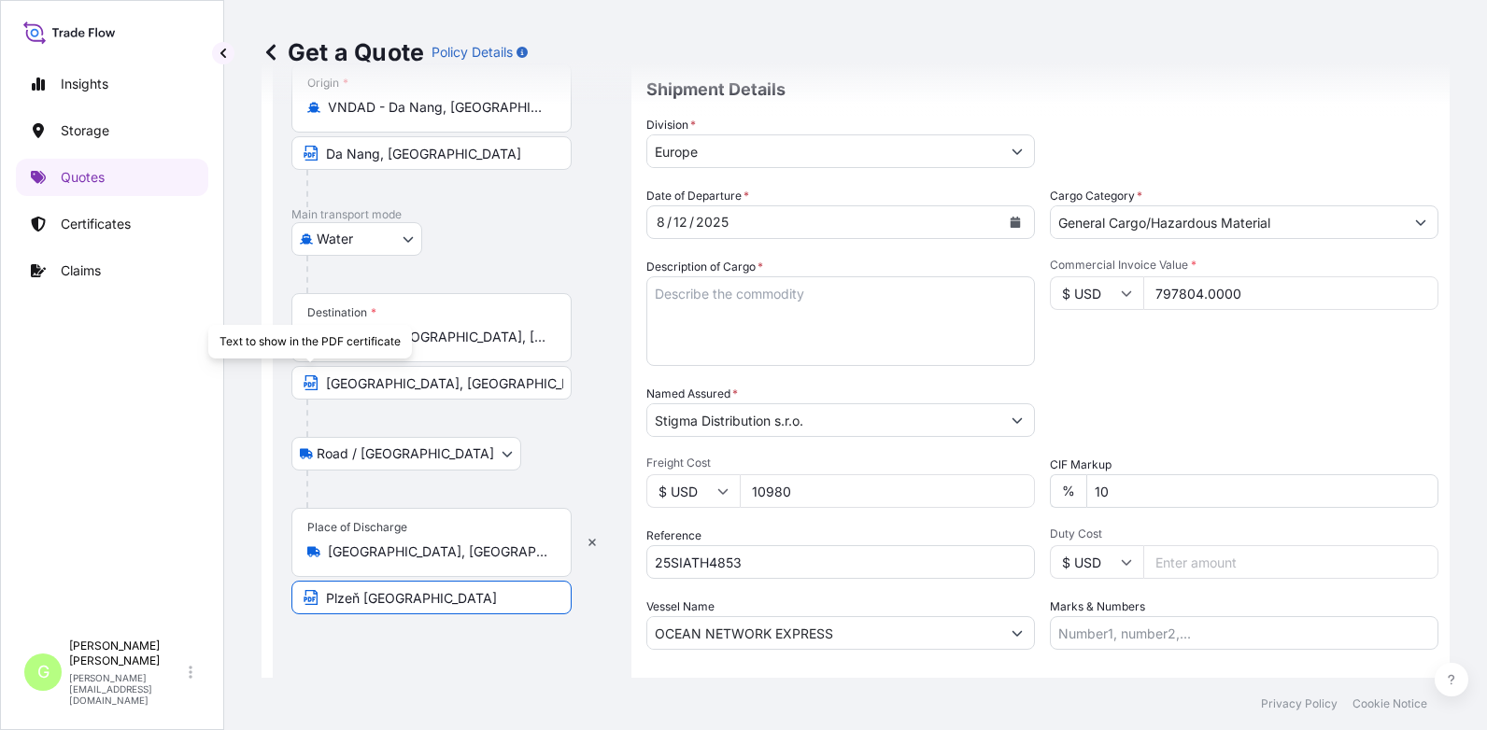
type input "Plzeň [GEOGRAPHIC_DATA]"
click at [375, 676] on div "Route Details Reset Route Details Cover door to port - Add loading place Place …" at bounding box center [451, 359] width 321 height 823
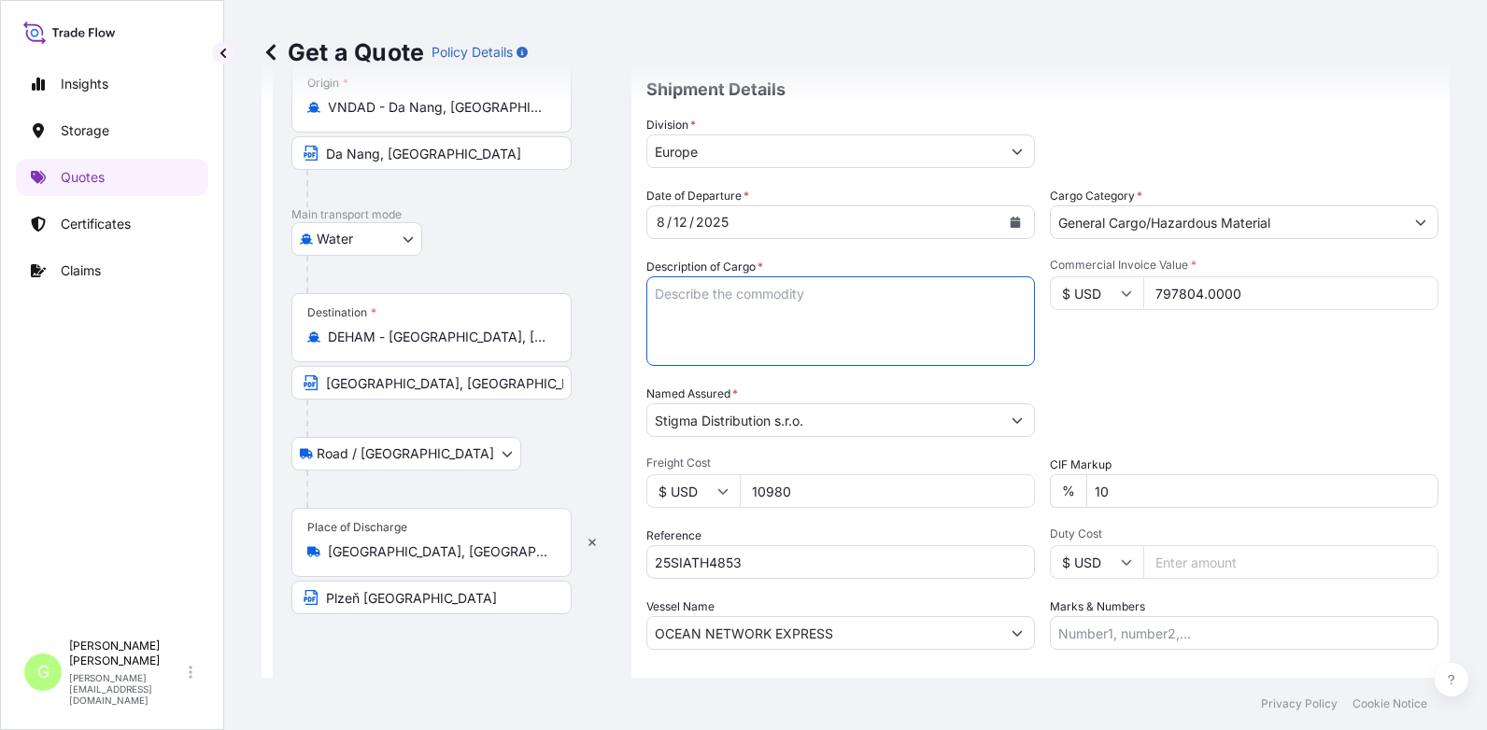
click at [694, 295] on textarea "Description of Cargo *" at bounding box center [840, 321] width 389 height 90
paste textarea "SNOWBOARD OUTERWEAR (JACKET & PANTS) HORSEFEATHERS YOUTH'S PANTS MEN'S PANTS ME…"
click at [679, 354] on textarea "SNOWBOARD OUTERWEAR (JACKET & PANTS) HORSEFEATHERS YOUTH'S PANTS MEN'S PANTS ME…" at bounding box center [840, 321] width 389 height 90
paste textarea "WOMEN'S PANTS WOMEN'S JACKET WOMEN'S BIB PANTS"
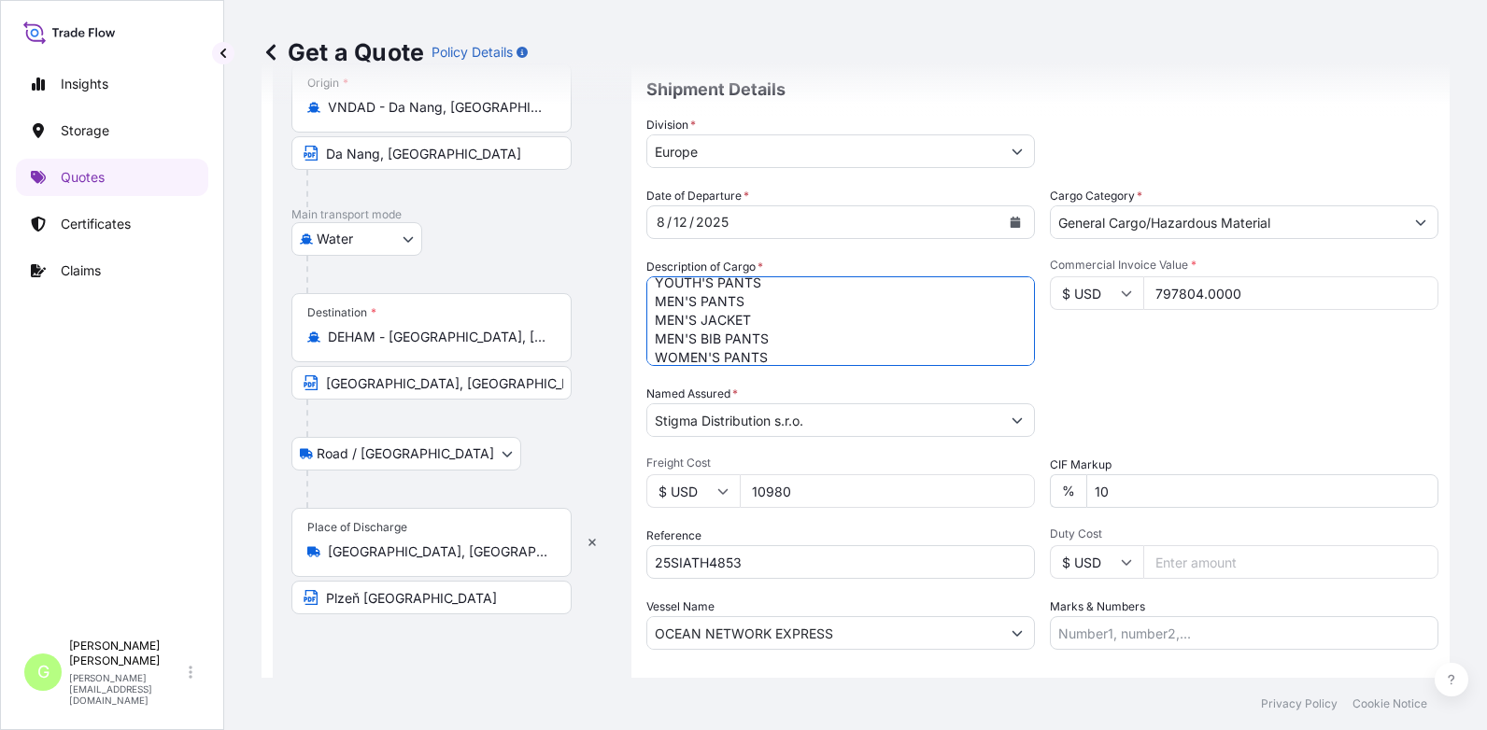
scroll to position [105, 0]
type textarea "SNOWBOARD OUTERWEAR (JACKET & PANTS) HORSEFEATHERS YOUTH'S PANTS MEN'S PANTS ME…"
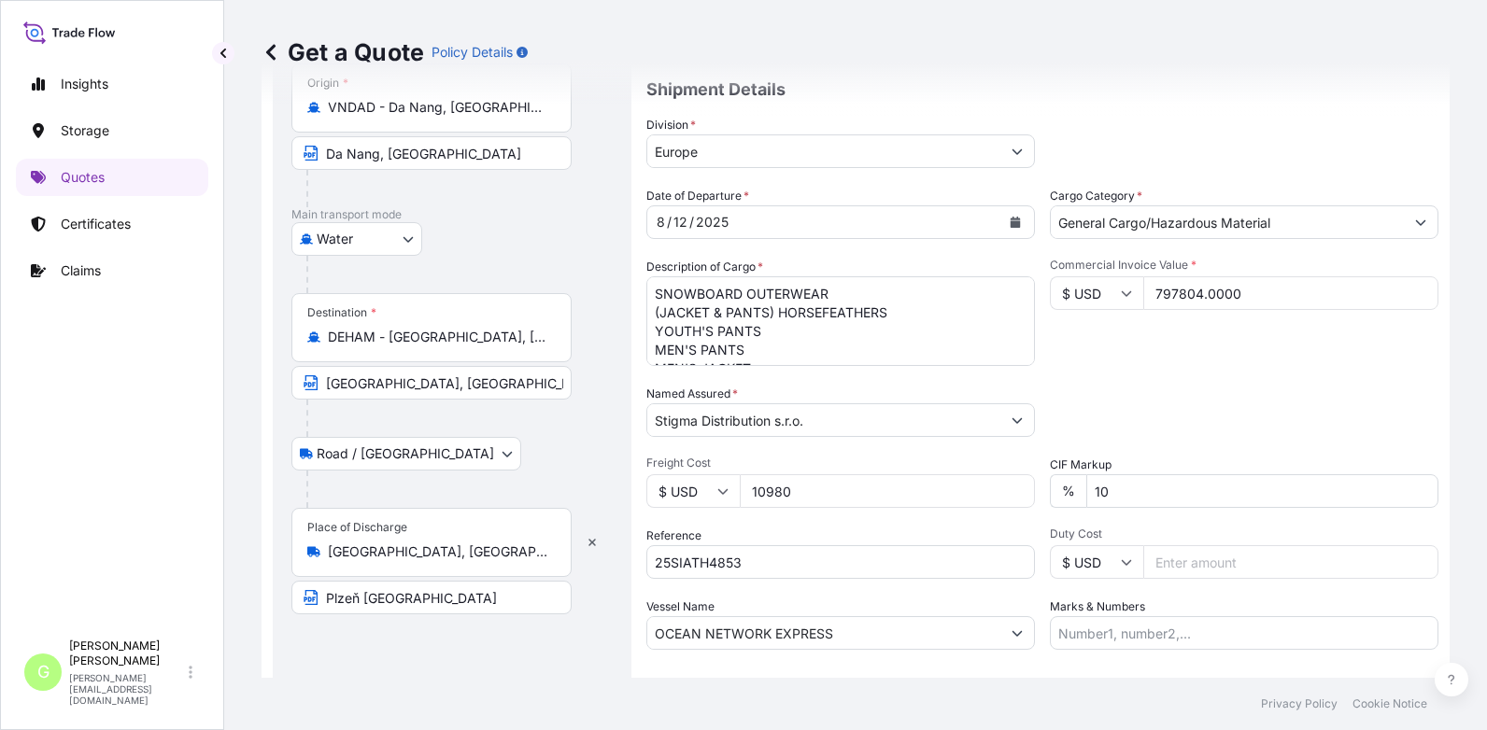
click at [1143, 68] on div "Get a Quote Policy Details" at bounding box center [856, 52] width 1188 height 105
click at [185, 423] on div "Insights Storage Quotes Certificates Claims" at bounding box center [112, 340] width 192 height 582
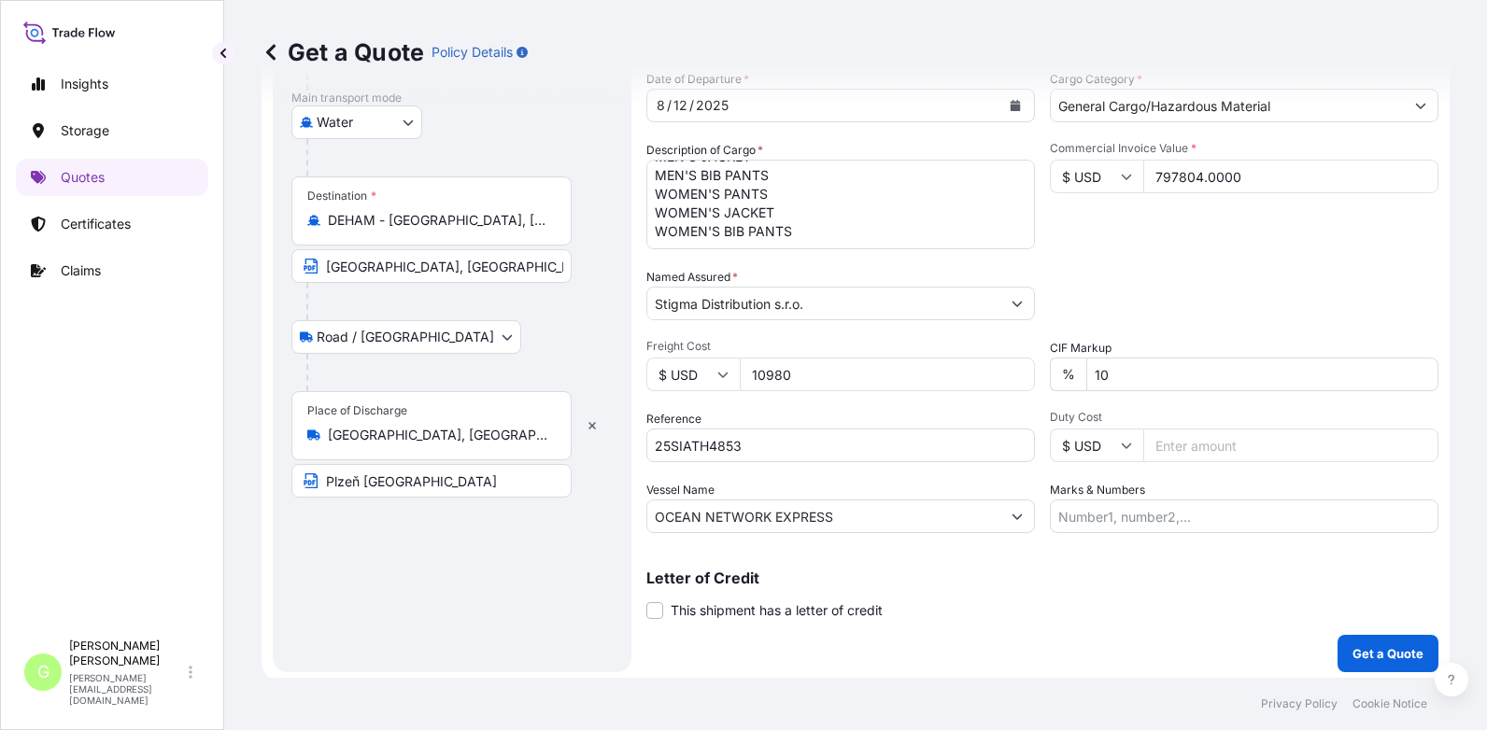
scroll to position [309, 0]
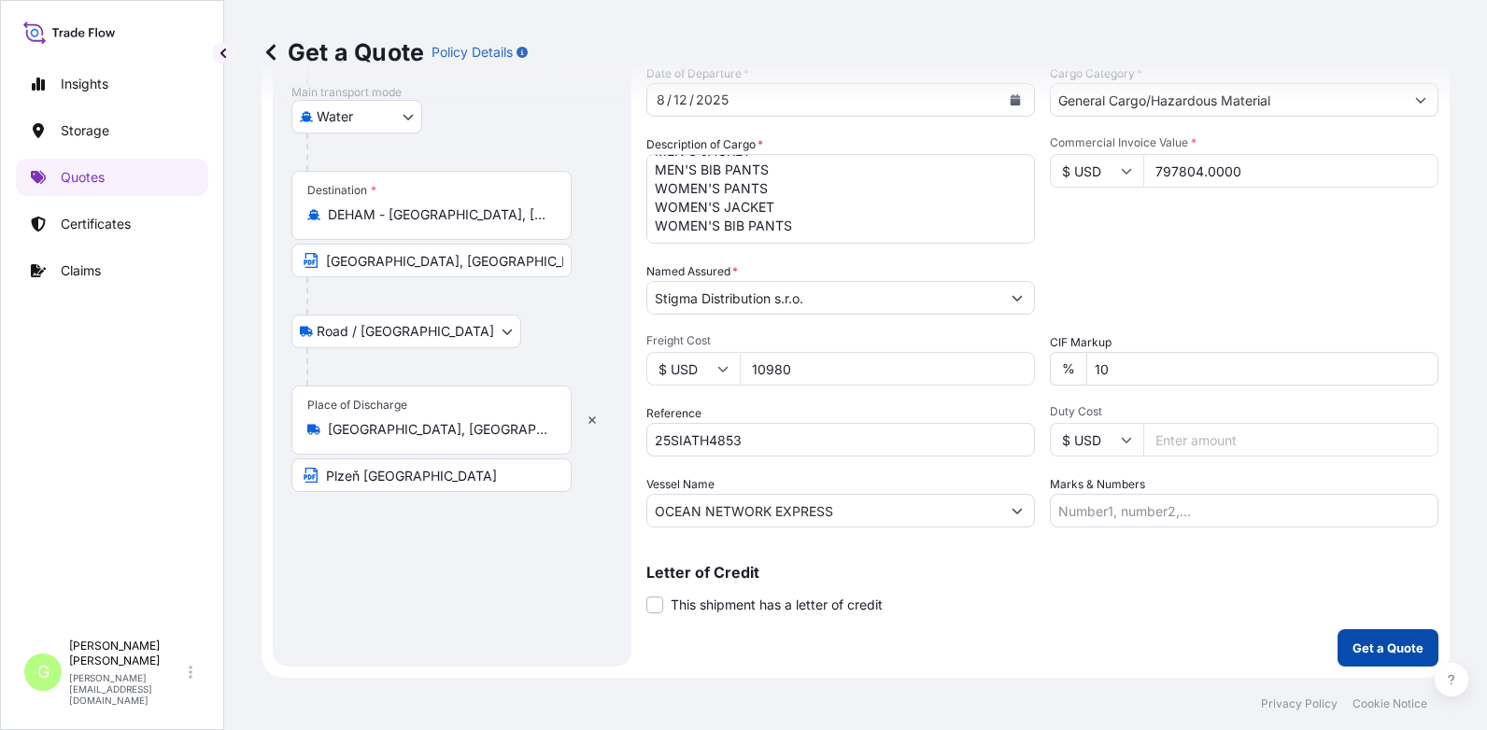
click at [1365, 640] on p "Get a Quote" at bounding box center [1387, 648] width 71 height 19
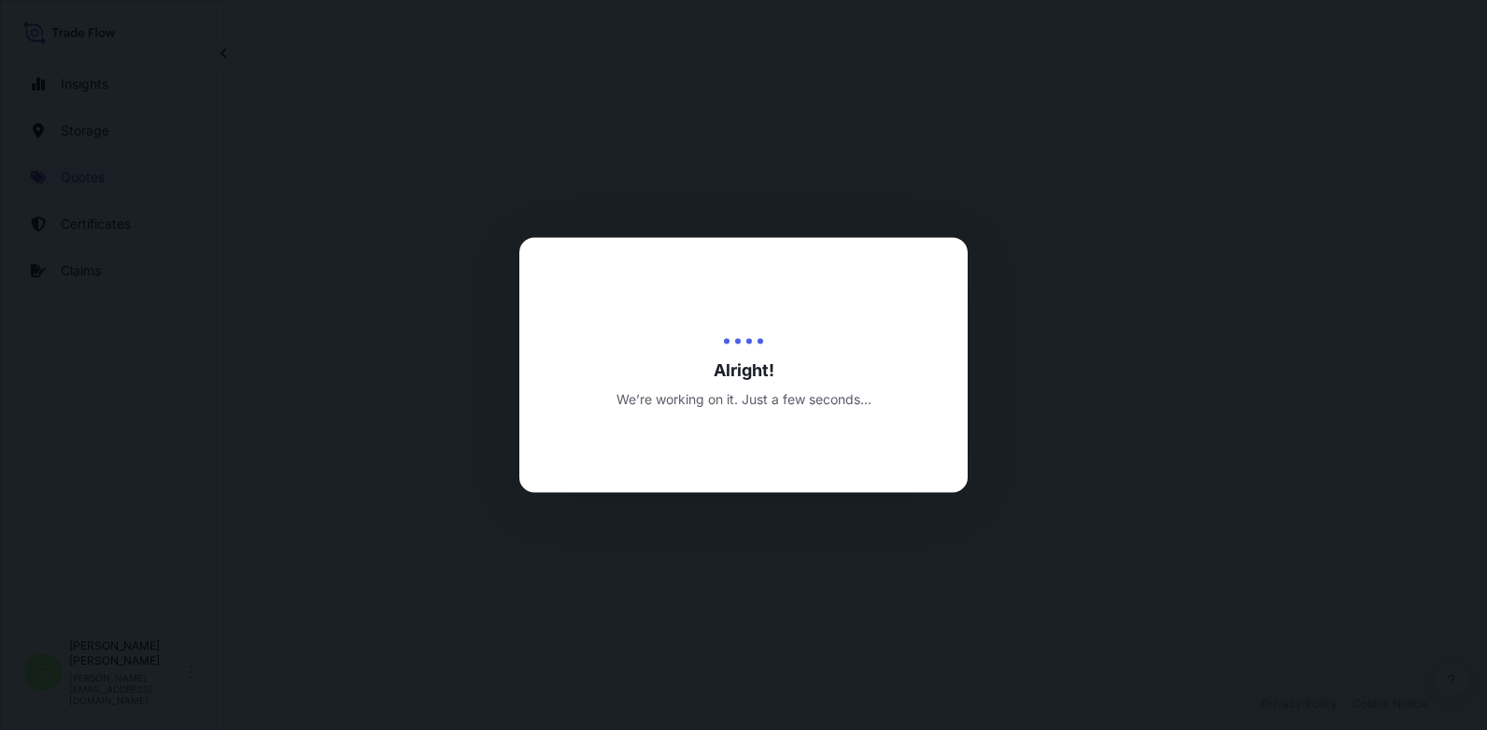
select select "Water"
select select "Road / [GEOGRAPHIC_DATA]"
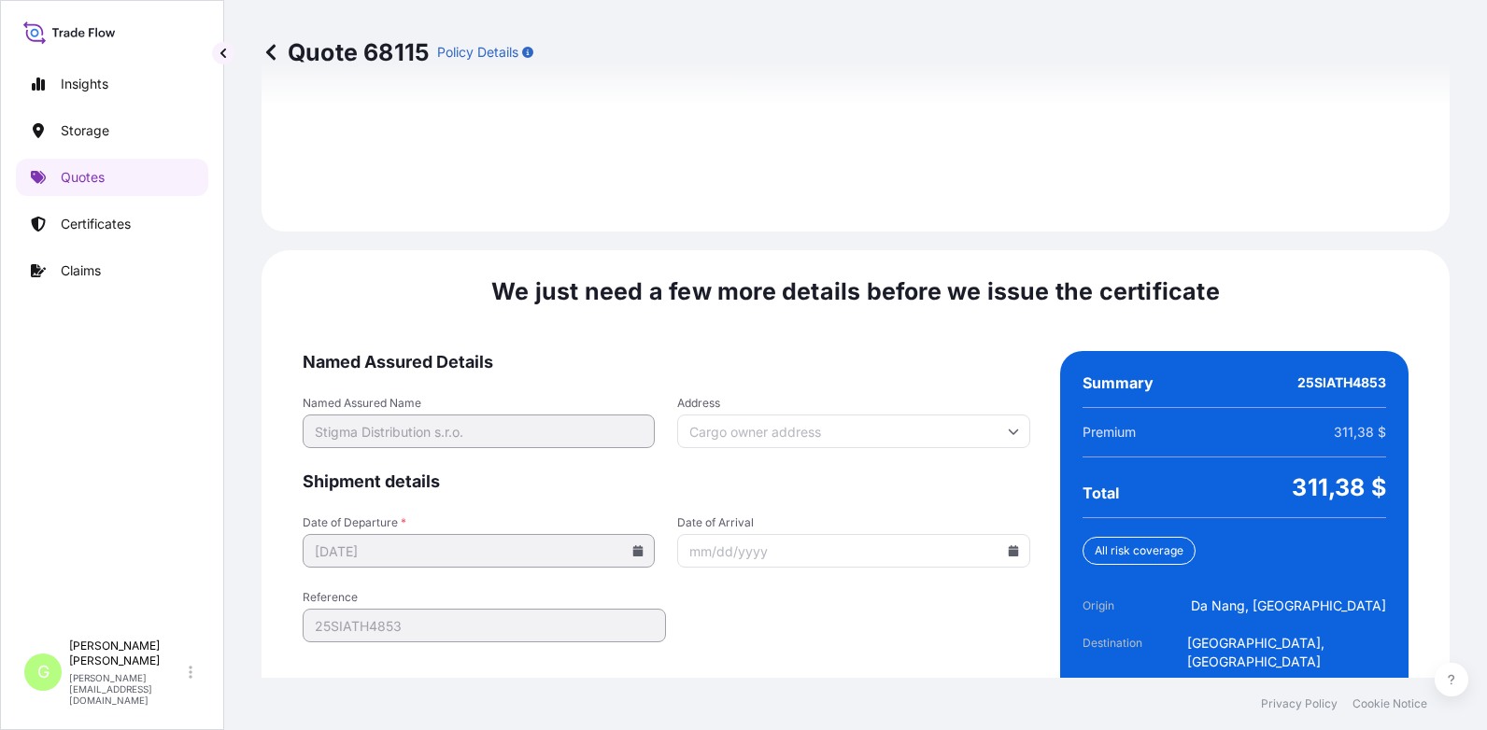
scroll to position [2858, 0]
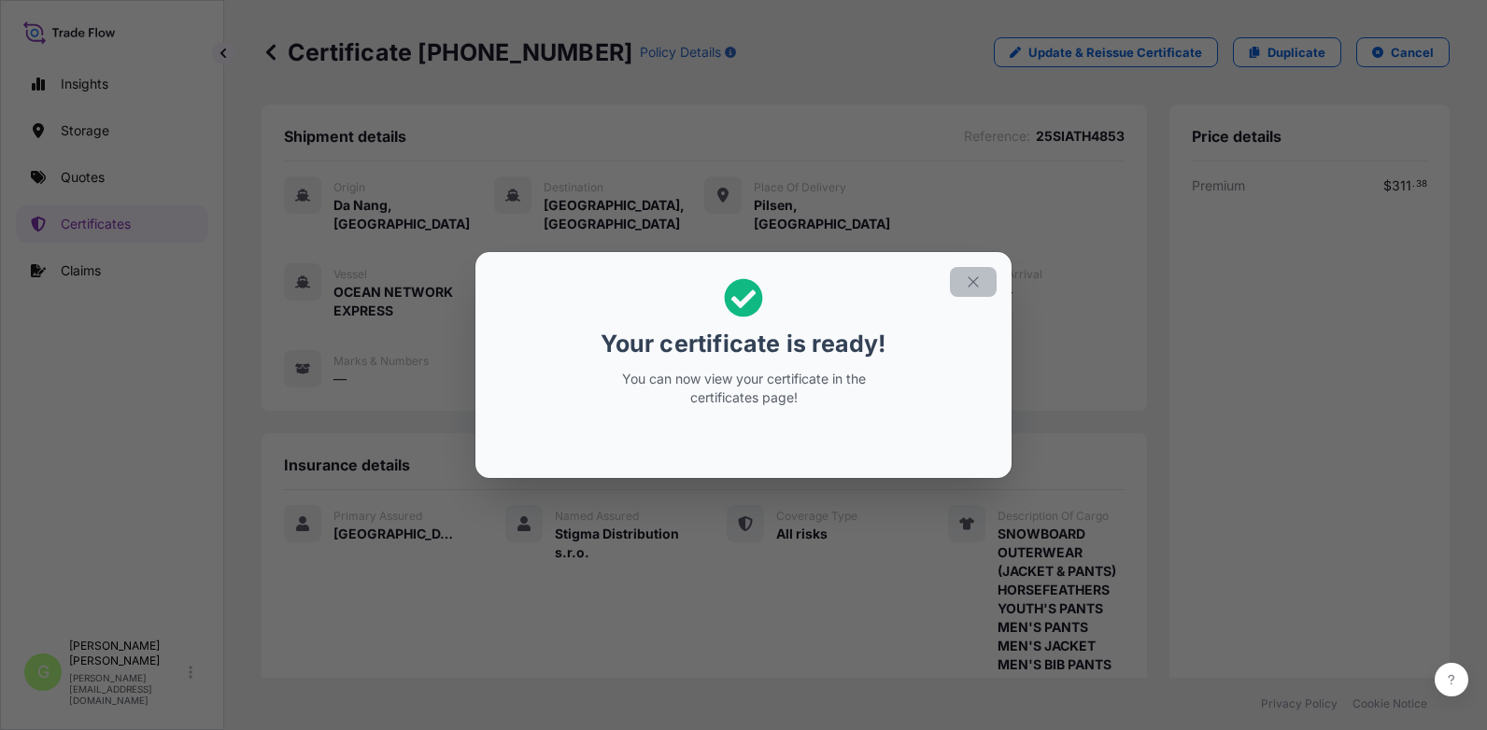
click at [967, 289] on icon "button" at bounding box center [973, 282] width 17 height 17
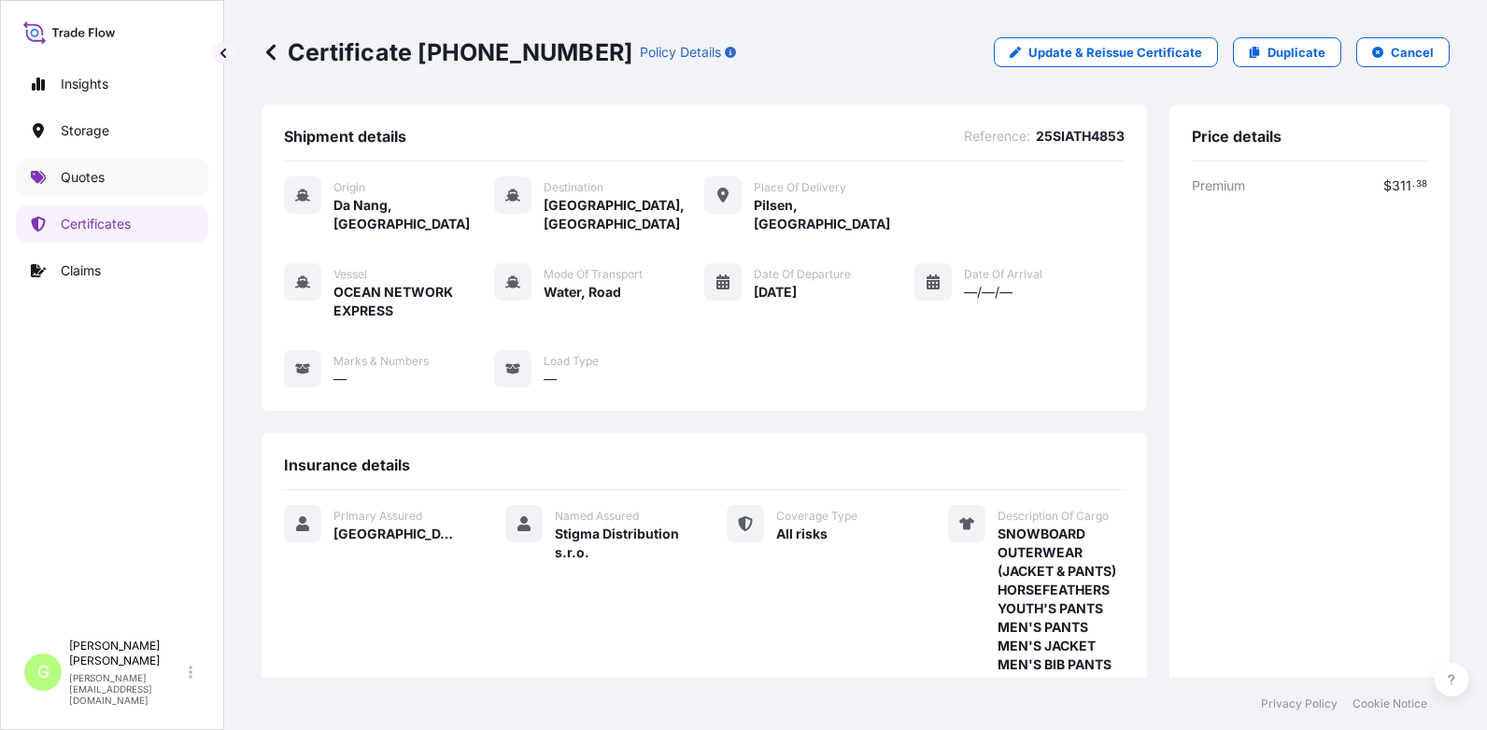
click at [96, 183] on p "Quotes" at bounding box center [83, 177] width 44 height 19
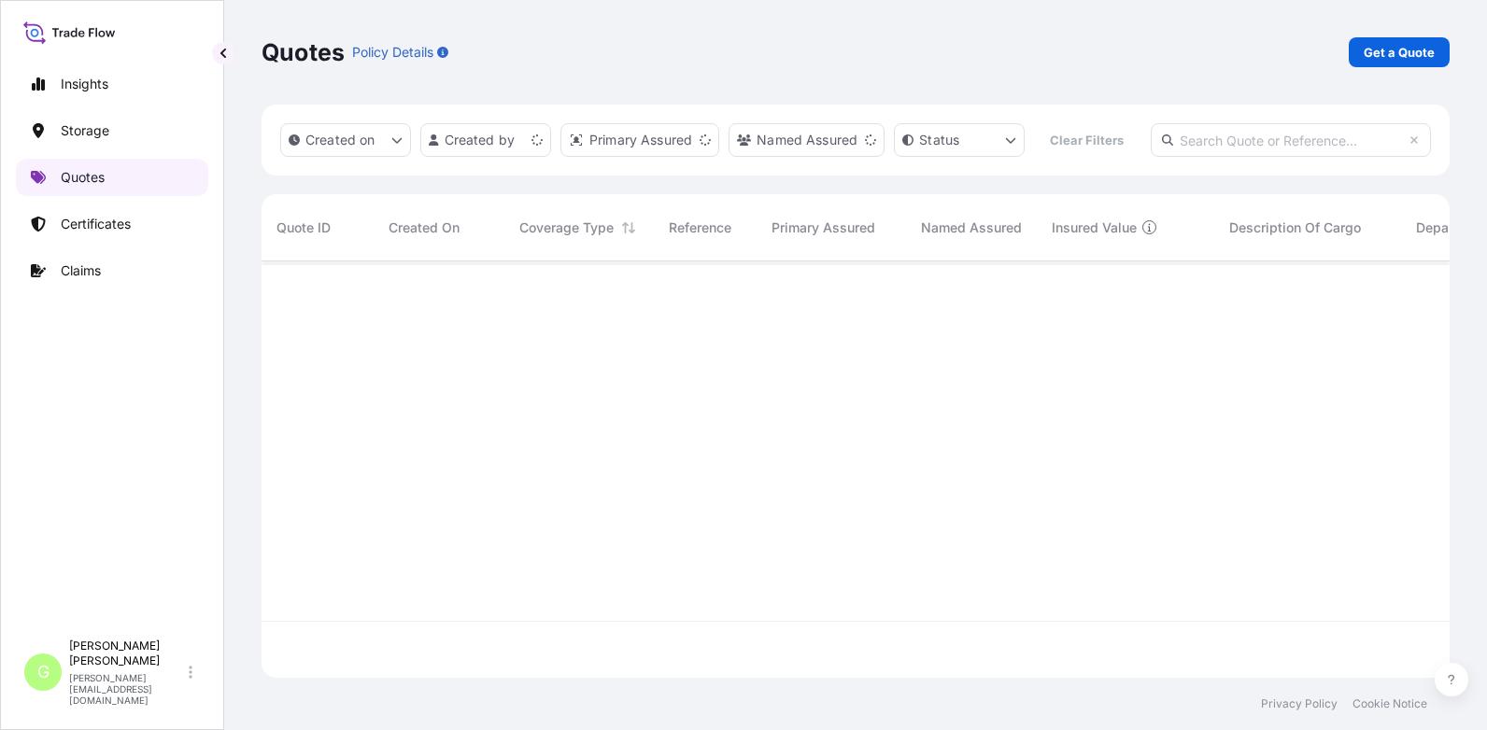
scroll to position [368, 1174]
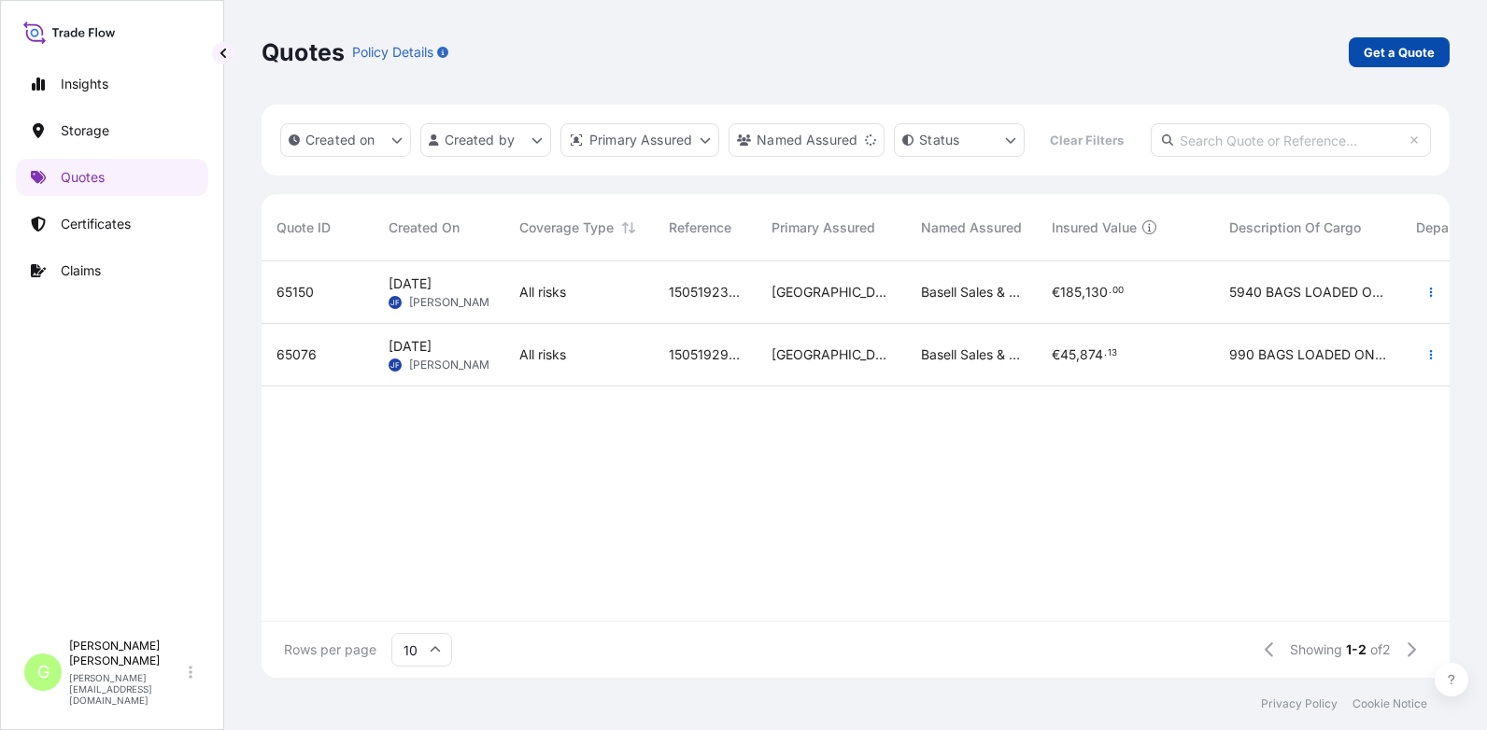
click at [1405, 49] on p "Get a Quote" at bounding box center [1399, 52] width 71 height 19
select select "Water"
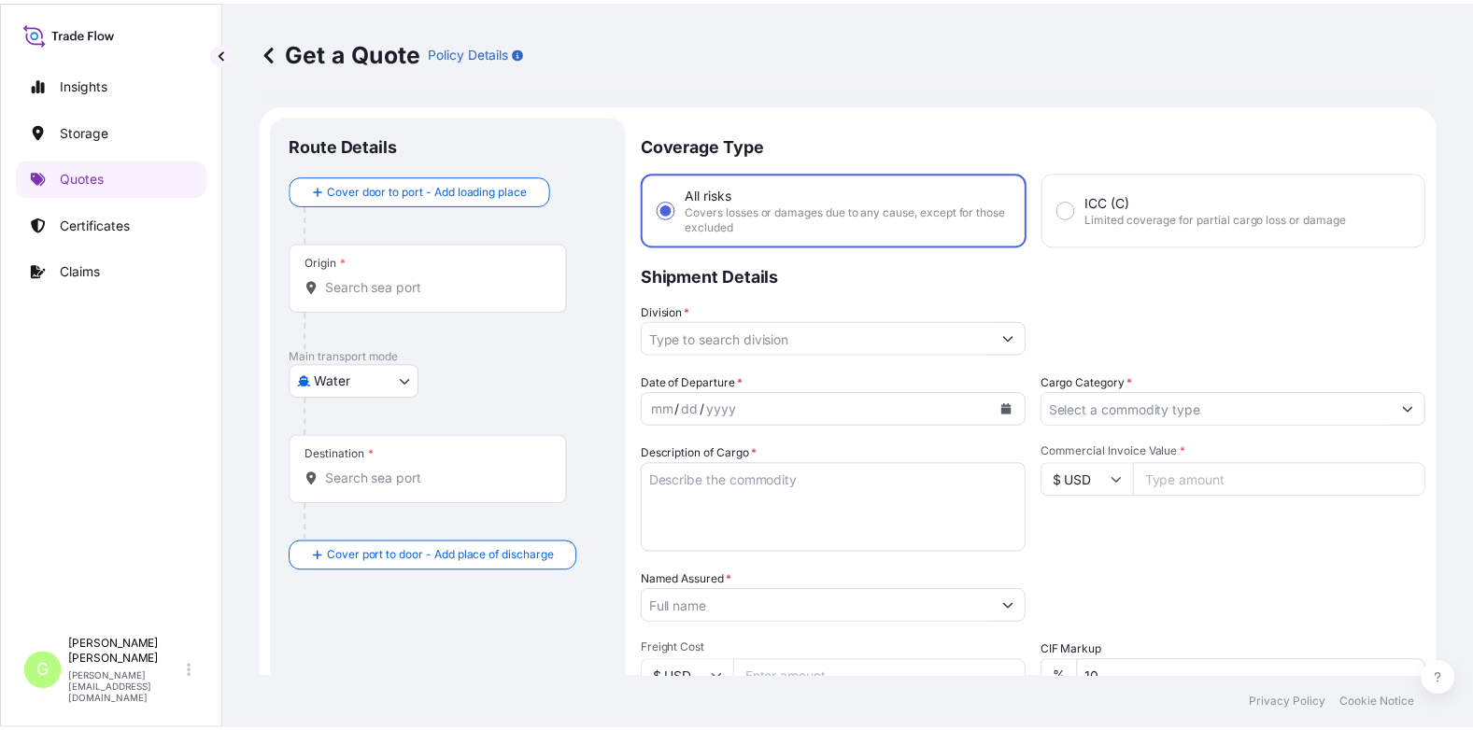
scroll to position [30, 0]
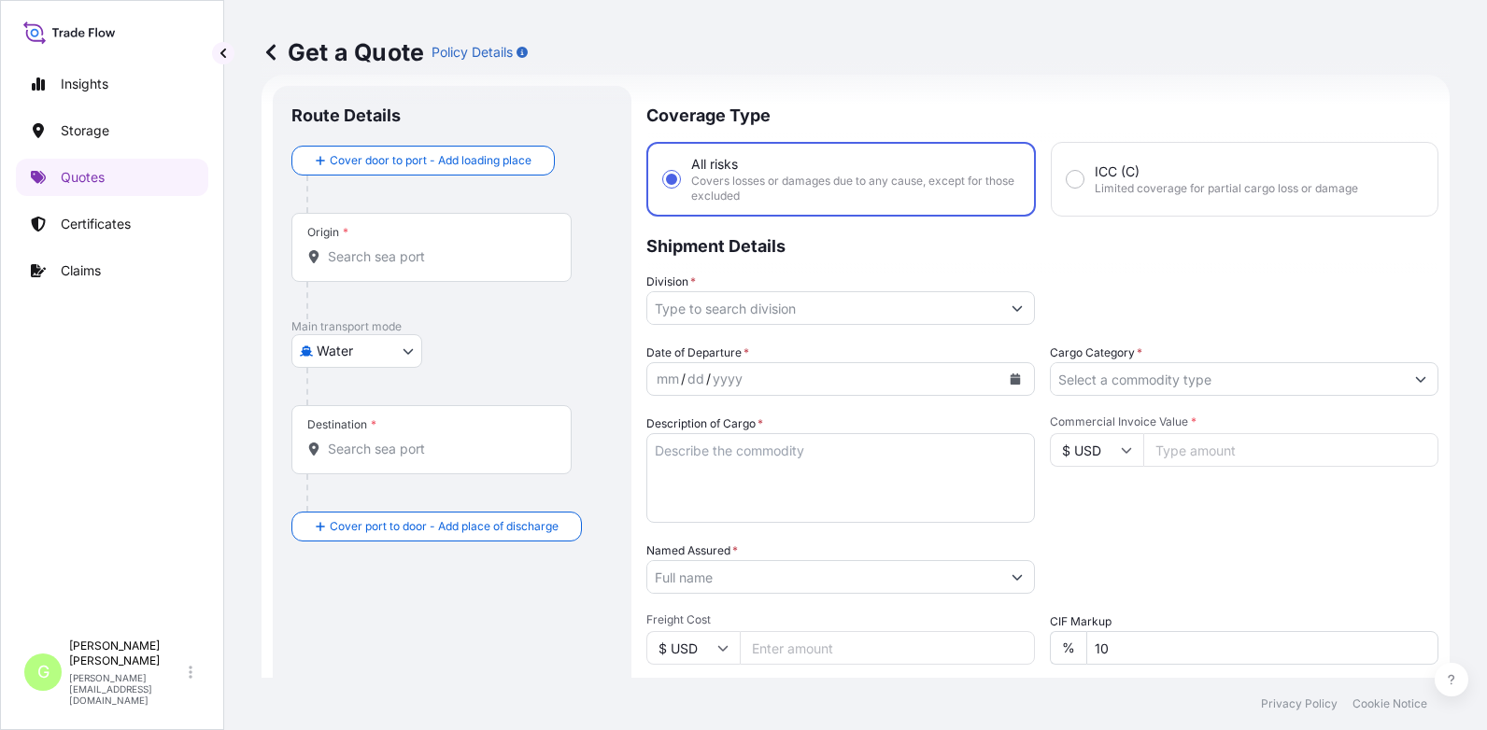
click at [387, 349] on body "Insights Storage Quotes Certificates Claims G [PERSON_NAME] [PERSON_NAME][EMAIL…" at bounding box center [743, 365] width 1487 height 730
click at [331, 472] on span "Inland" at bounding box center [345, 467] width 37 height 19
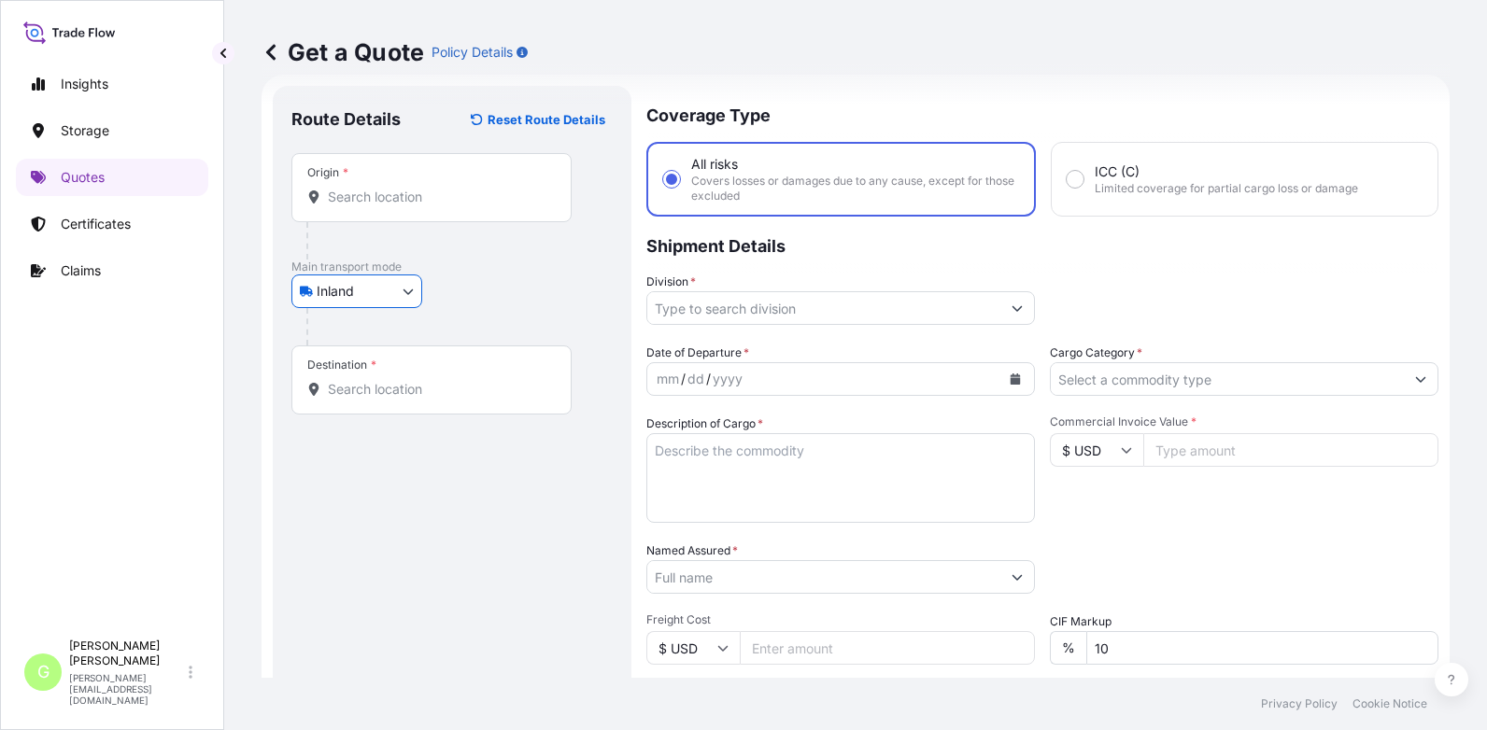
click at [694, 304] on input "Division *" at bounding box center [823, 308] width 353 height 34
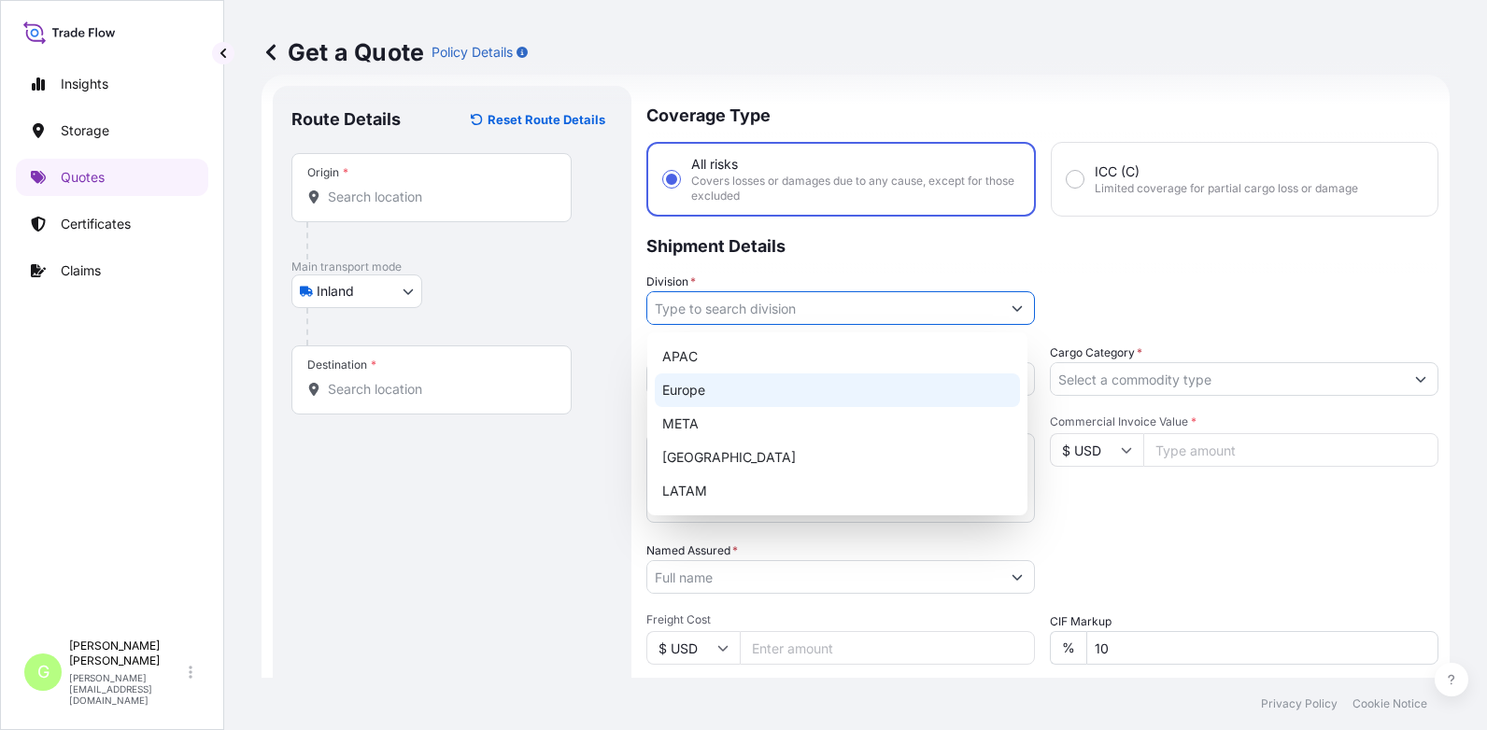
click at [694, 387] on div "Europe" at bounding box center [837, 391] width 365 height 34
type input "Europe"
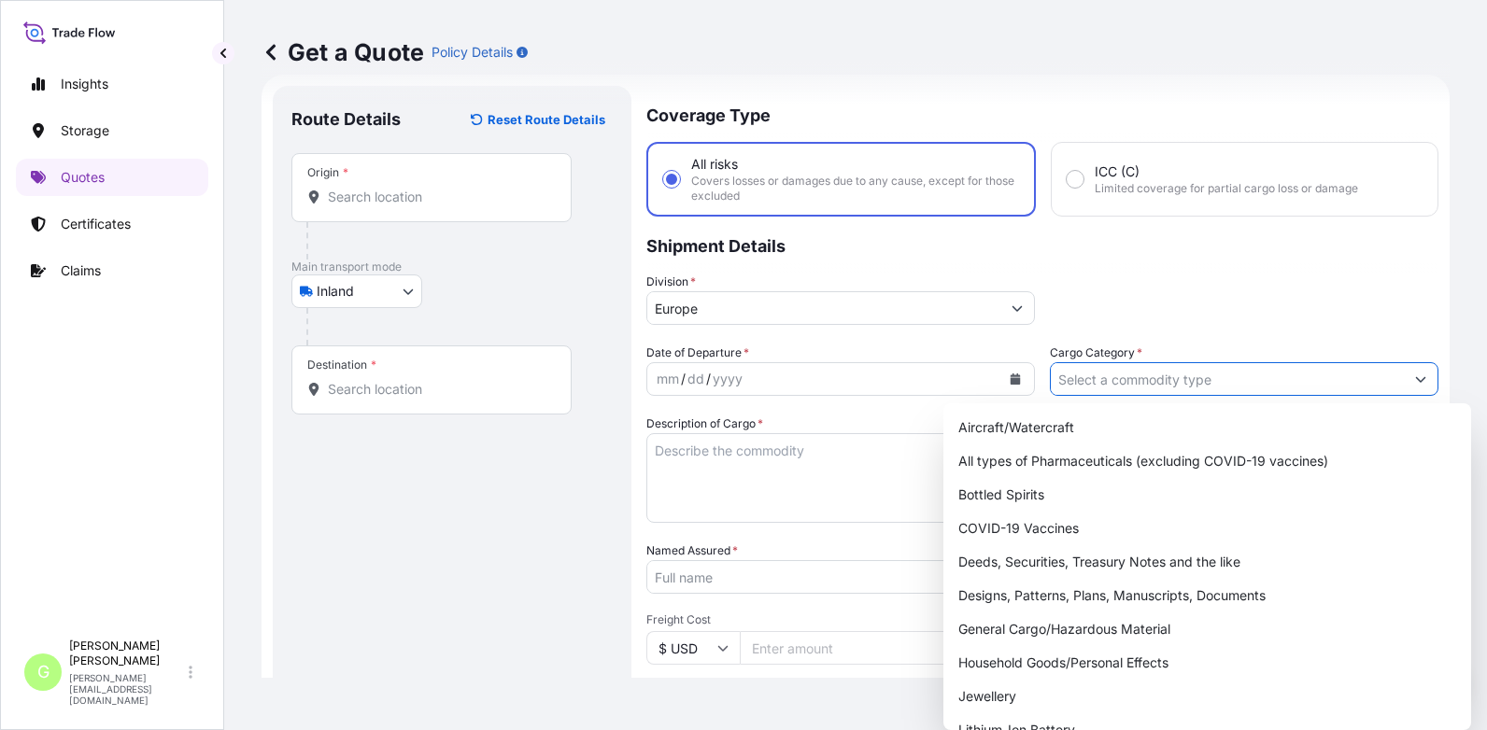
click at [1071, 375] on input "Cargo Category *" at bounding box center [1227, 379] width 353 height 34
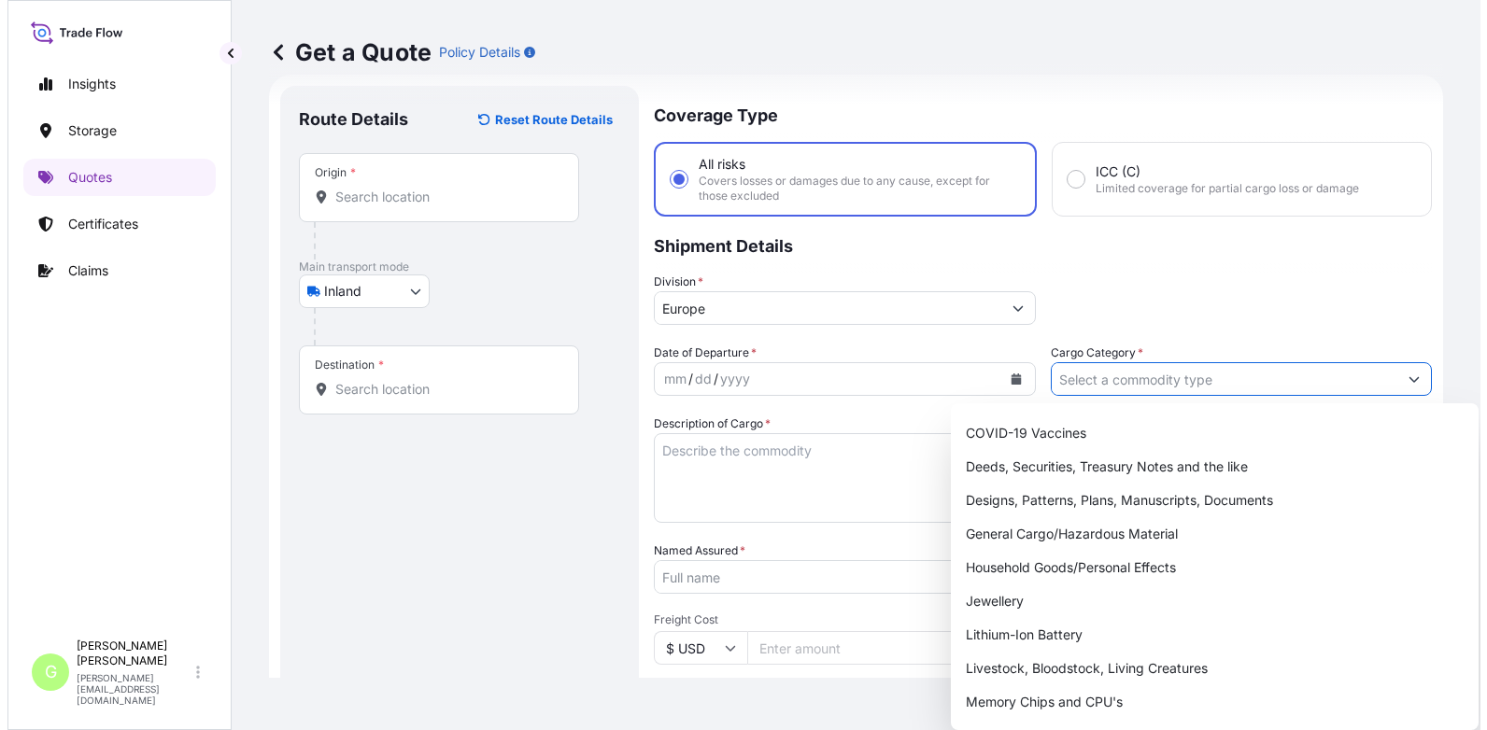
scroll to position [332, 0]
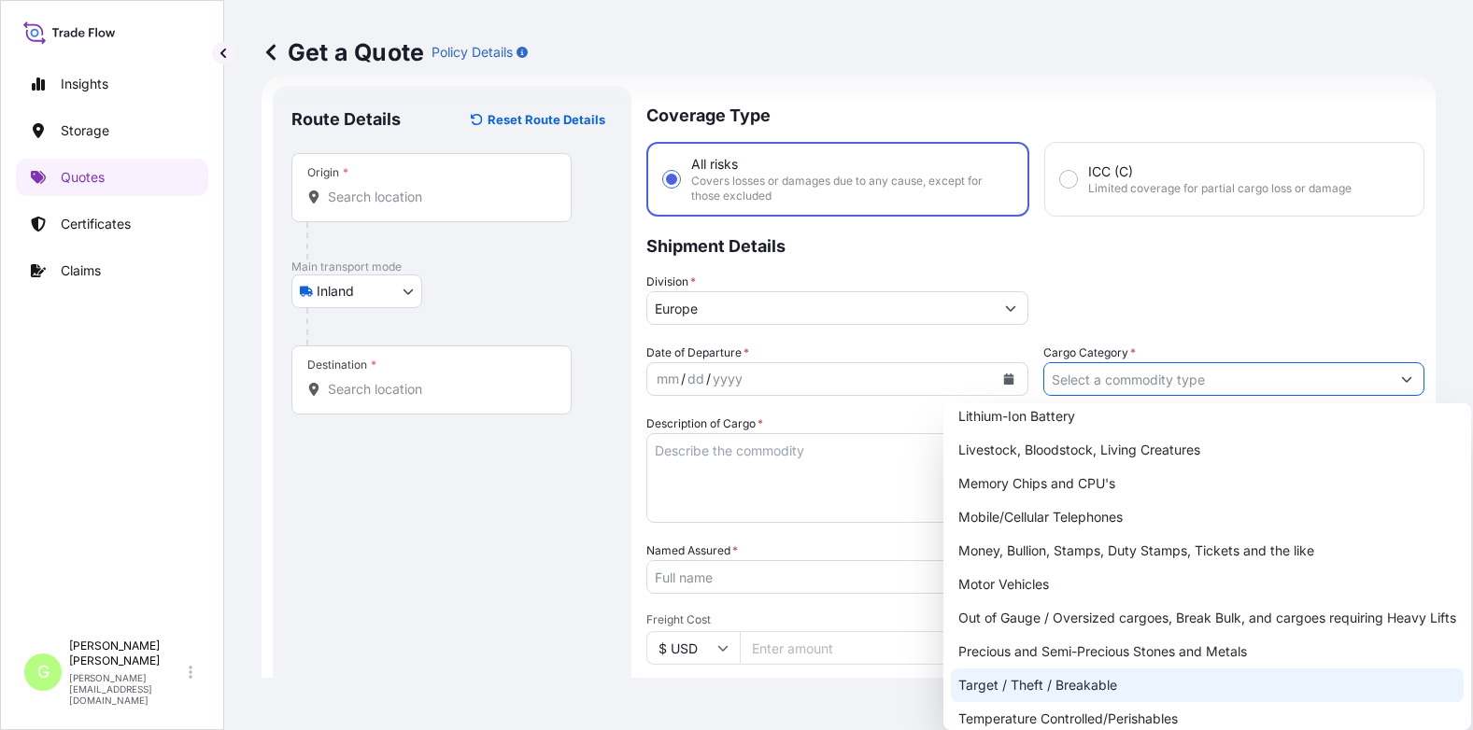
click at [1049, 695] on div "Target / Theft / Breakable" at bounding box center [1207, 686] width 513 height 34
type input "Target / Theft / Breakable"
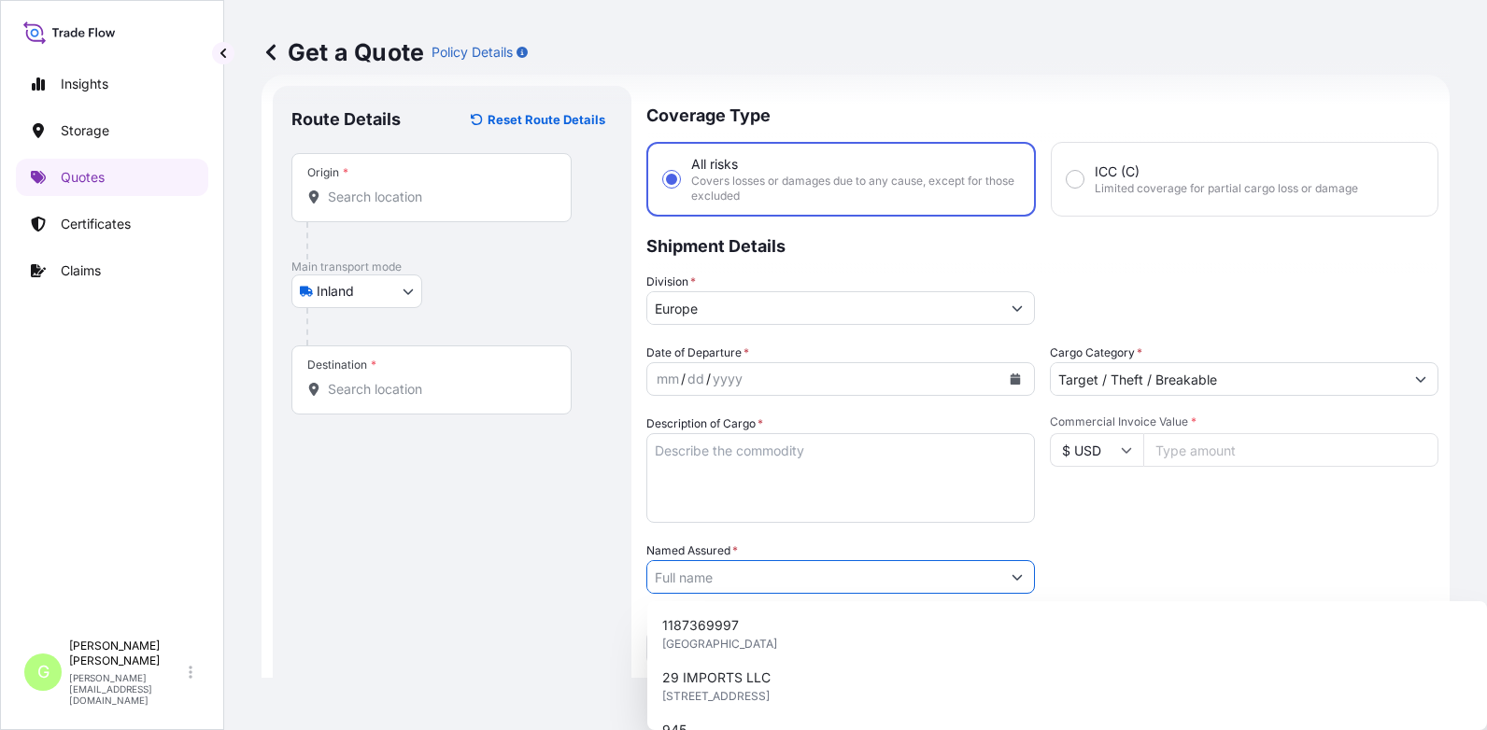
click at [695, 580] on input "Named Assured *" at bounding box center [823, 577] width 353 height 34
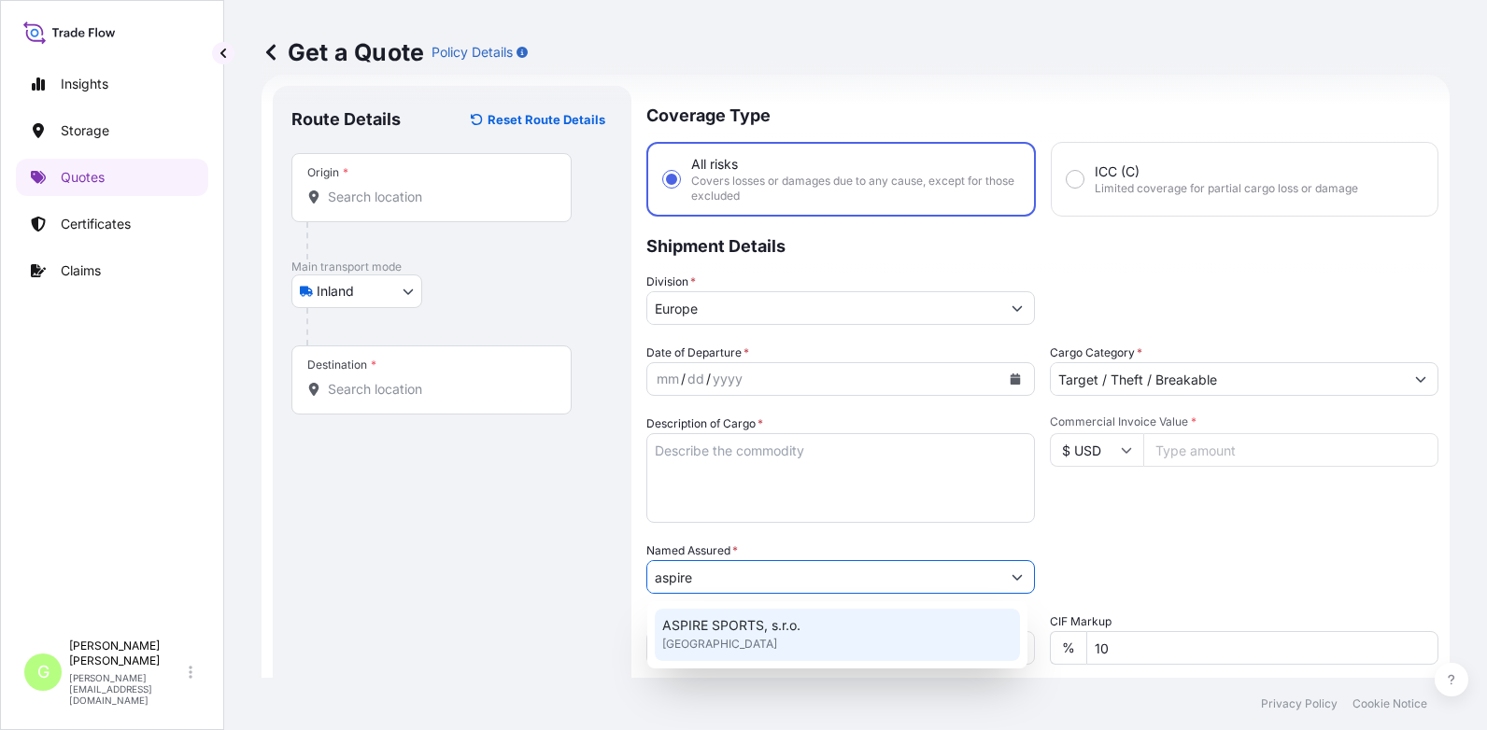
click at [717, 619] on span "ASPIRE SPORTS, s.r.o." at bounding box center [731, 625] width 138 height 19
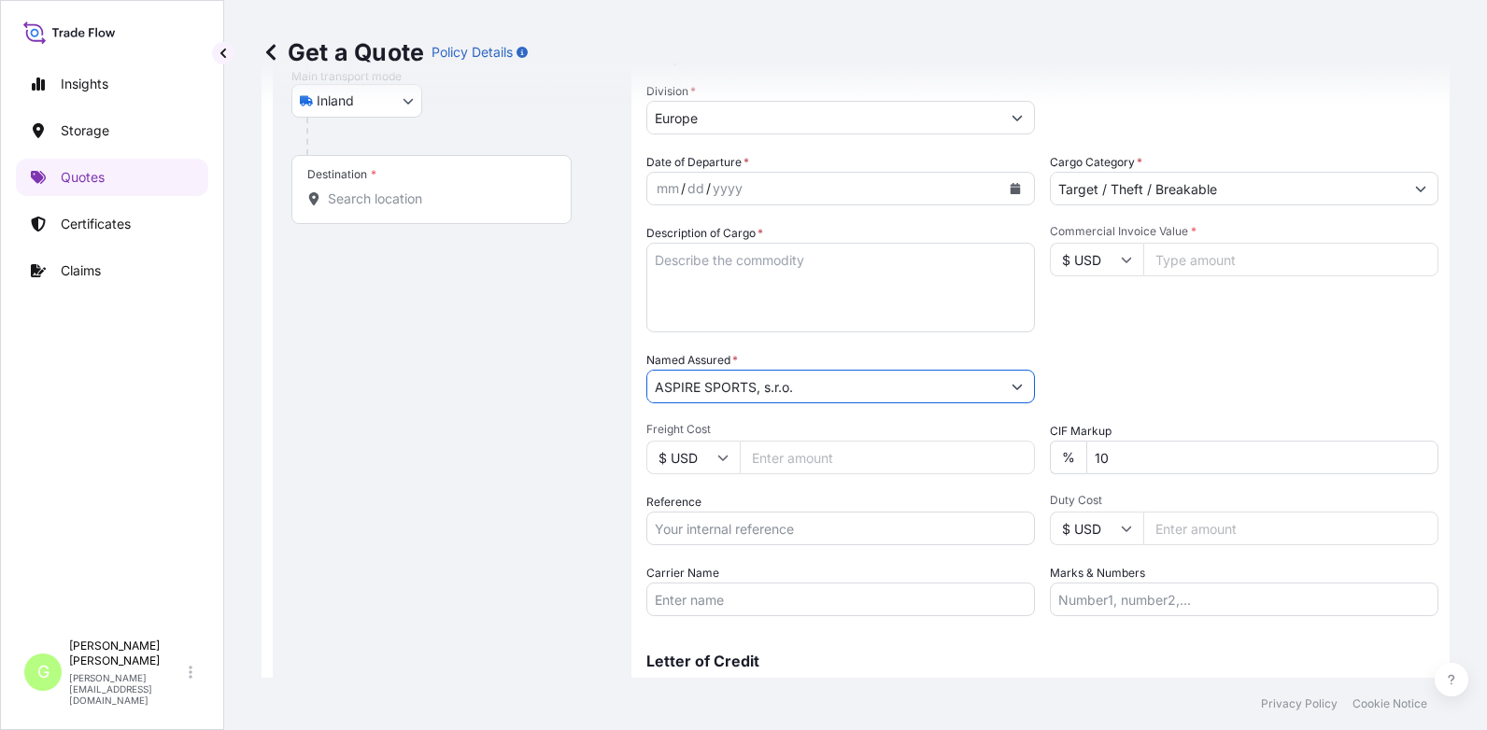
scroll to position [309, 0]
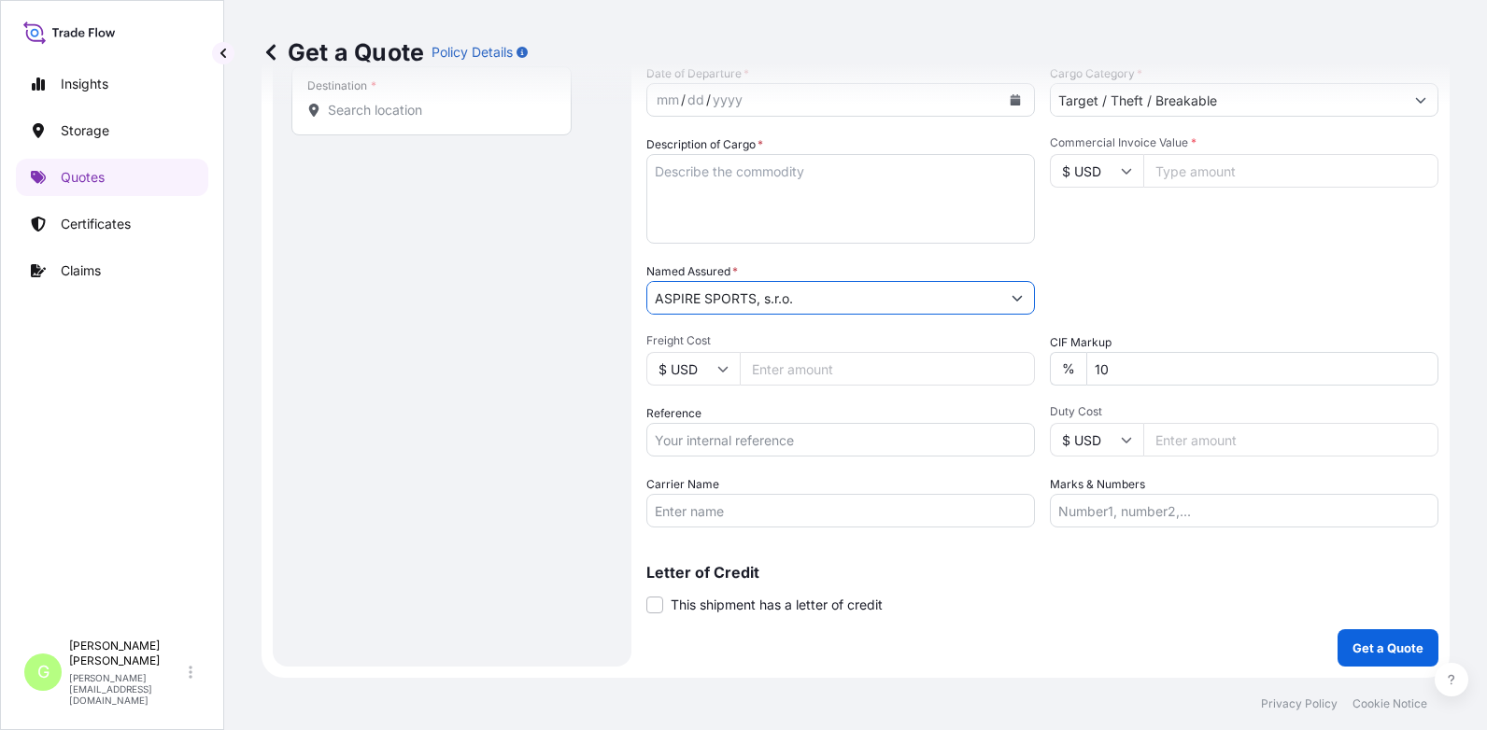
type input "ASPIRE SPORTS, s.r.o."
click at [672, 440] on input "Reference" at bounding box center [840, 440] width 389 height 34
paste input "25RIEMN1994"
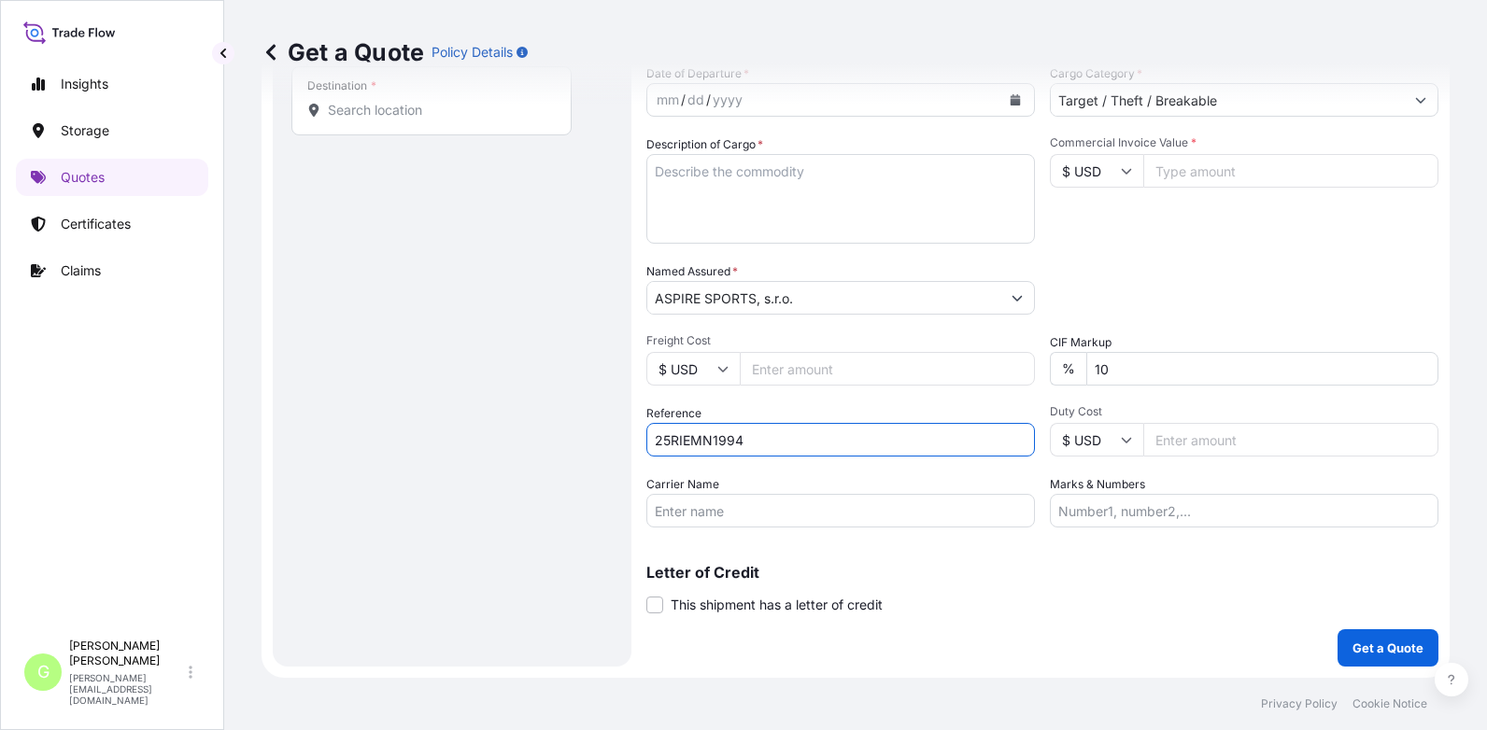
type input "25RIEMN1994"
click at [1206, 365] on input "10" at bounding box center [1262, 369] width 352 height 34
paste input "4986"
type input "104986"
drag, startPoint x: 1143, startPoint y: 366, endPoint x: 956, endPoint y: 358, distance: 187.0
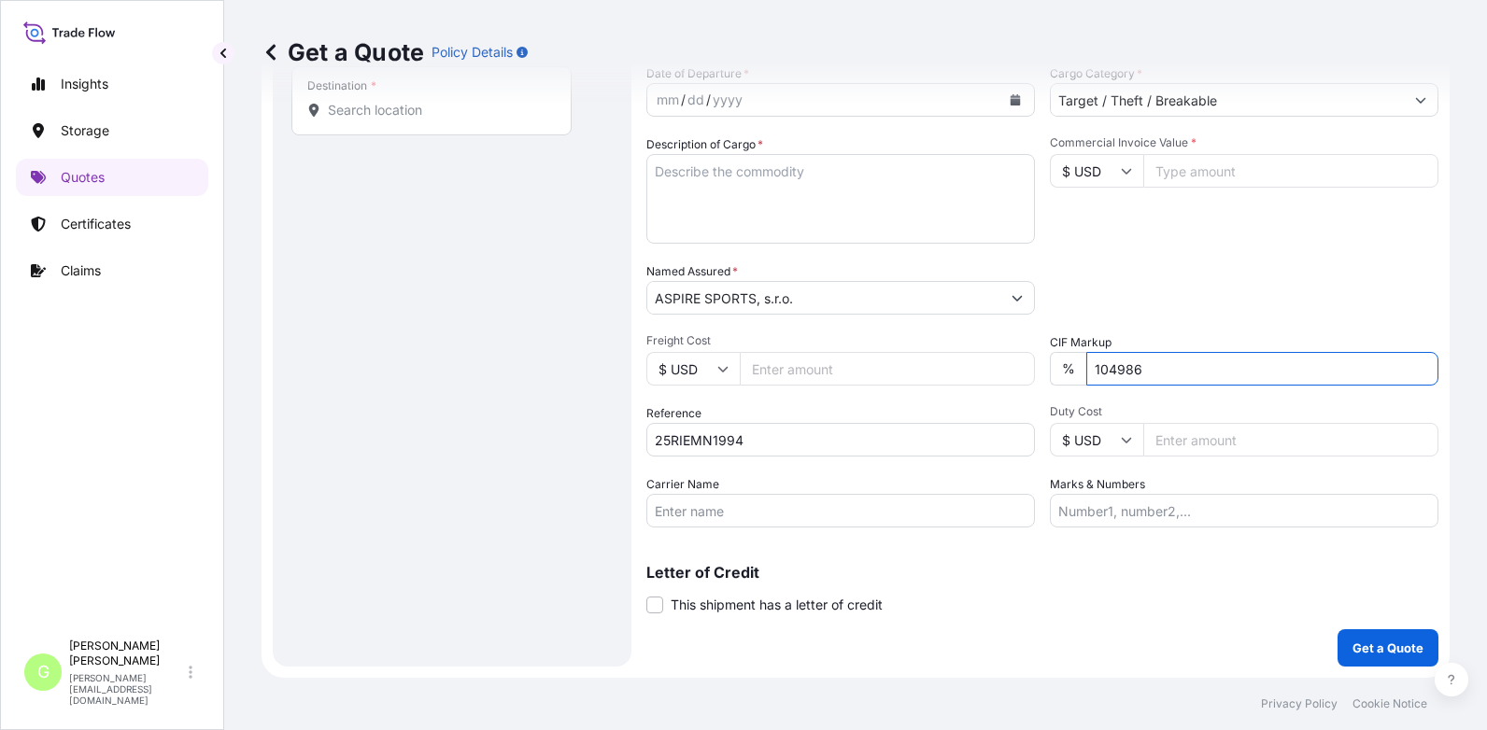
click at [958, 359] on div "Date of Departure * mm / dd / yyyy Cargo Category * Target / Theft / Breakable …" at bounding box center [1042, 295] width 792 height 463
type input "10"
click at [1186, 177] on input "Commercial Invoice Value *" at bounding box center [1290, 171] width 295 height 34
paste input "4986"
type input "4986"
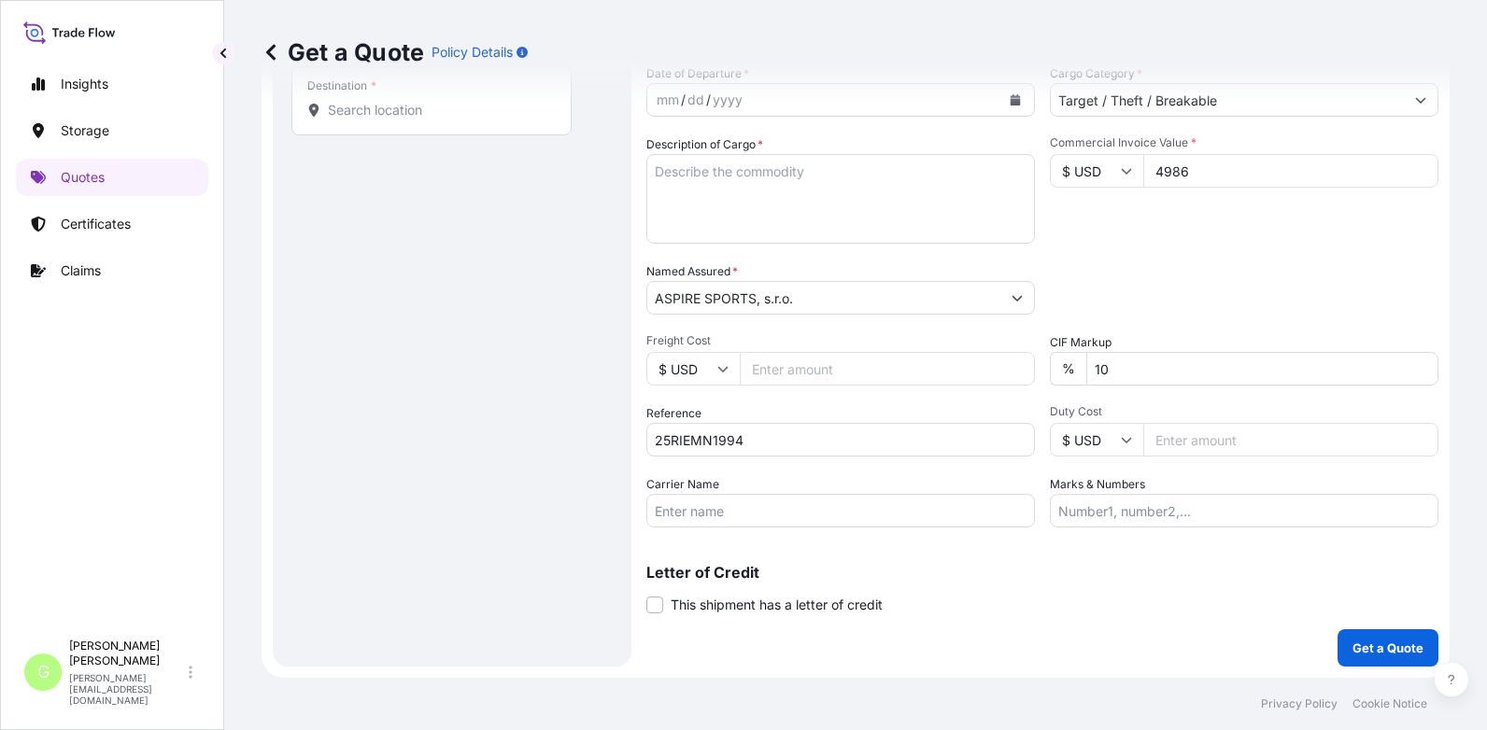
click at [766, 375] on input "Freight Cost" at bounding box center [887, 369] width 295 height 34
paste input "239.61"
type input "239.61"
click at [697, 184] on textarea "Description of Cargo *" at bounding box center [840, 199] width 389 height 90
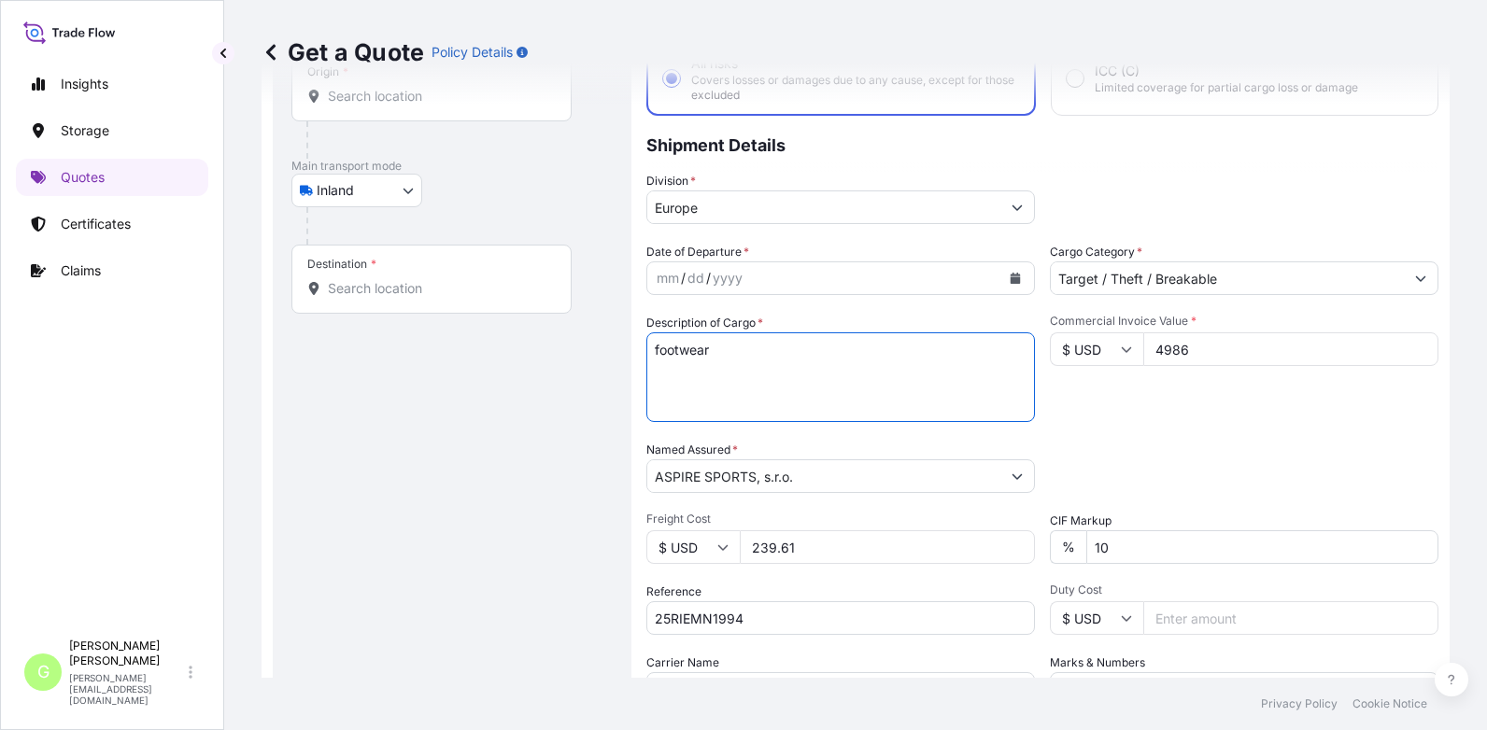
scroll to position [122, 0]
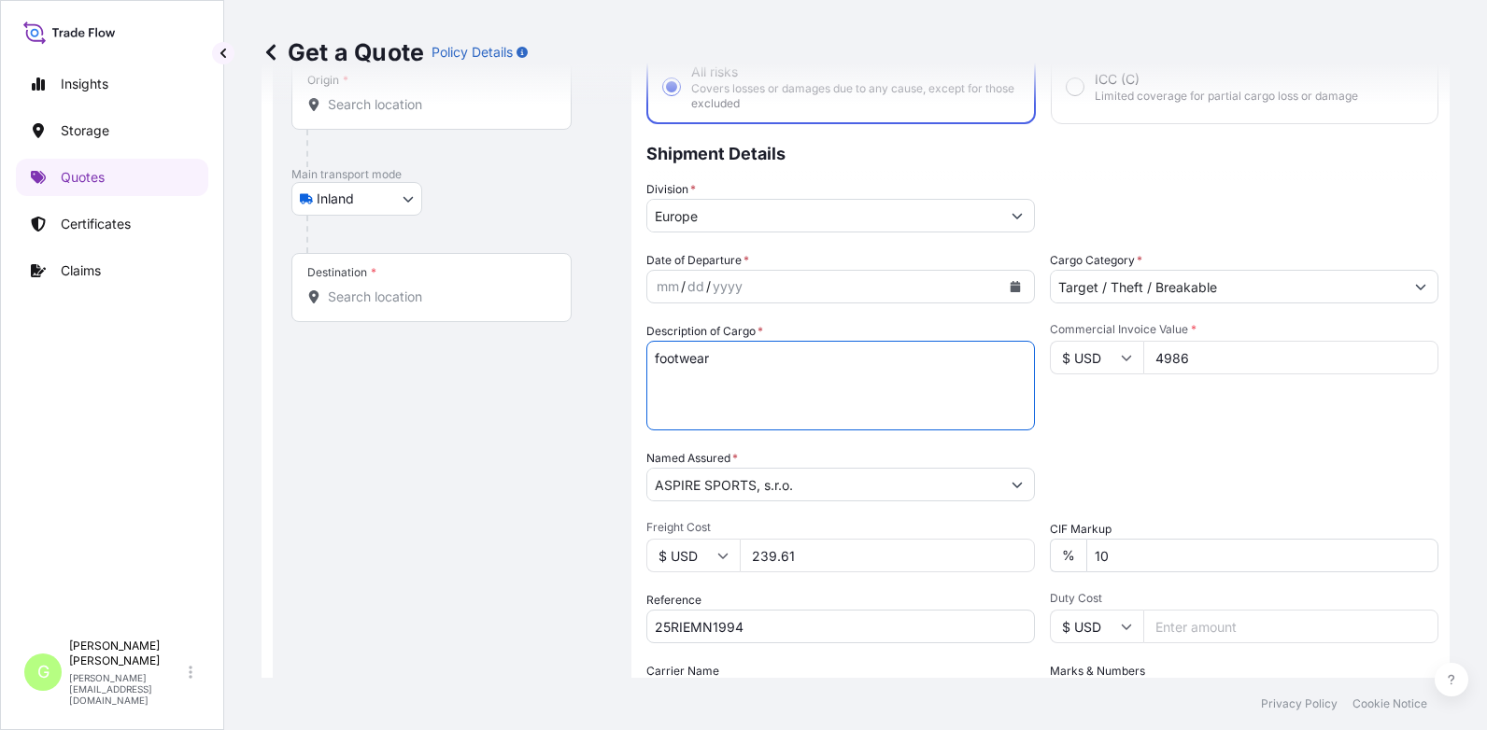
type textarea "footwear"
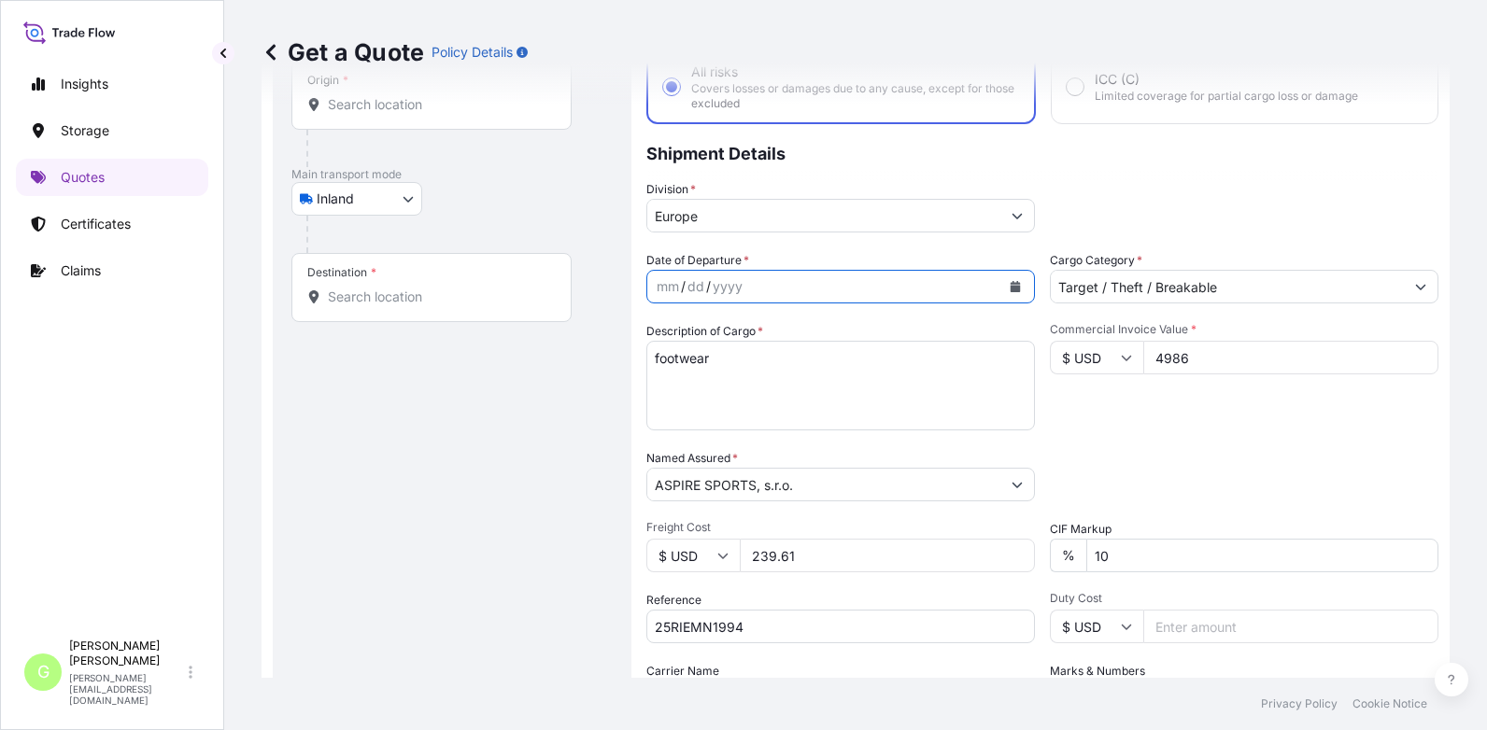
click at [1012, 292] on button "Calendar" at bounding box center [1015, 287] width 30 height 30
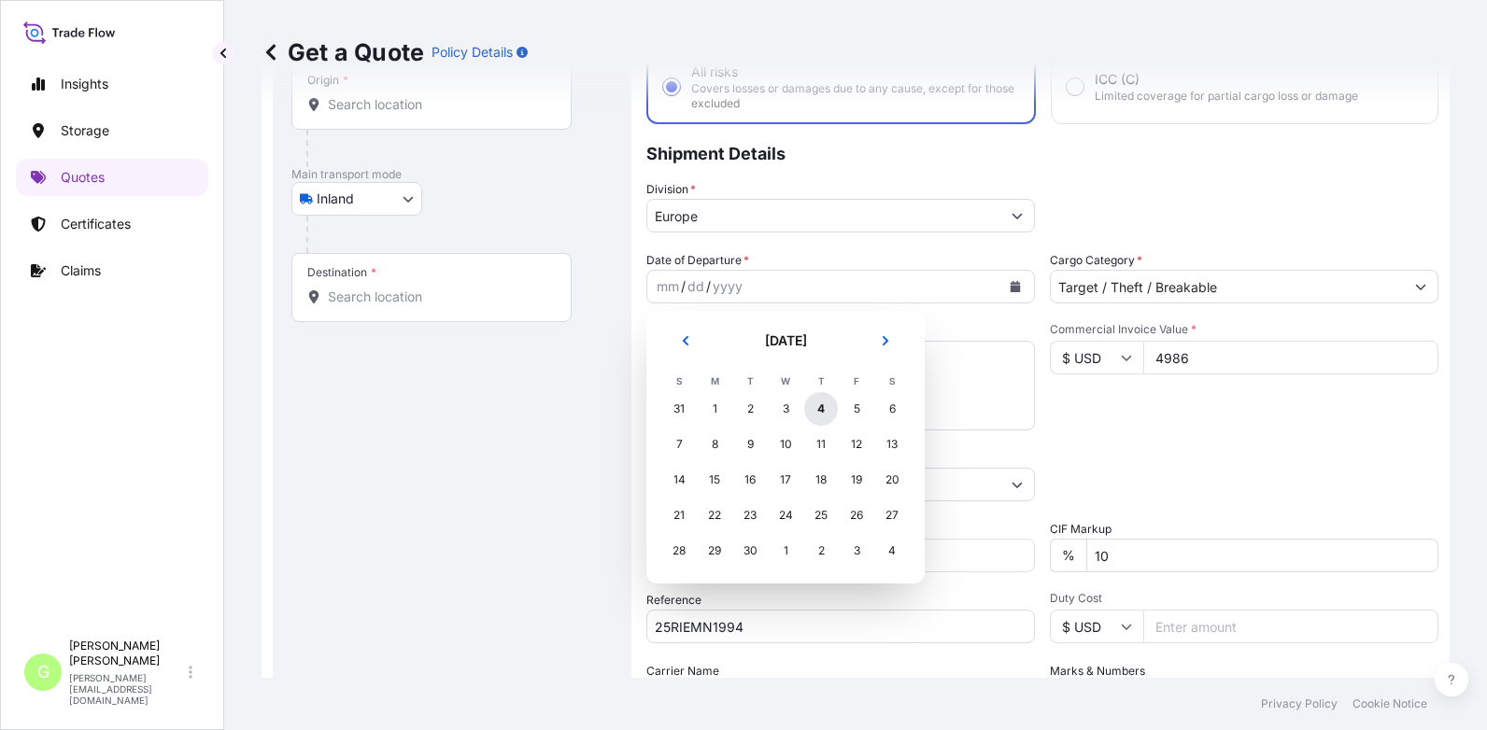
click at [826, 400] on div "4" at bounding box center [821, 409] width 34 height 34
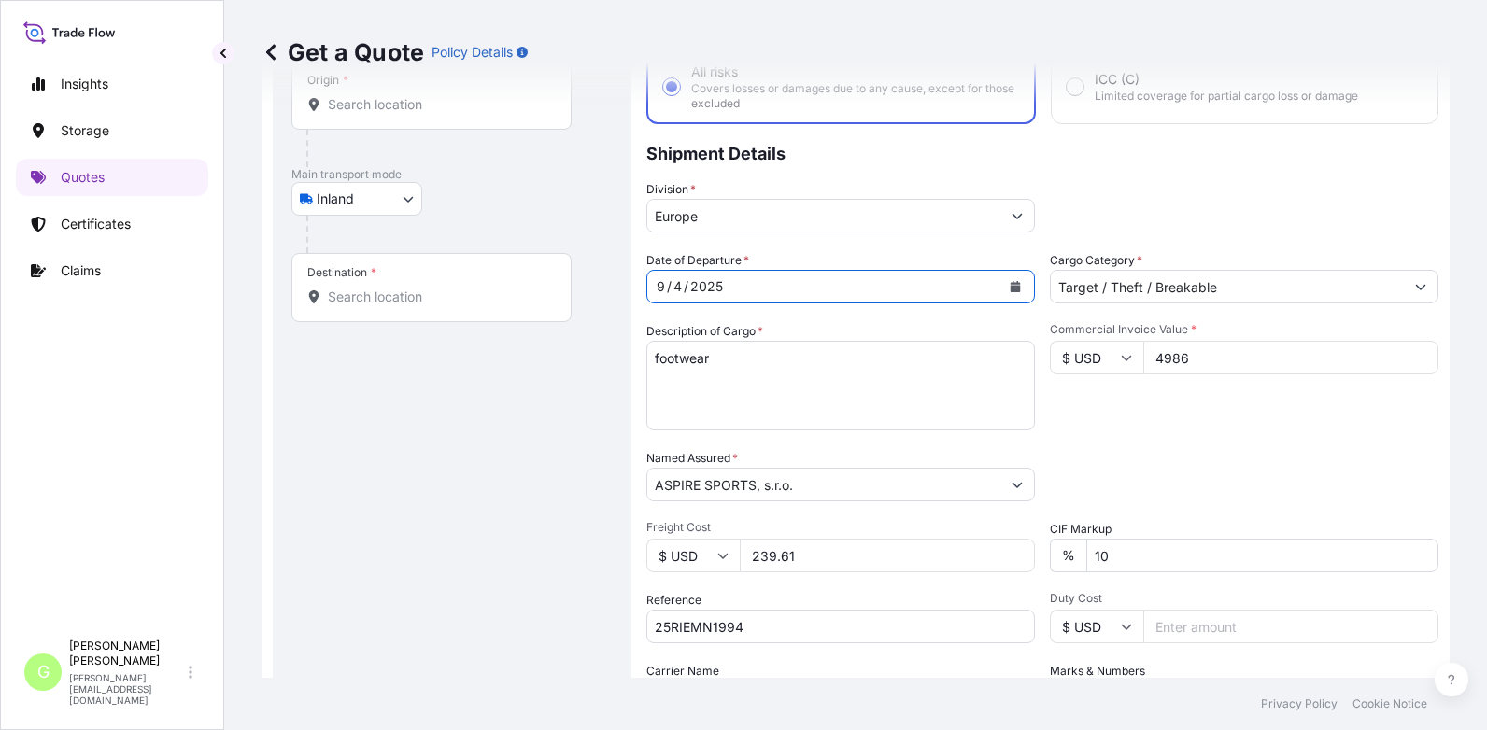
scroll to position [309, 0]
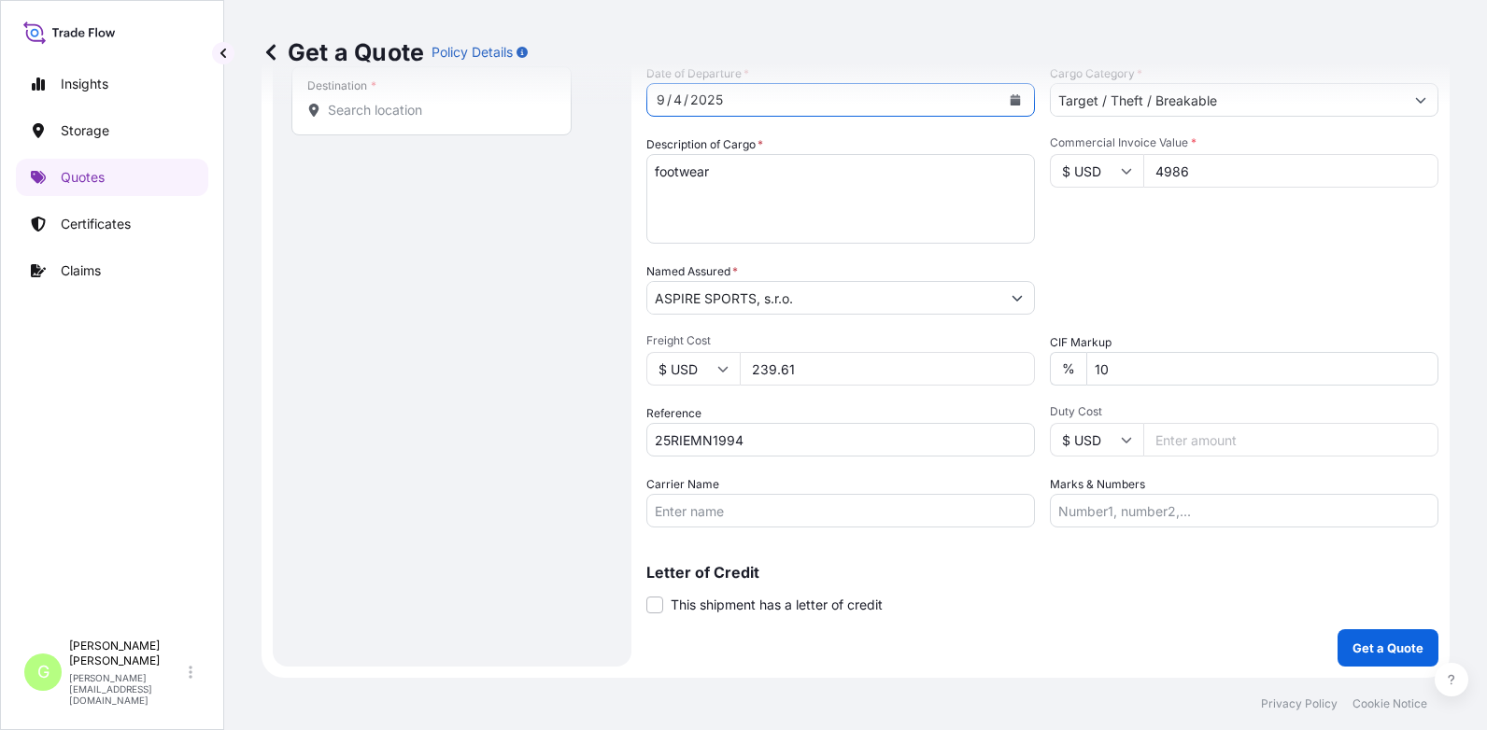
click at [682, 511] on input "Carrier Name" at bounding box center [840, 511] width 389 height 34
type input "AD [PERSON_NAME] s.r.o."
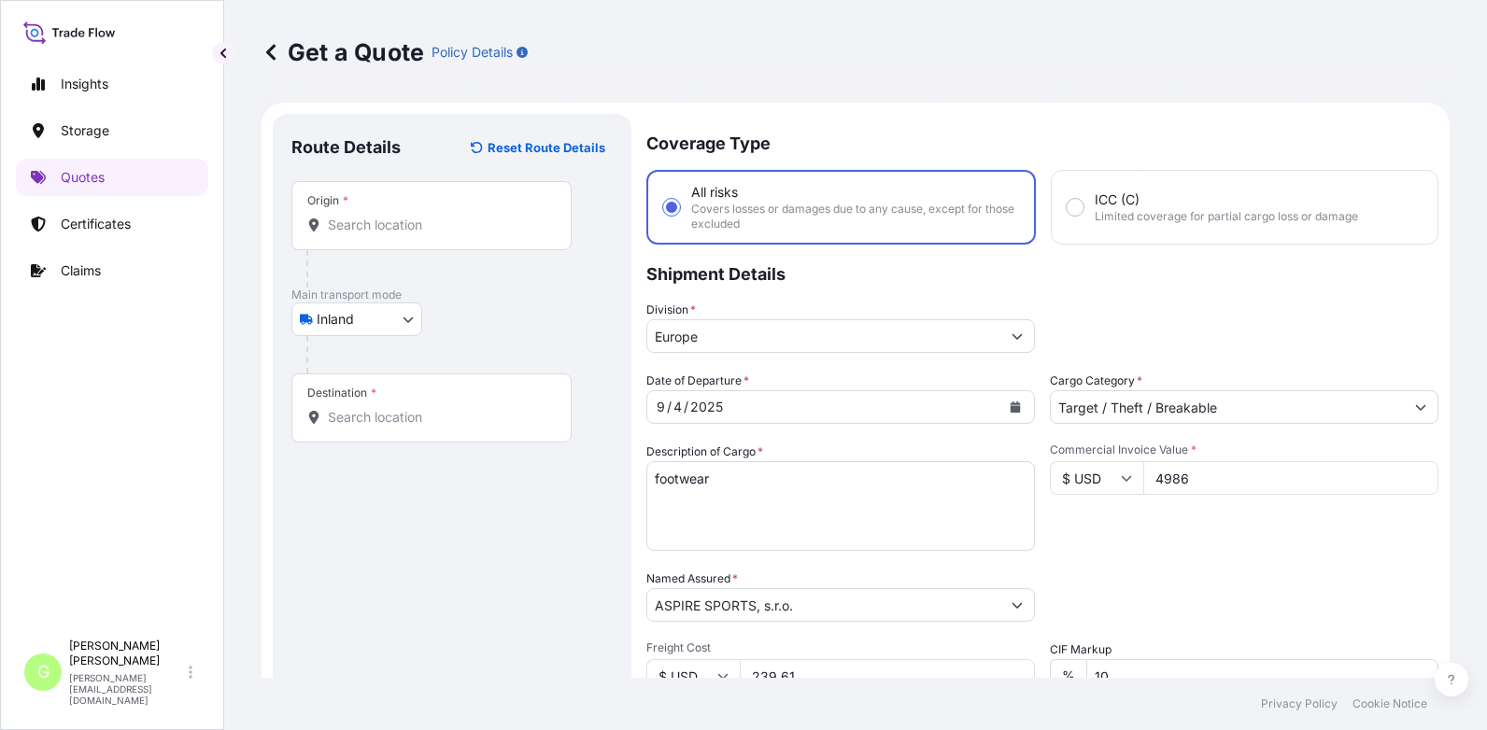
scroll to position [0, 0]
click at [359, 230] on input "Origin *" at bounding box center [438, 227] width 220 height 19
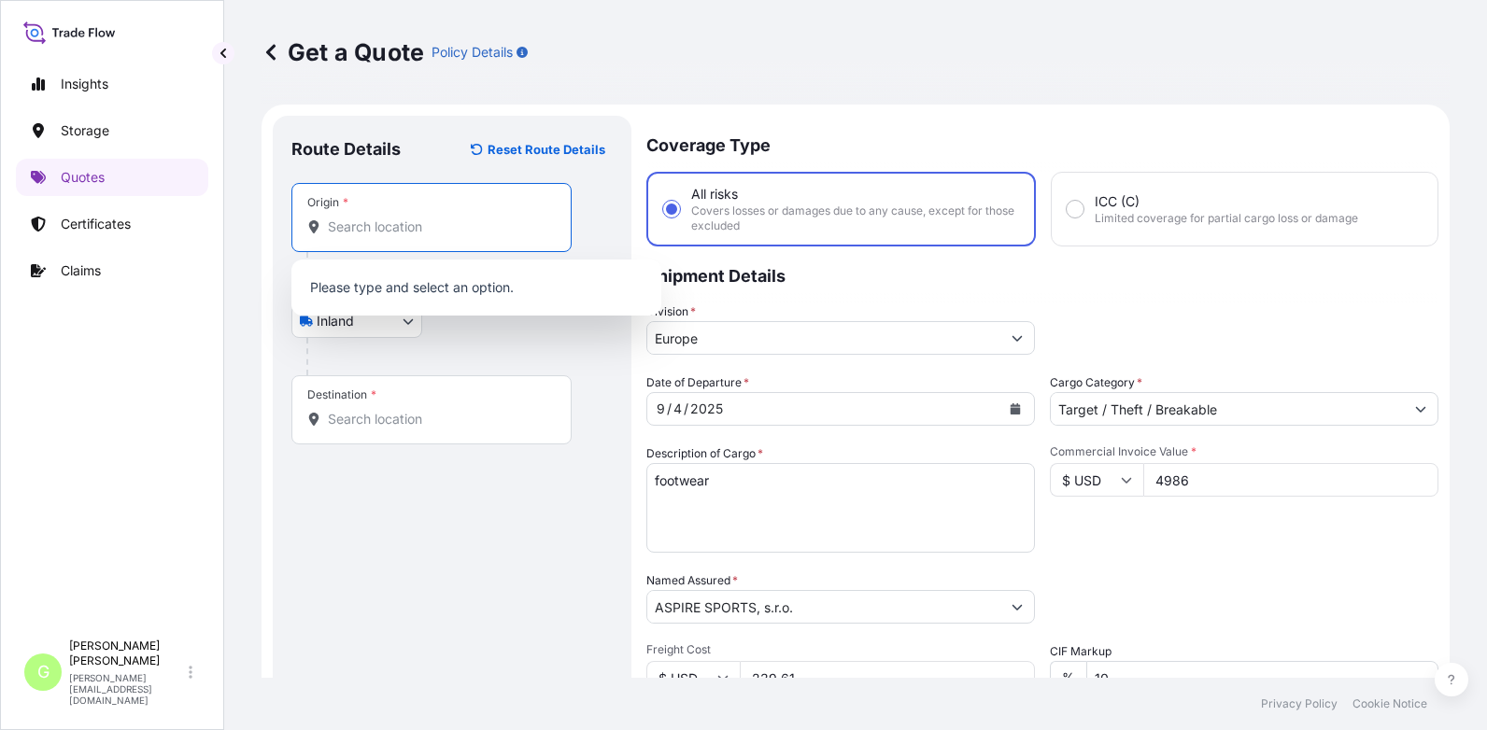
paste input "Falzé"
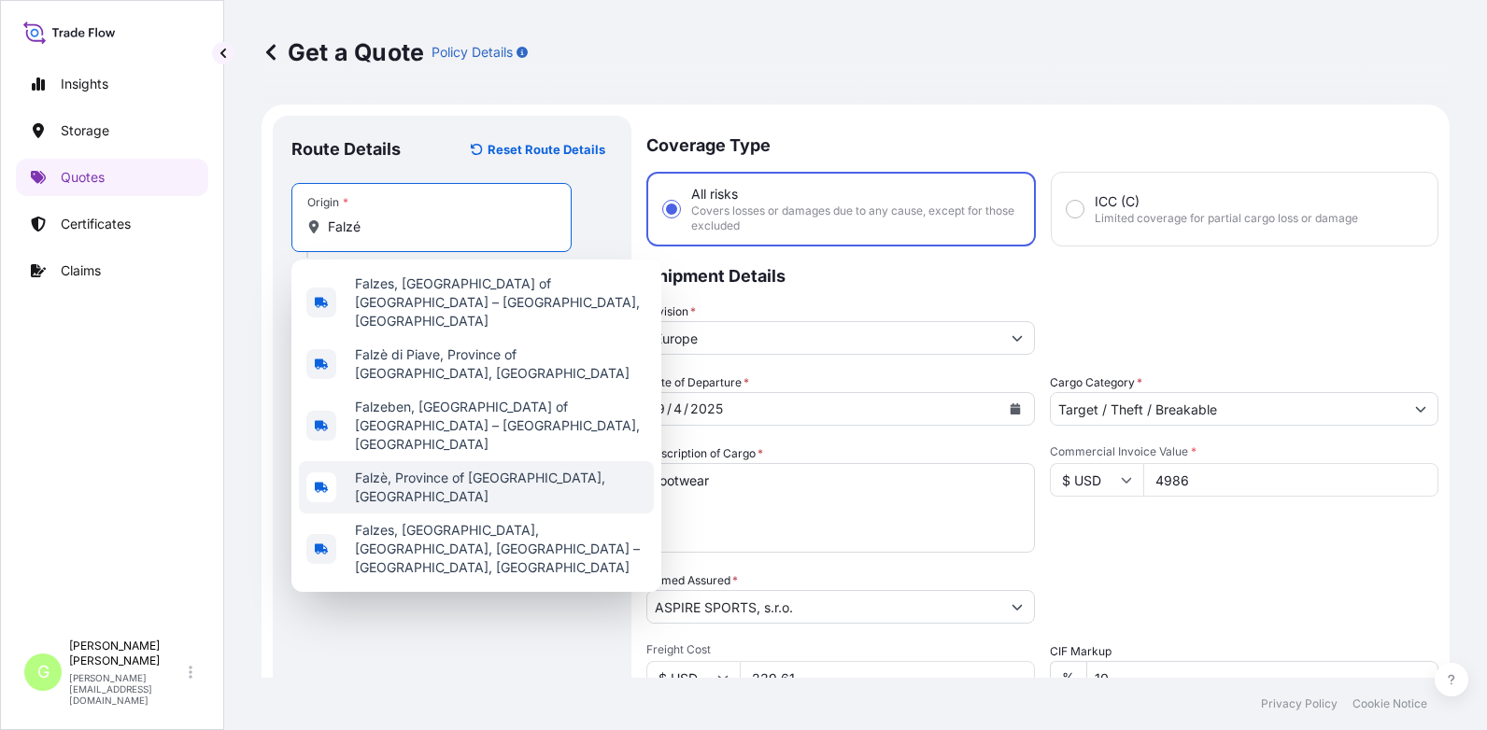
click at [403, 469] on span "Falzè, Province of [GEOGRAPHIC_DATA], [GEOGRAPHIC_DATA]" at bounding box center [500, 487] width 291 height 37
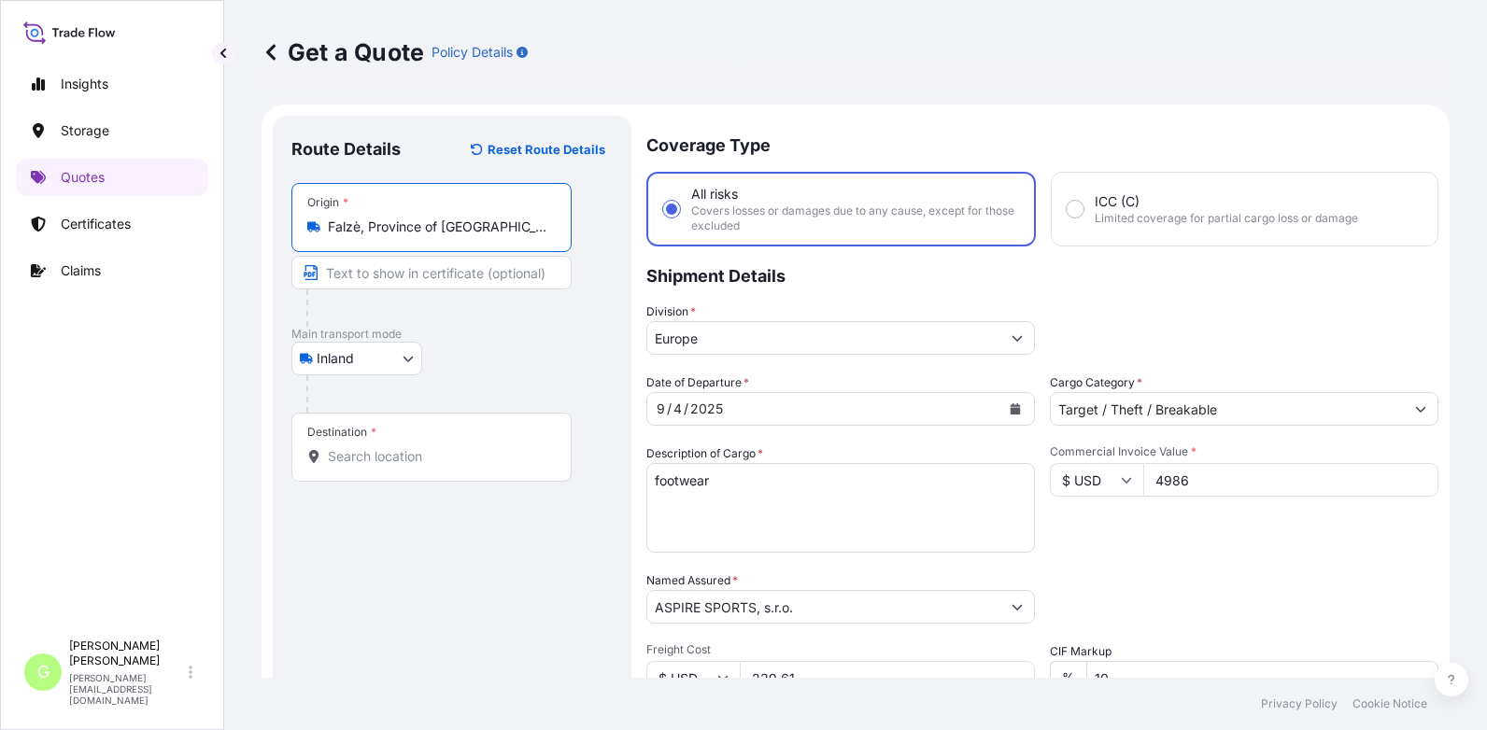
type input "Falzè, Province of [GEOGRAPHIC_DATA], [GEOGRAPHIC_DATA]"
click at [366, 269] on input "Text to appear on certificate" at bounding box center [434, 273] width 287 height 34
paste input "Falzé"
type input "Falzé, [GEOGRAPHIC_DATA]"
click at [361, 461] on input "Destination *" at bounding box center [438, 456] width 220 height 19
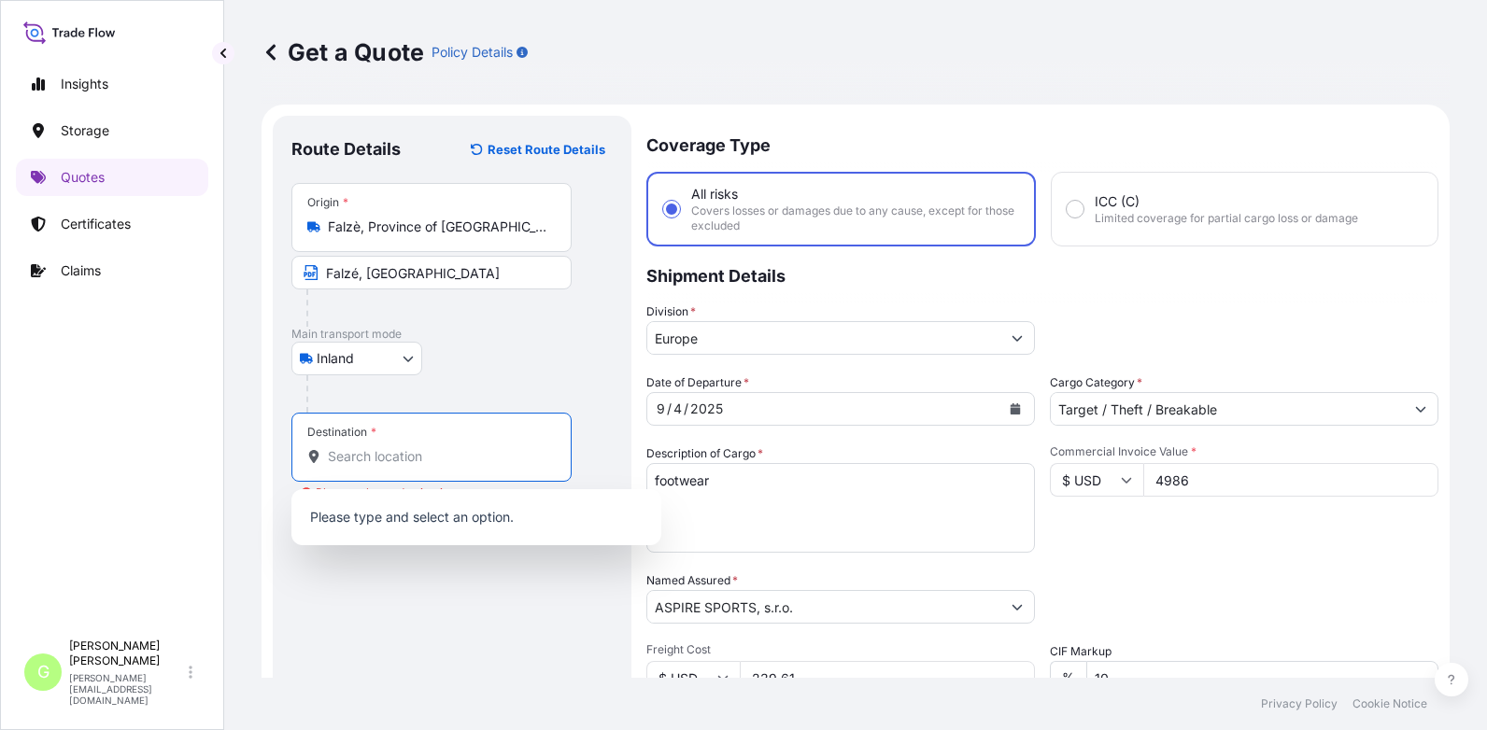
click at [358, 458] on input "Destination * Please select a destination" at bounding box center [438, 456] width 220 height 19
paste input "Hustopeče"
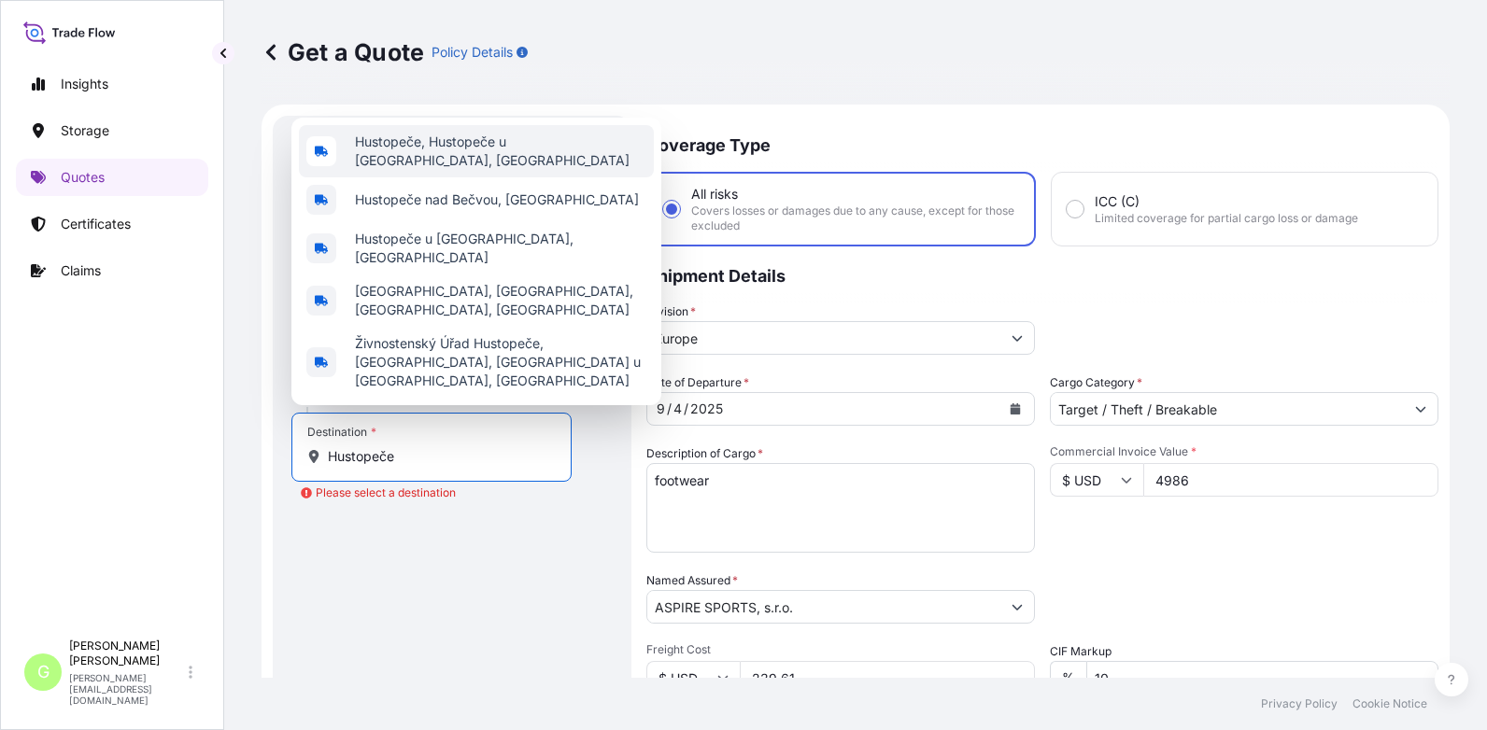
click at [362, 171] on div "Hustopeče, Hustopeče u [GEOGRAPHIC_DATA], [GEOGRAPHIC_DATA]" at bounding box center [476, 151] width 355 height 52
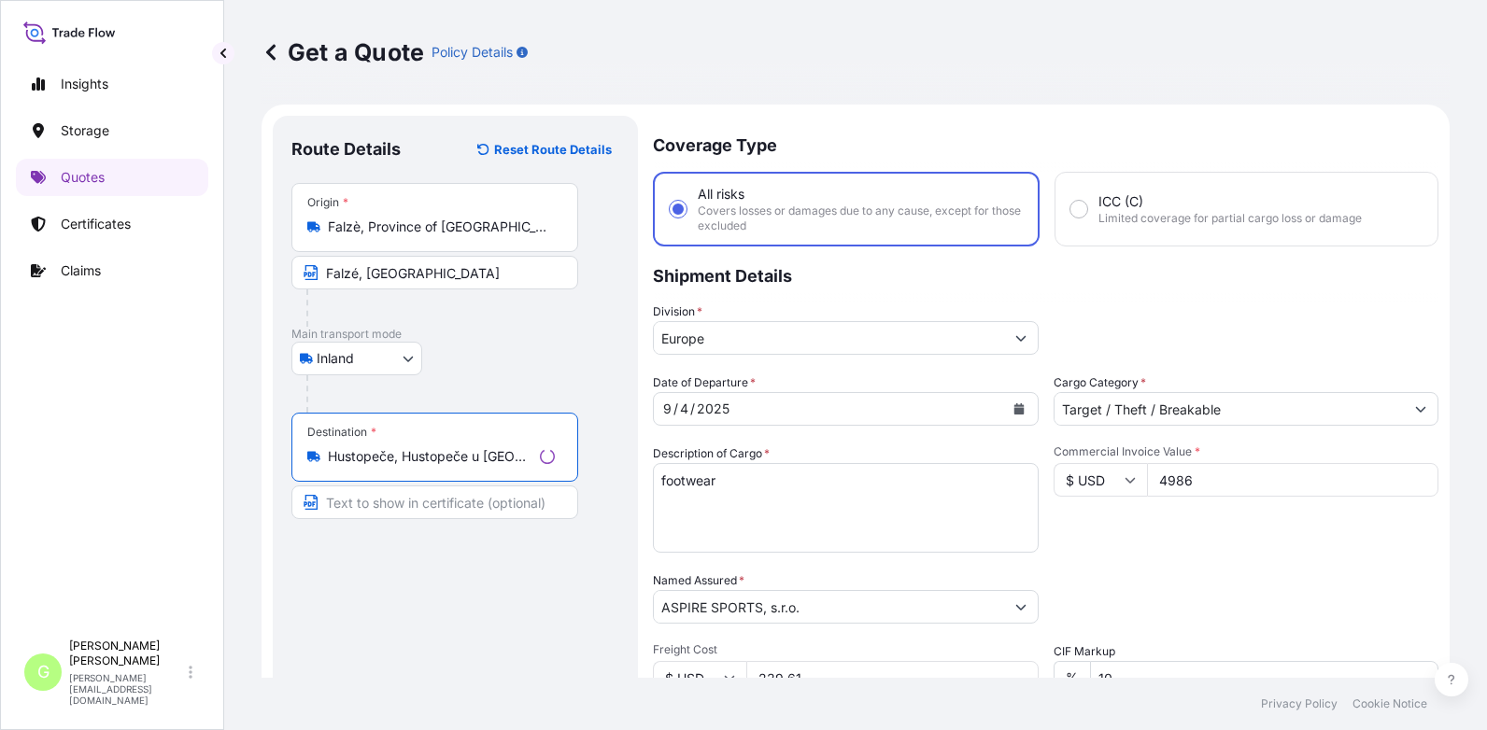
type input "Hustopeče, Hustopeče u [GEOGRAPHIC_DATA], [GEOGRAPHIC_DATA]"
click at [351, 501] on input "Text to appear on certificate" at bounding box center [431, 503] width 280 height 34
paste input "Hustopeče"
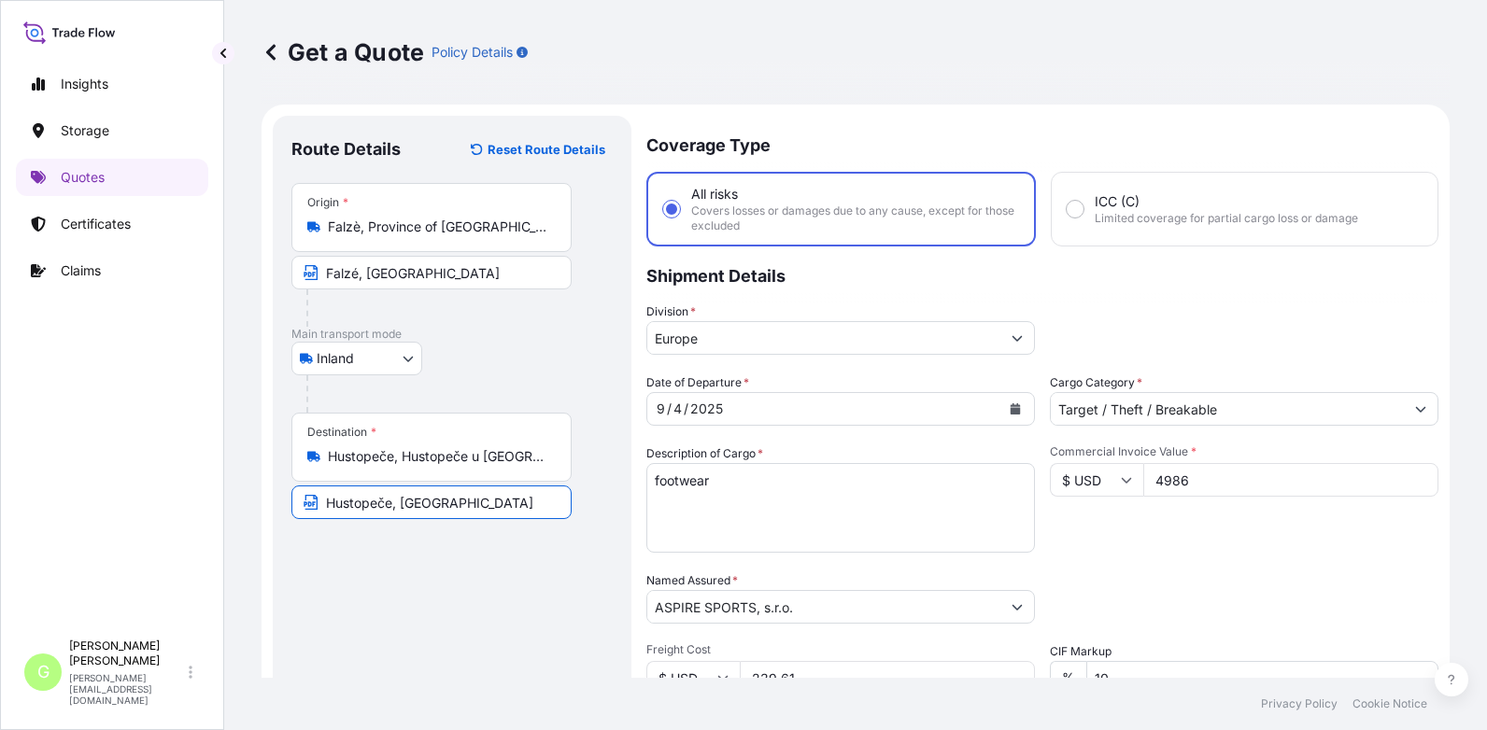
type input "Hustopeče, [GEOGRAPHIC_DATA]"
click at [488, 560] on div "Route Details Reset Route Details Place of loading Road / Inland Road / Inland …" at bounding box center [451, 545] width 321 height 823
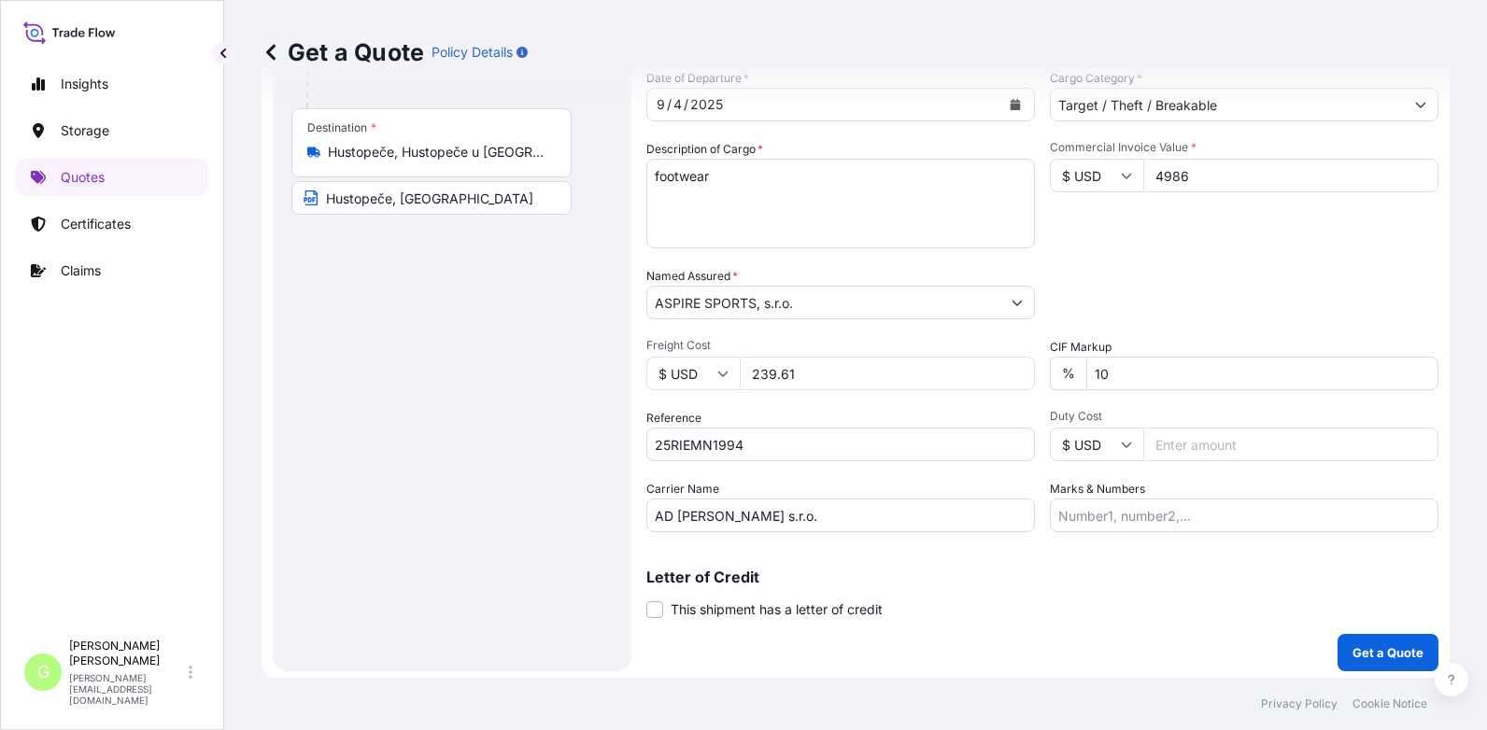
scroll to position [309, 0]
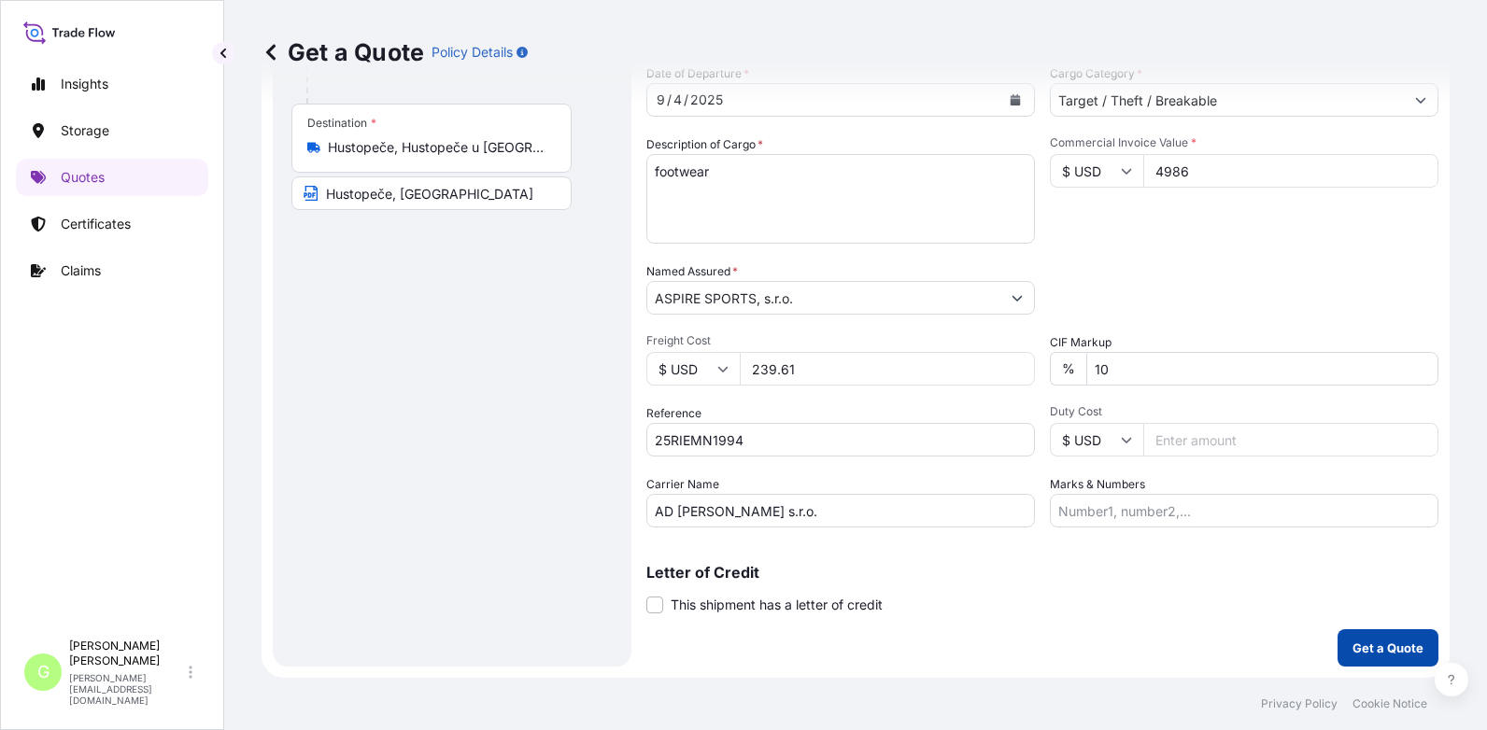
click at [1362, 646] on p "Get a Quote" at bounding box center [1387, 648] width 71 height 19
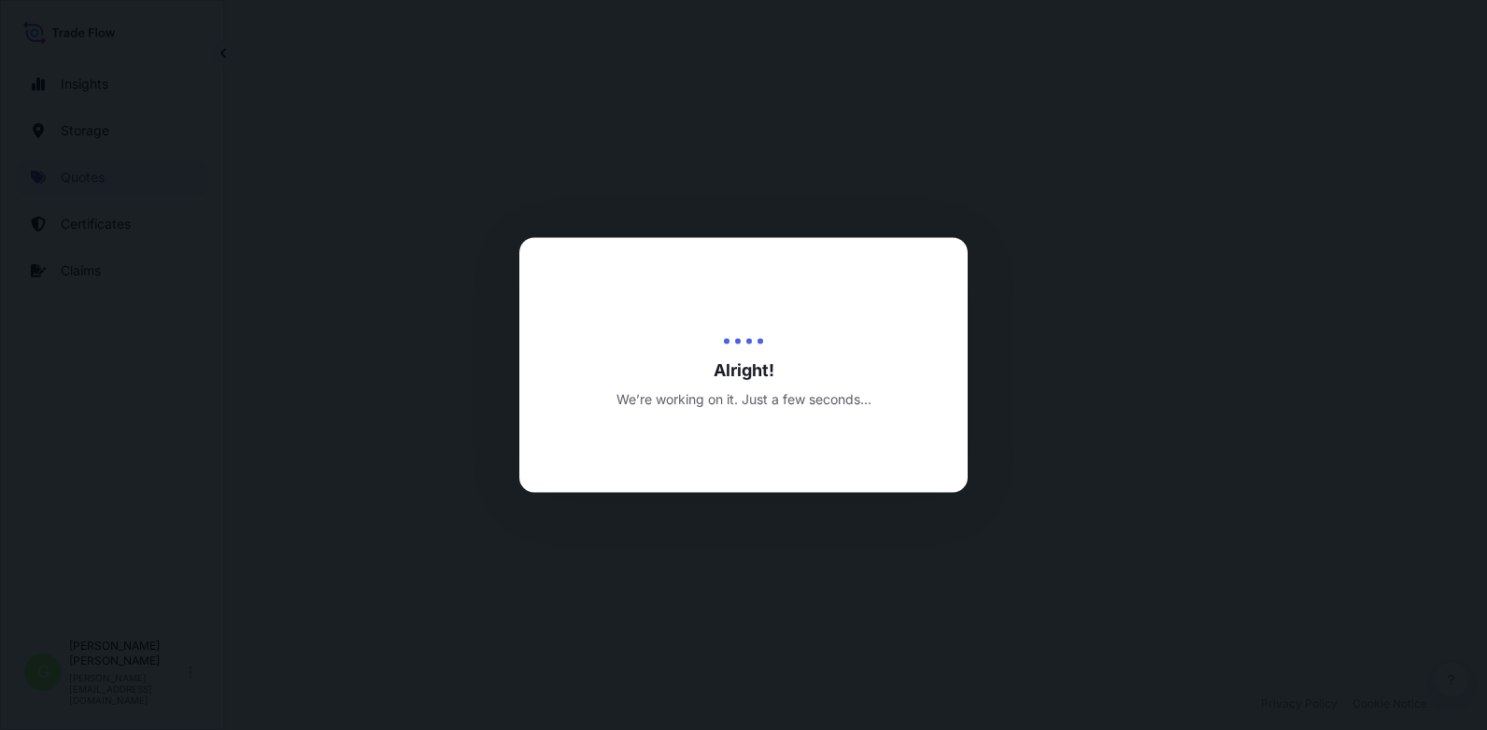
select select "Inland"
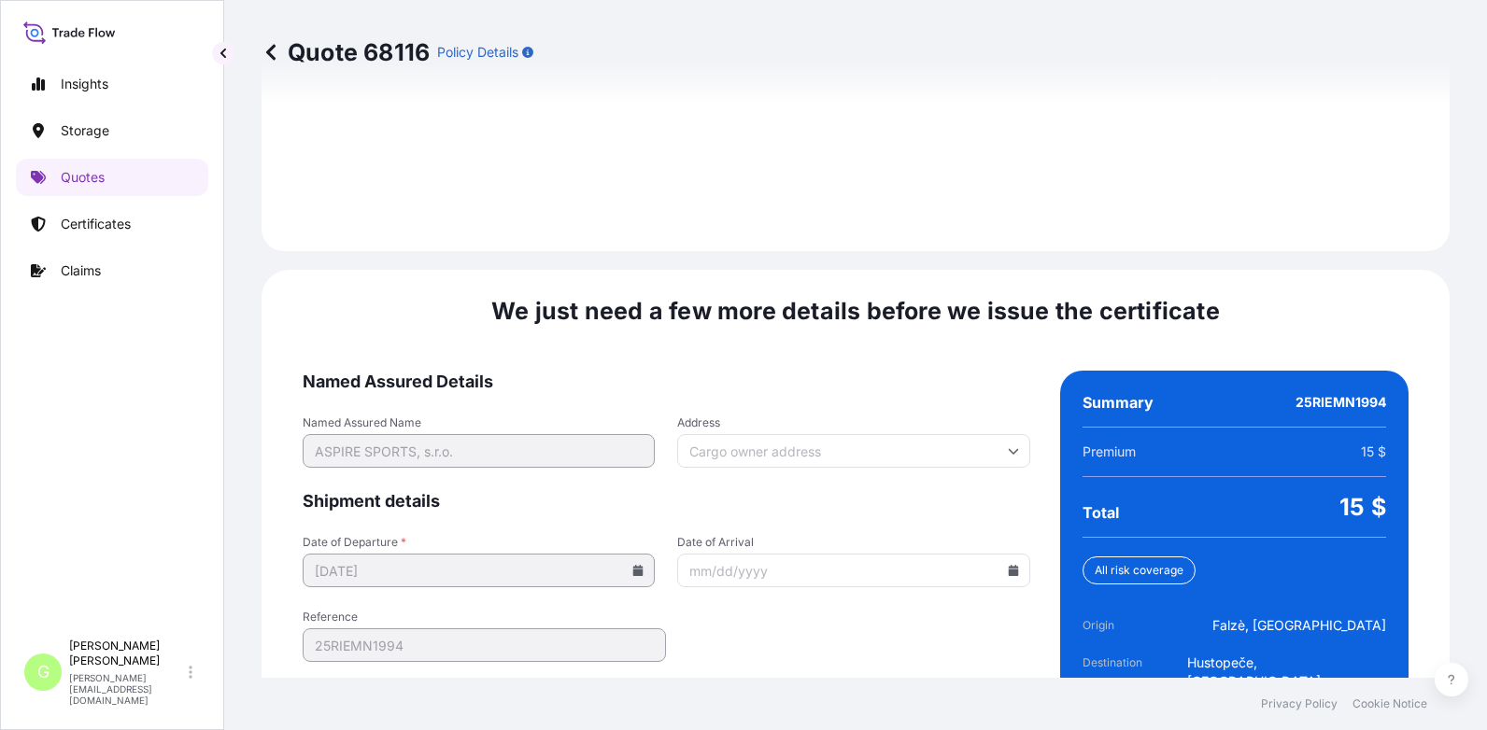
scroll to position [2783, 0]
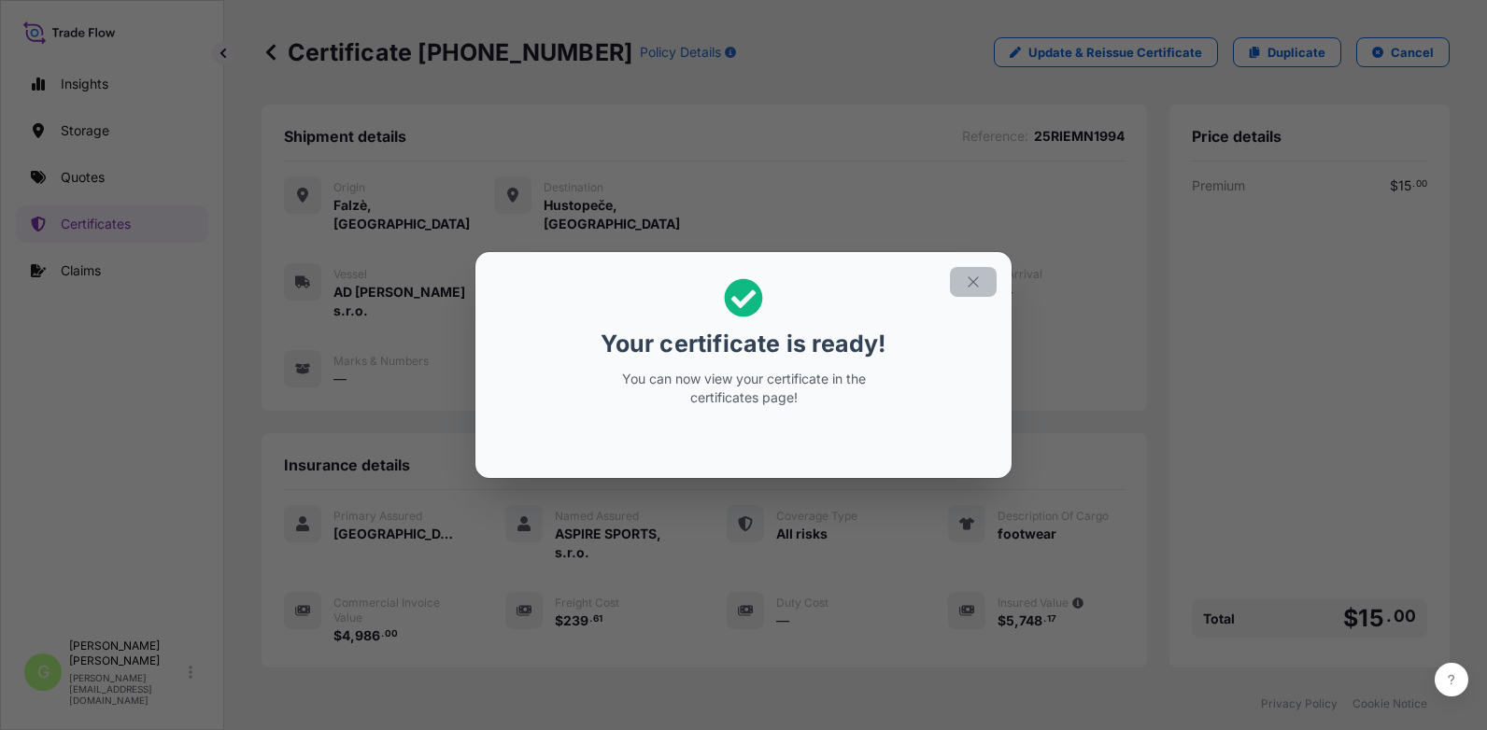
click at [968, 281] on icon "button" at bounding box center [973, 282] width 17 height 17
